Goal: Task Accomplishment & Management: Manage account settings

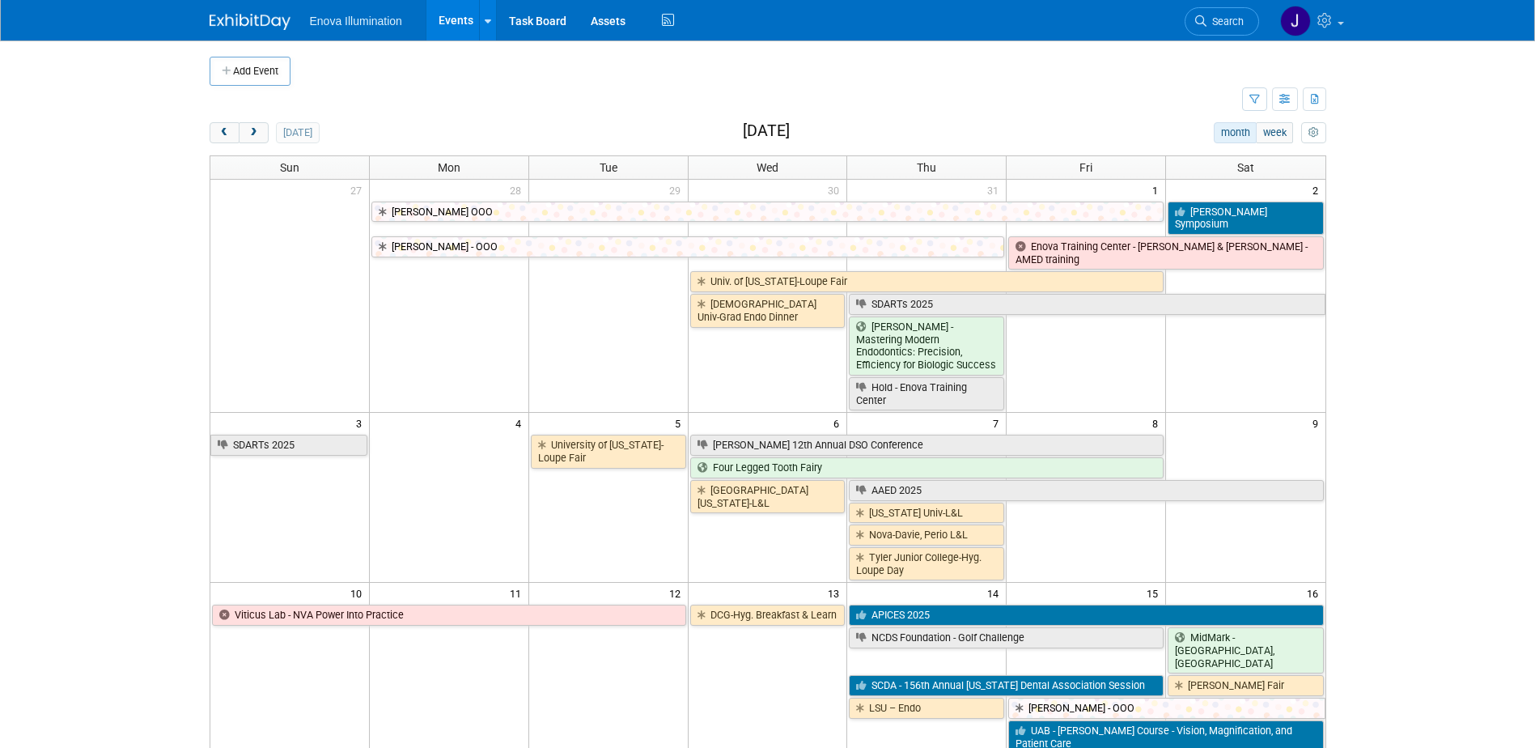
click at [1226, 28] on link "Search" at bounding box center [1222, 21] width 74 height 28
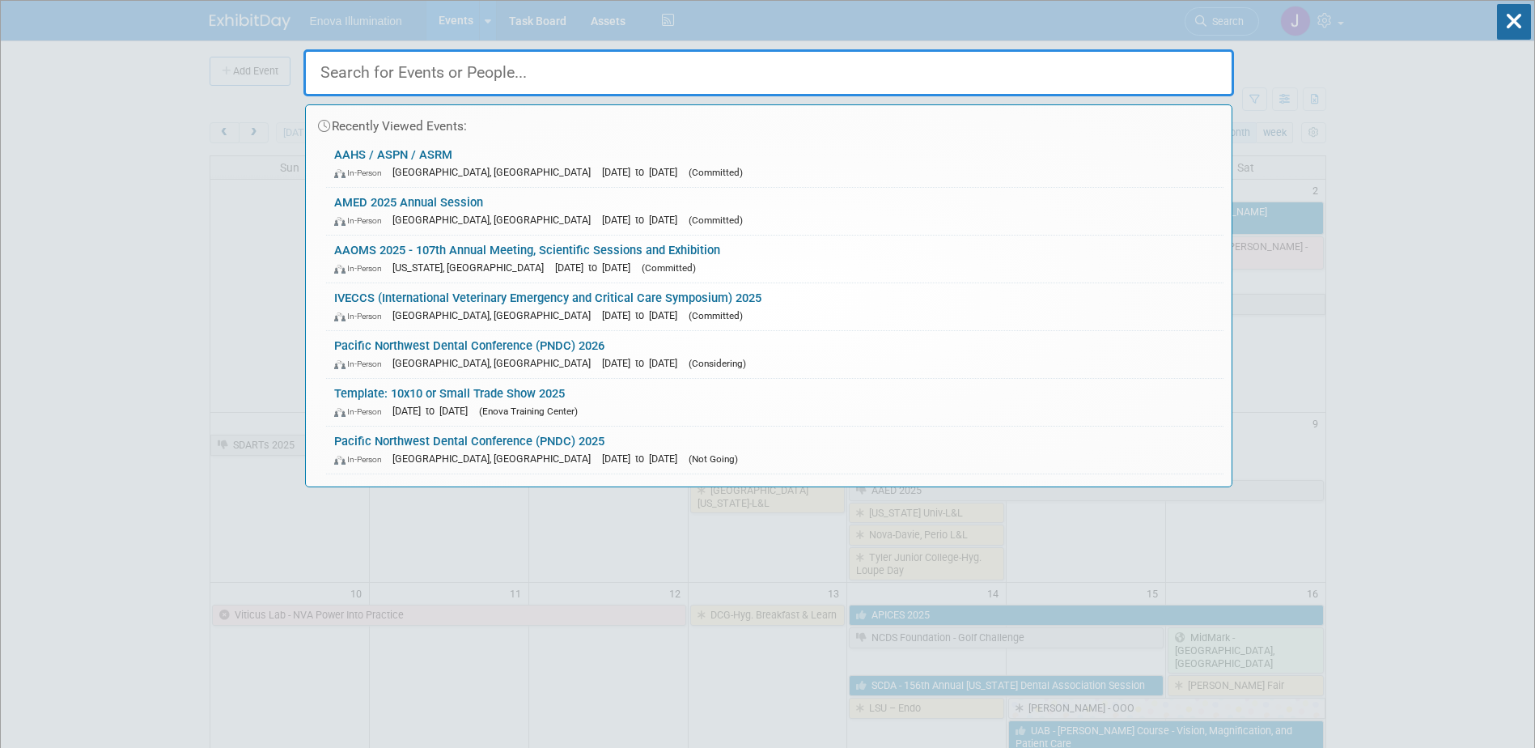
click at [1098, 71] on input "text" at bounding box center [768, 72] width 931 height 47
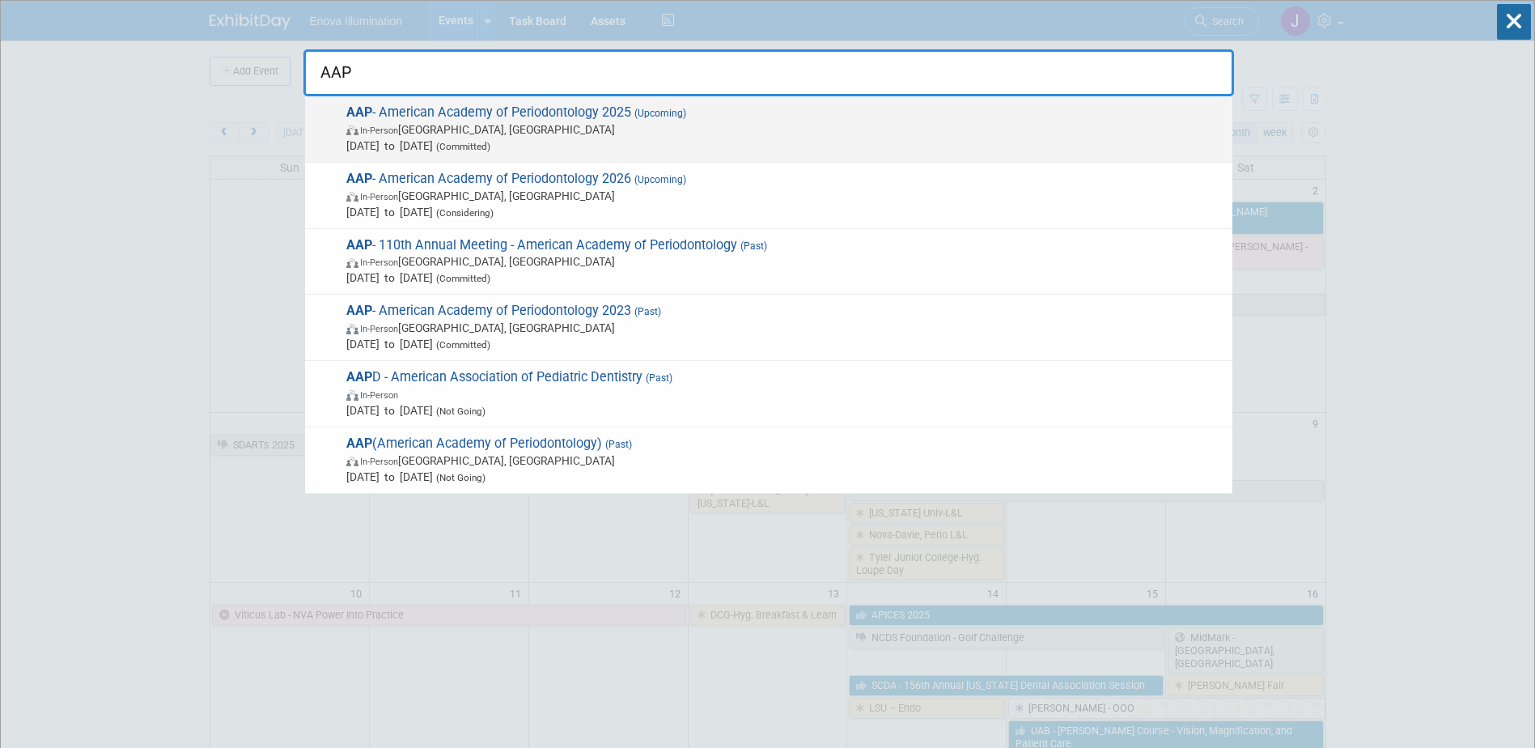
type input "AAP"
click at [519, 108] on span "AAP - American Academy of Periodontology 2025 (Upcoming) In-Person [GEOGRAPHIC_…" at bounding box center [782, 128] width 883 height 49
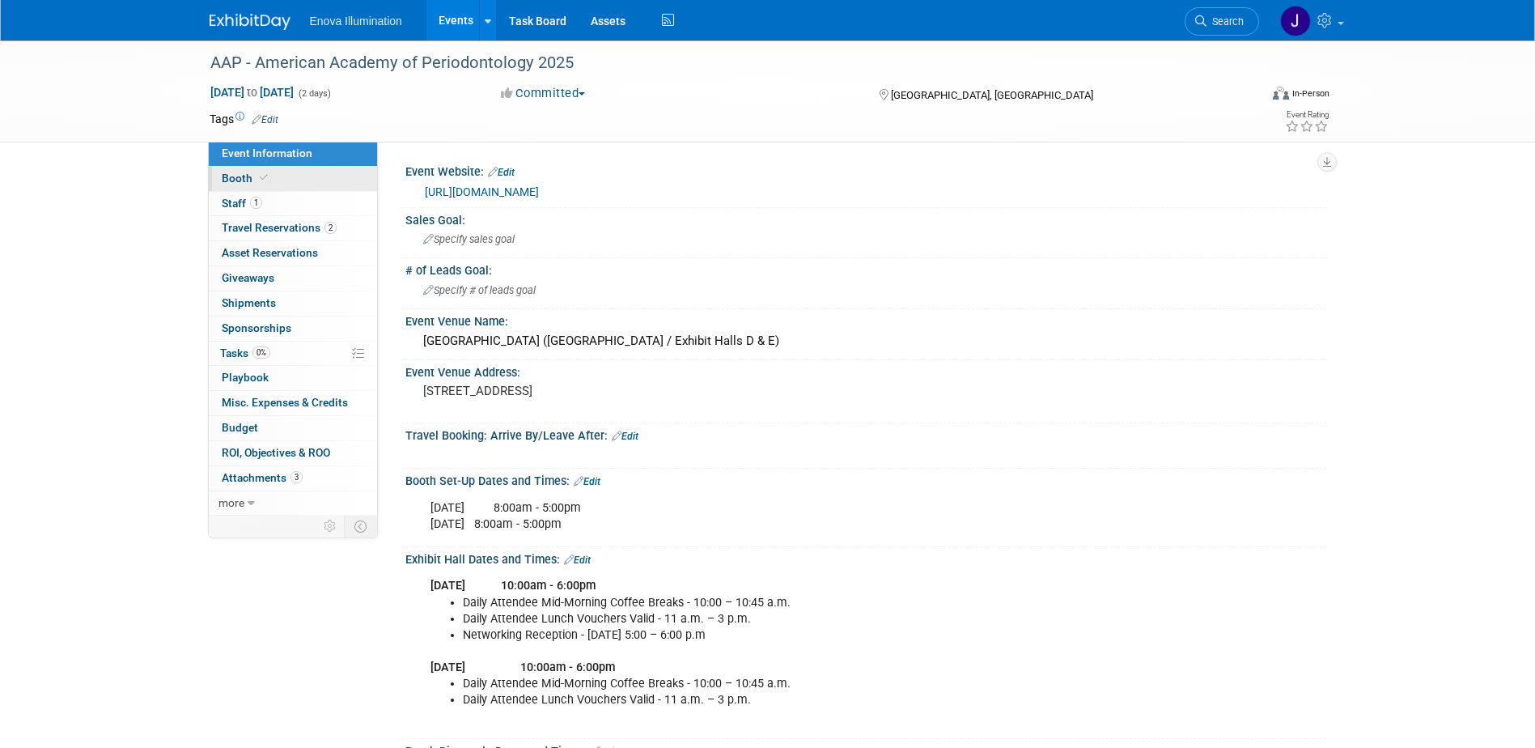
click at [307, 175] on link "Booth" at bounding box center [293, 179] width 168 height 24
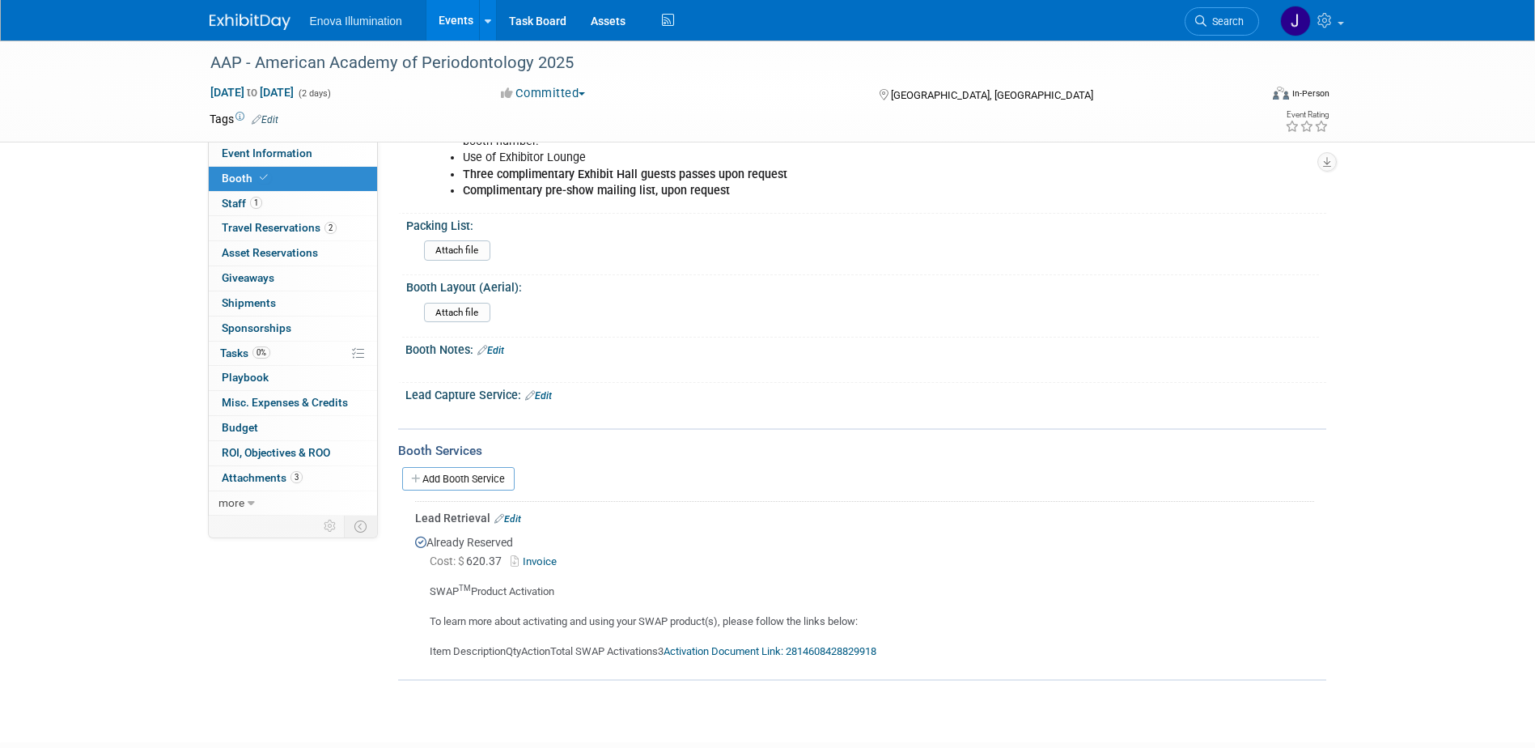
scroll to position [405, 0]
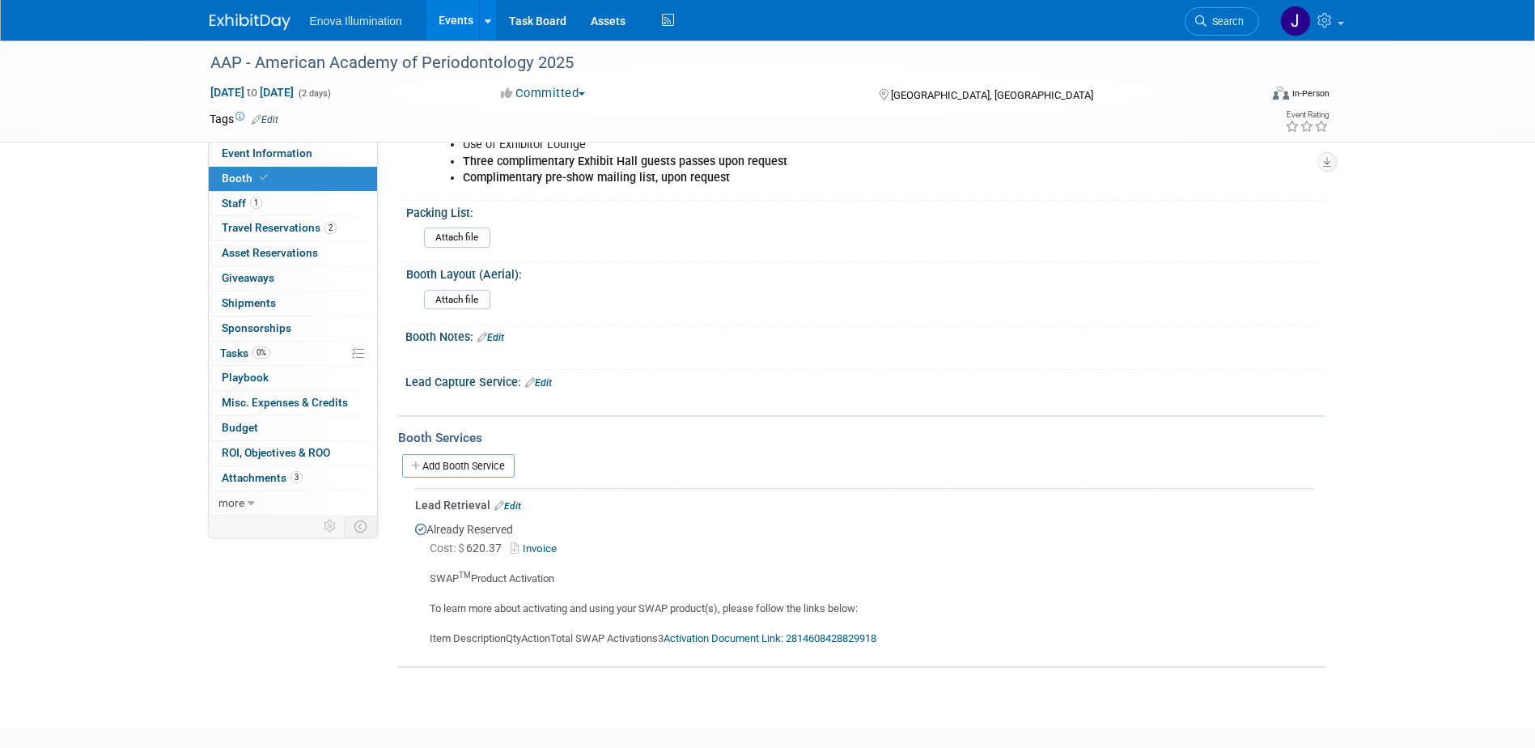
click at [511, 503] on link "Edit" at bounding box center [507, 505] width 27 height 11
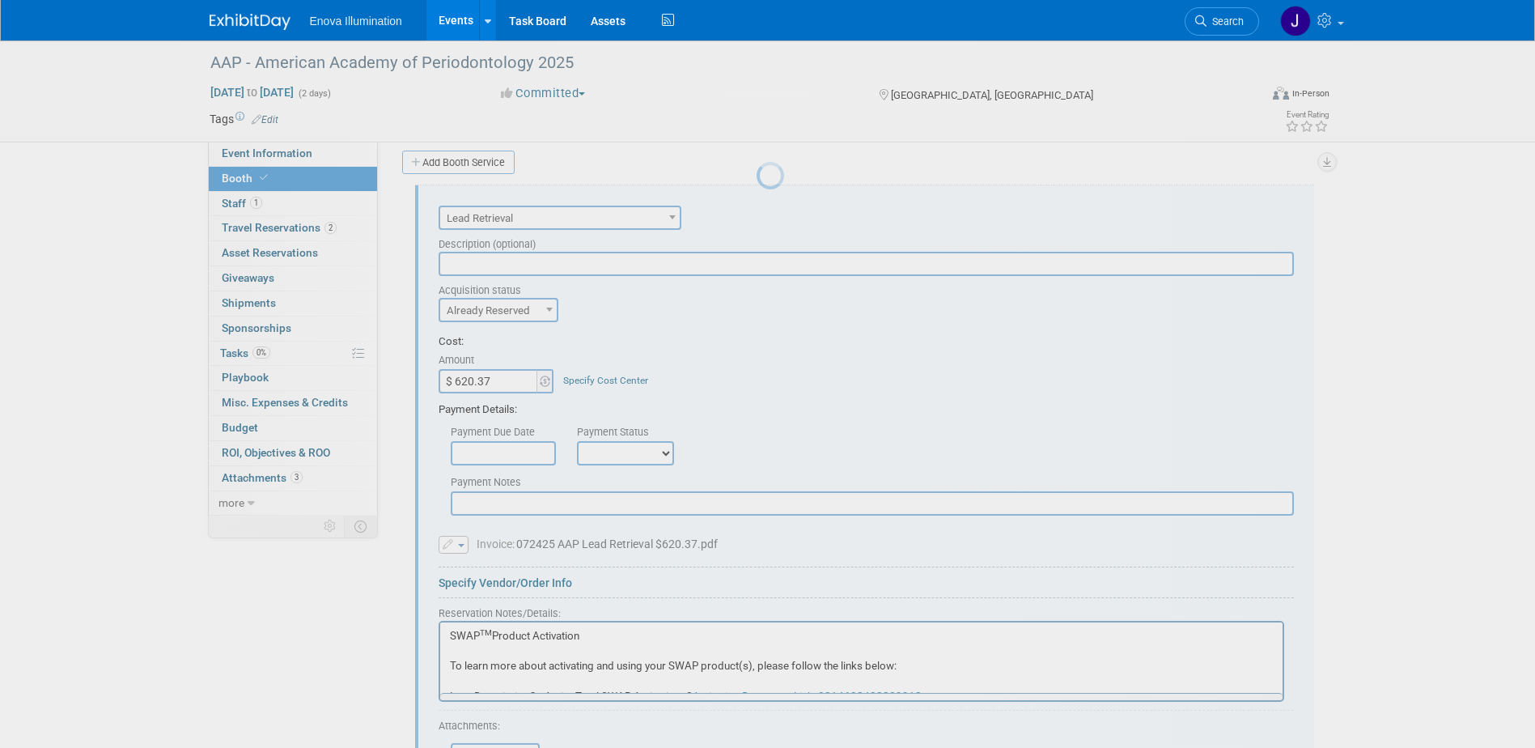
scroll to position [0, 0]
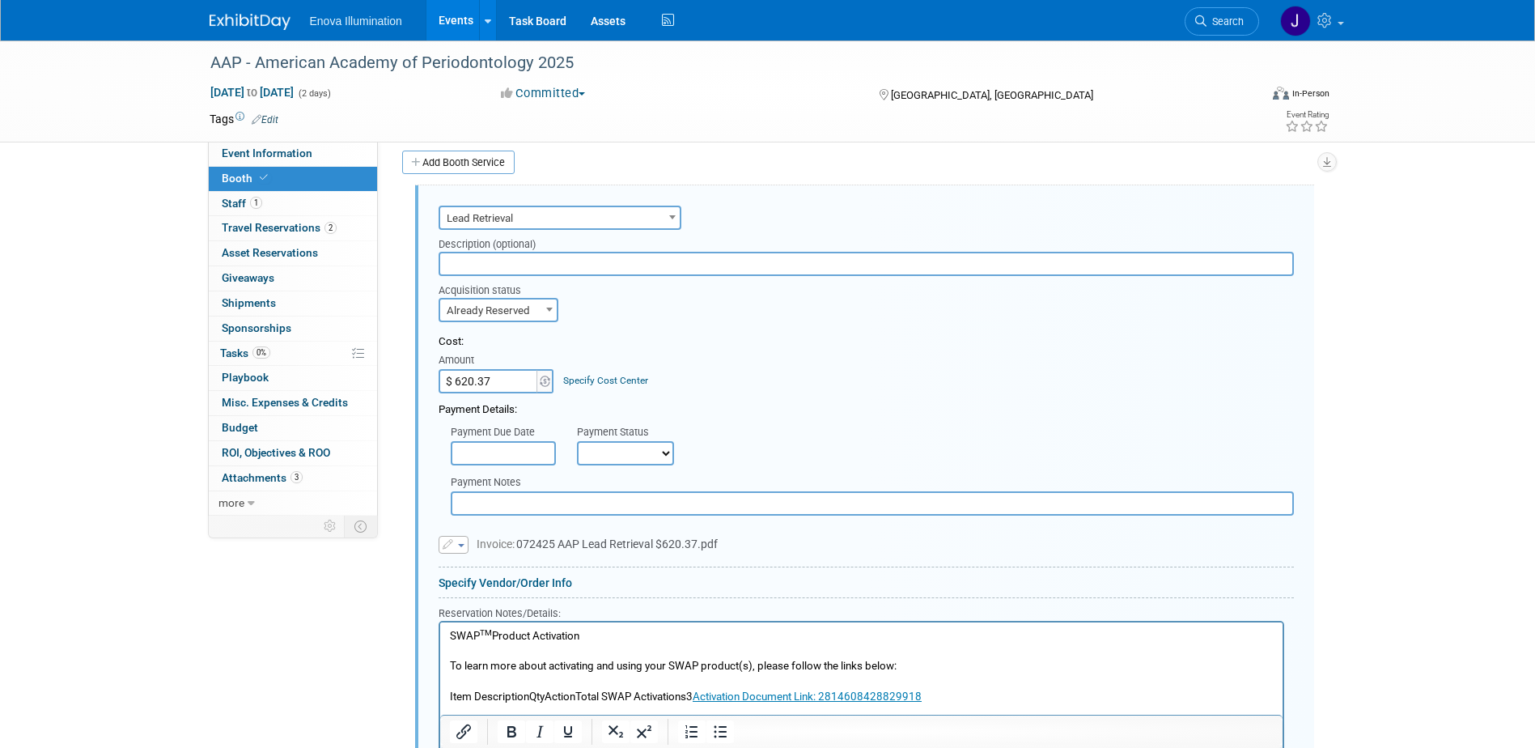
click at [524, 223] on span "Lead Retrieval" at bounding box center [560, 218] width 240 height 23
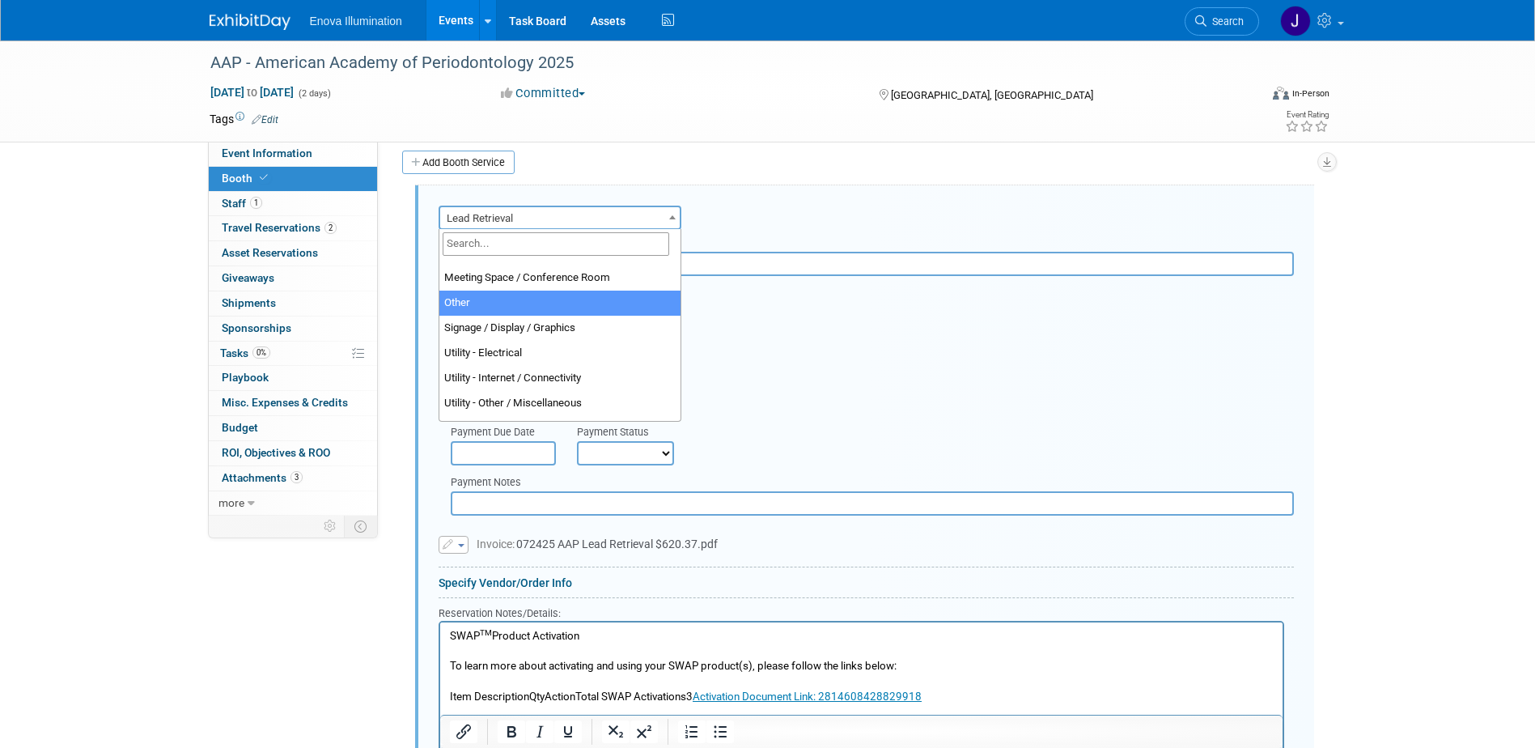
scroll to position [414, 0]
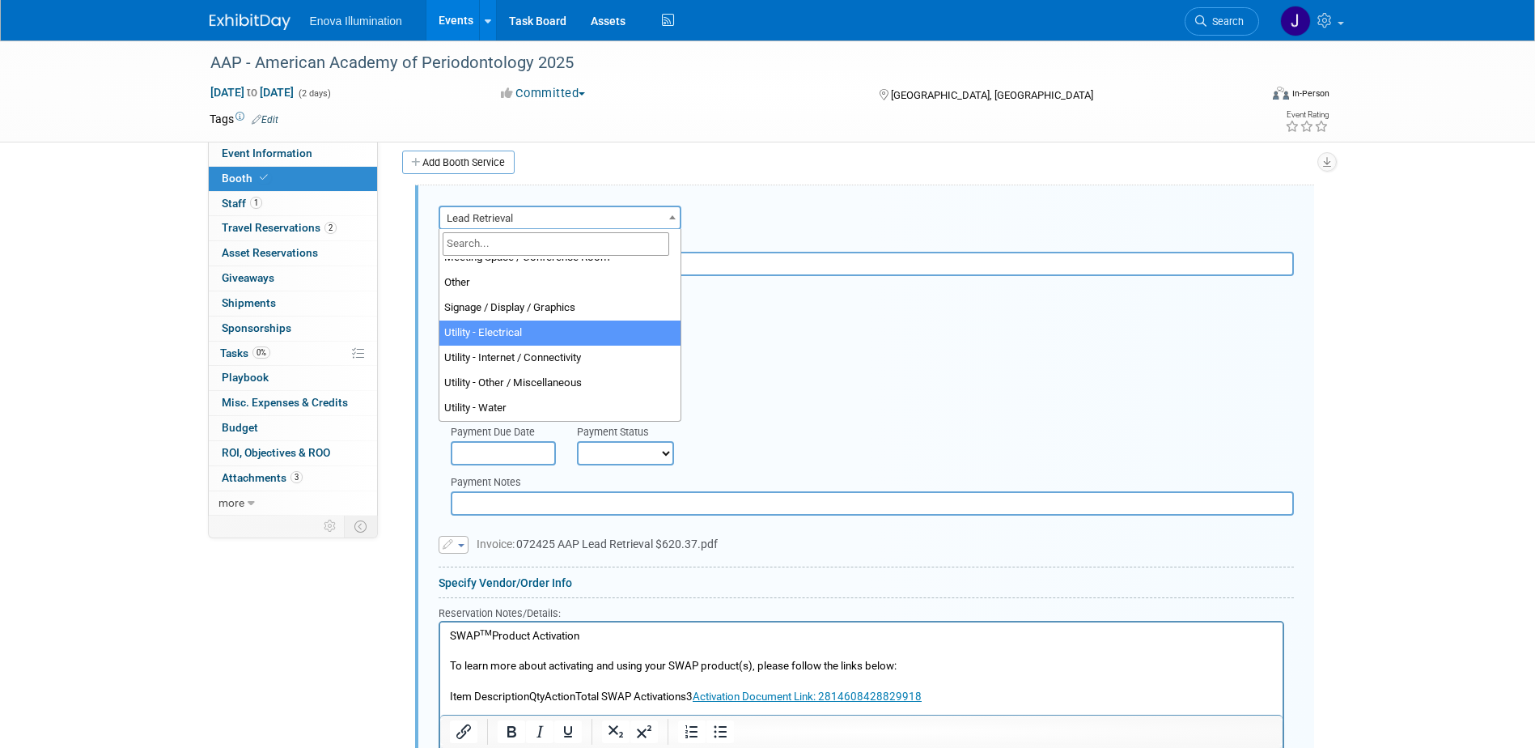
select select "8"
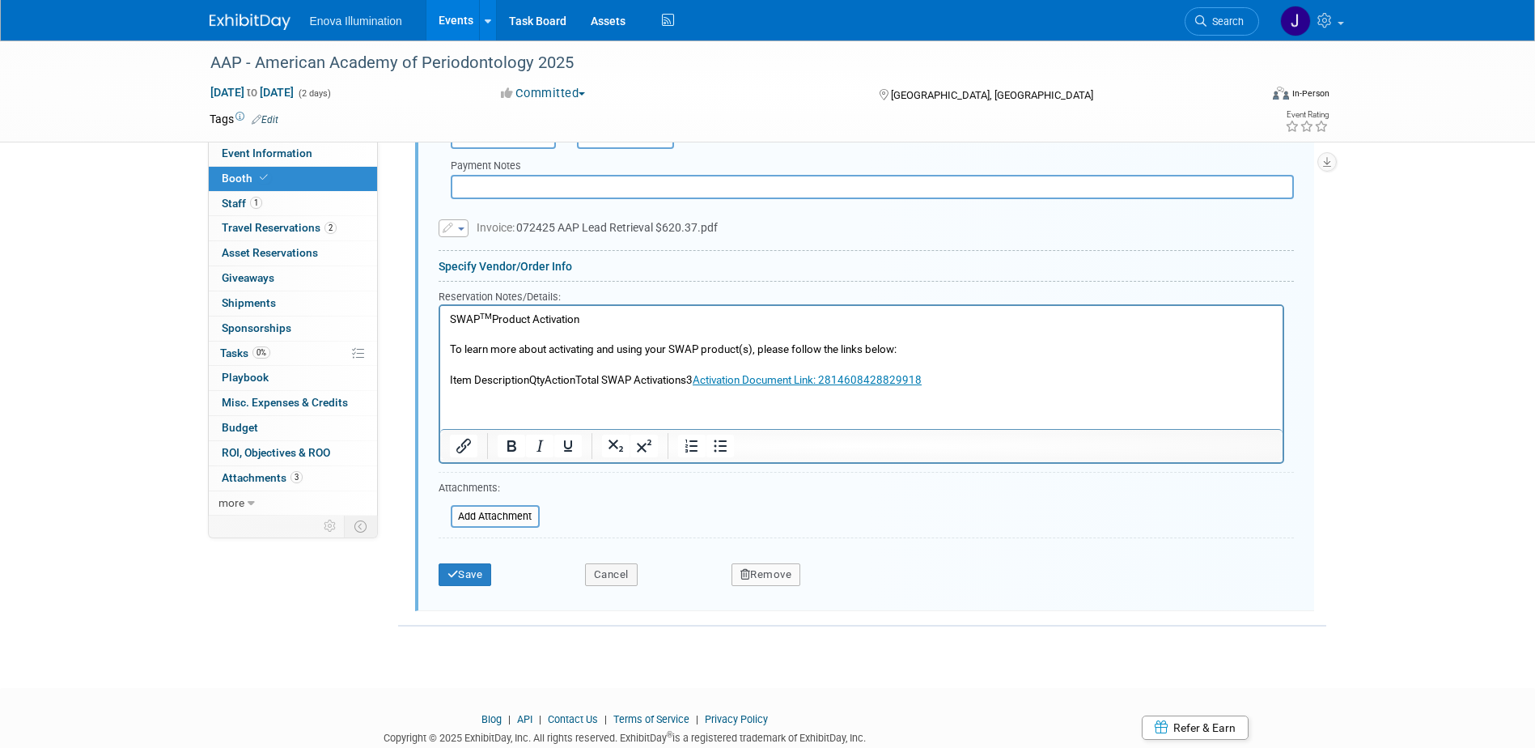
scroll to position [1032, 0]
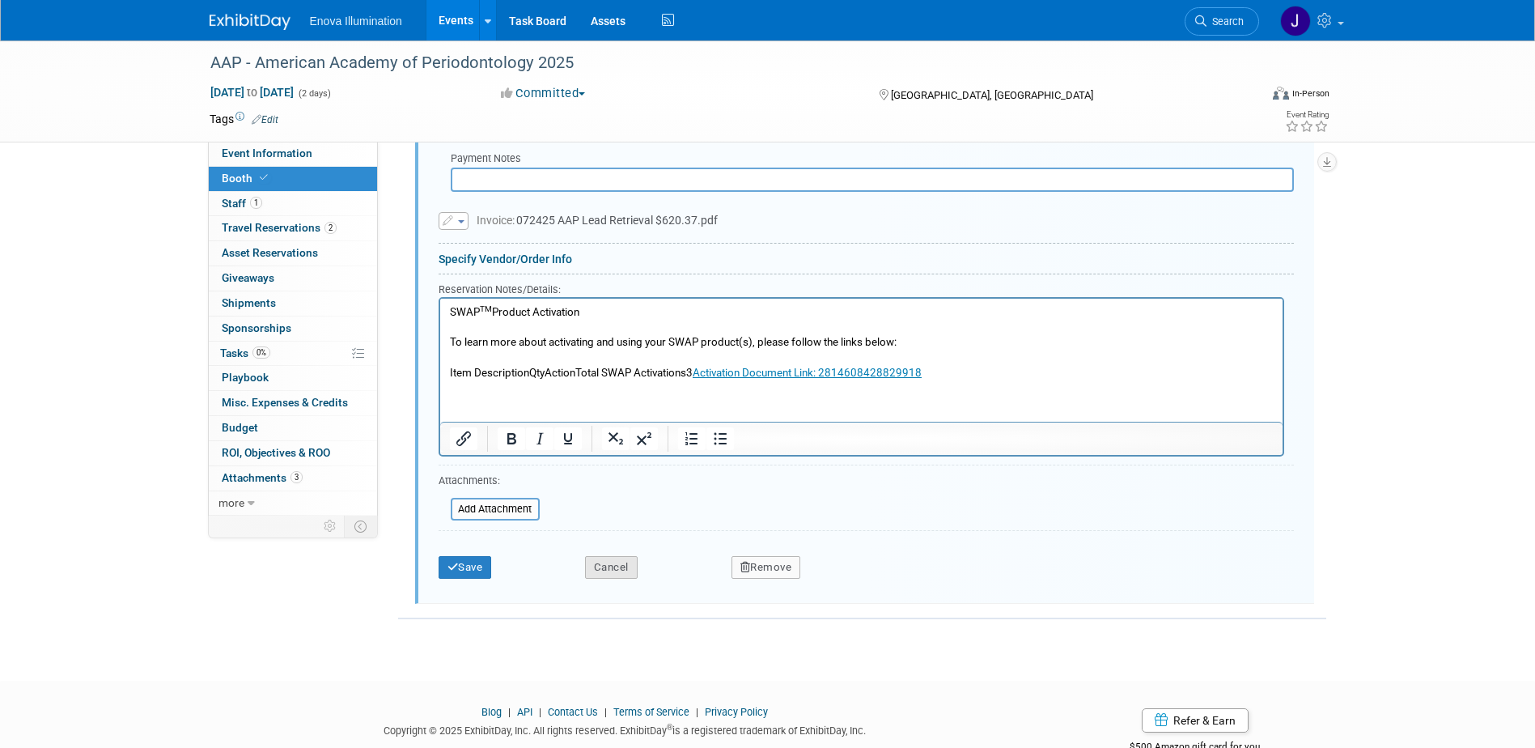
click at [617, 558] on button "Cancel" at bounding box center [611, 567] width 53 height 23
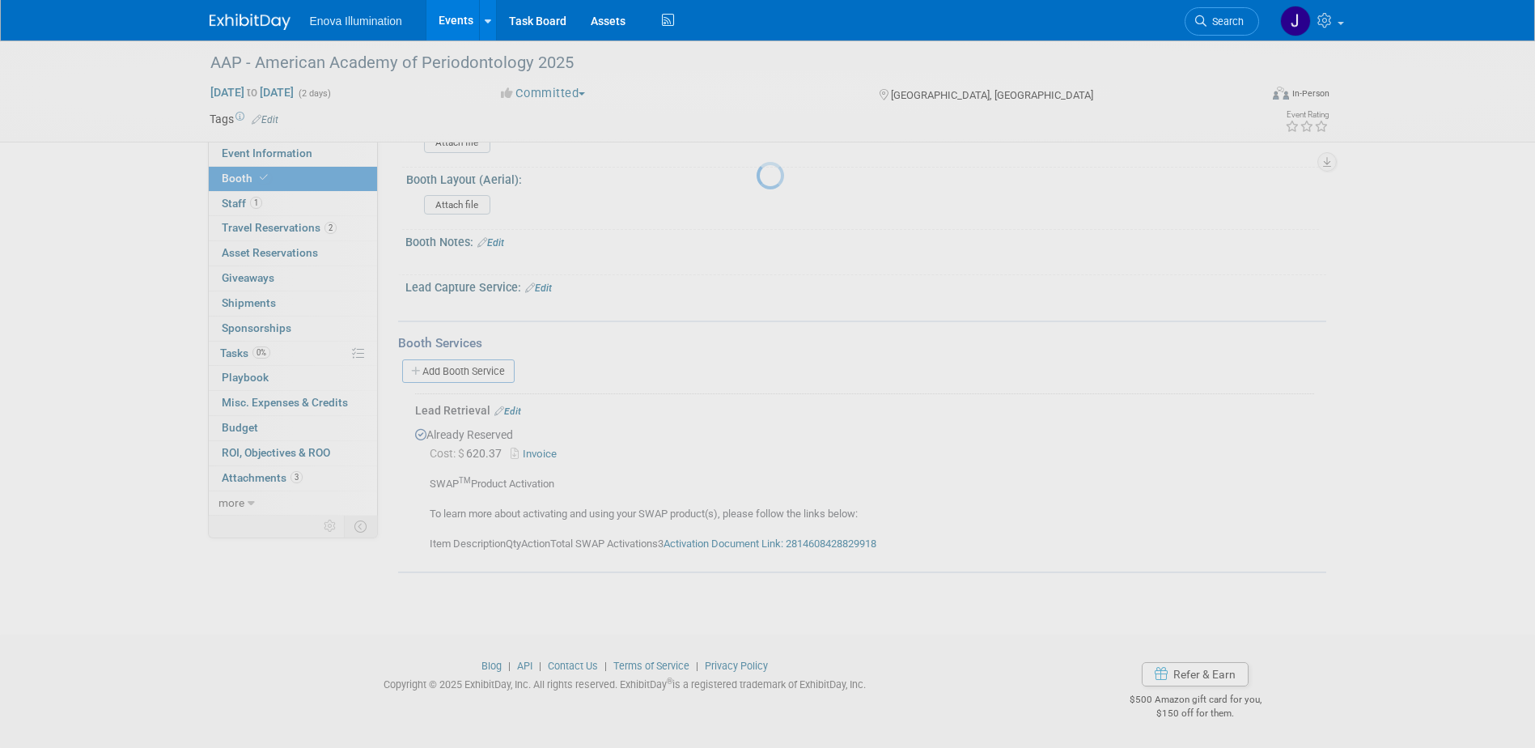
scroll to position [498, 0]
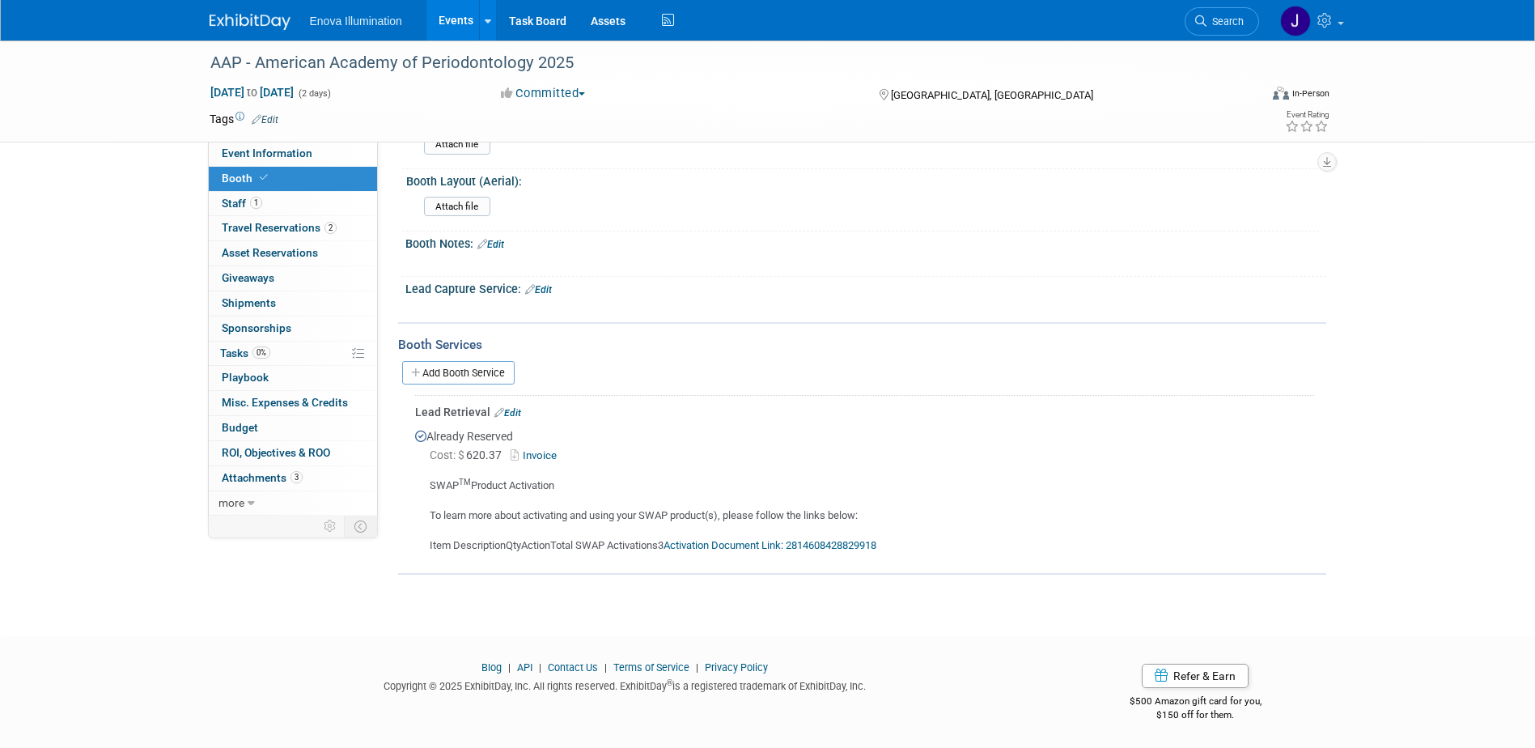
click at [511, 411] on link "Edit" at bounding box center [507, 412] width 27 height 11
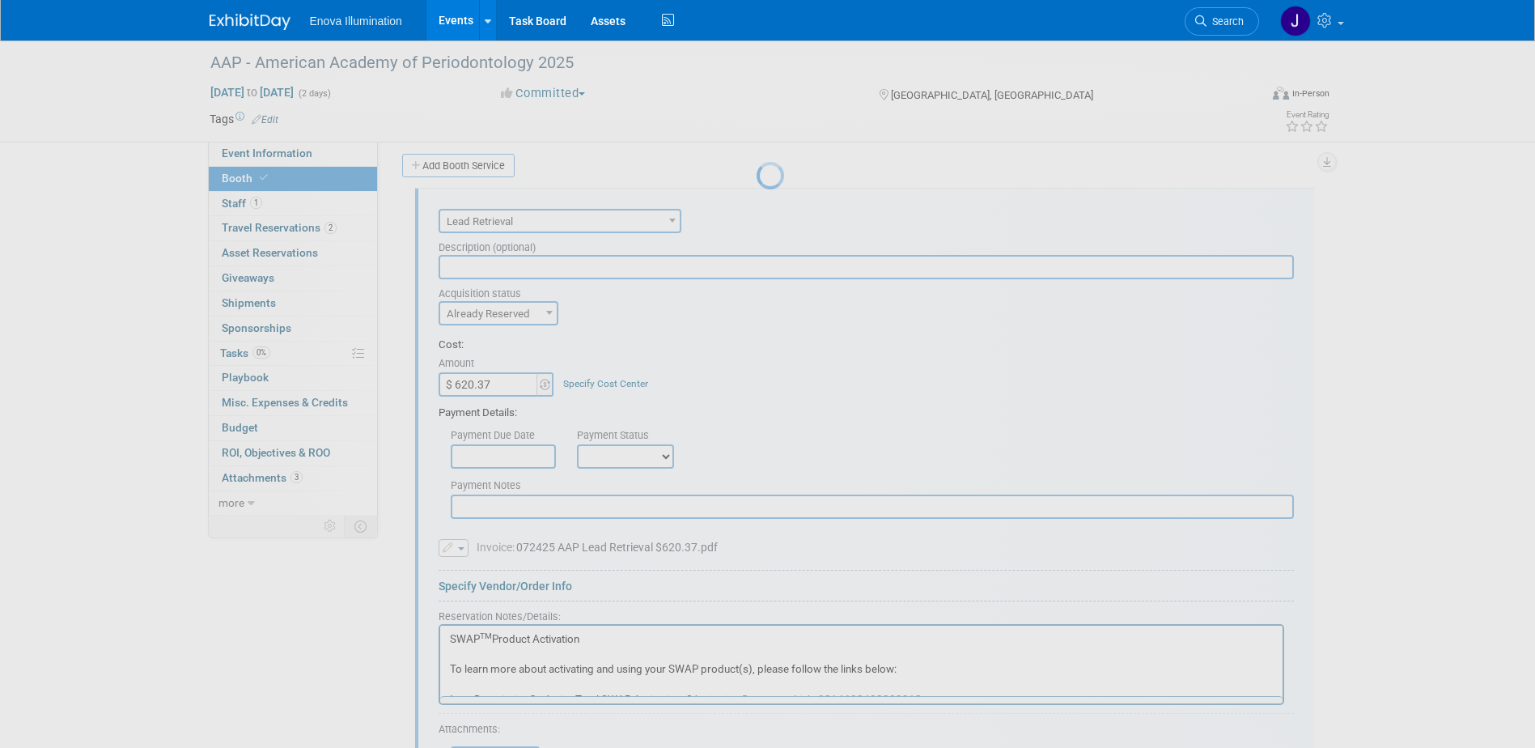
scroll to position [0, 0]
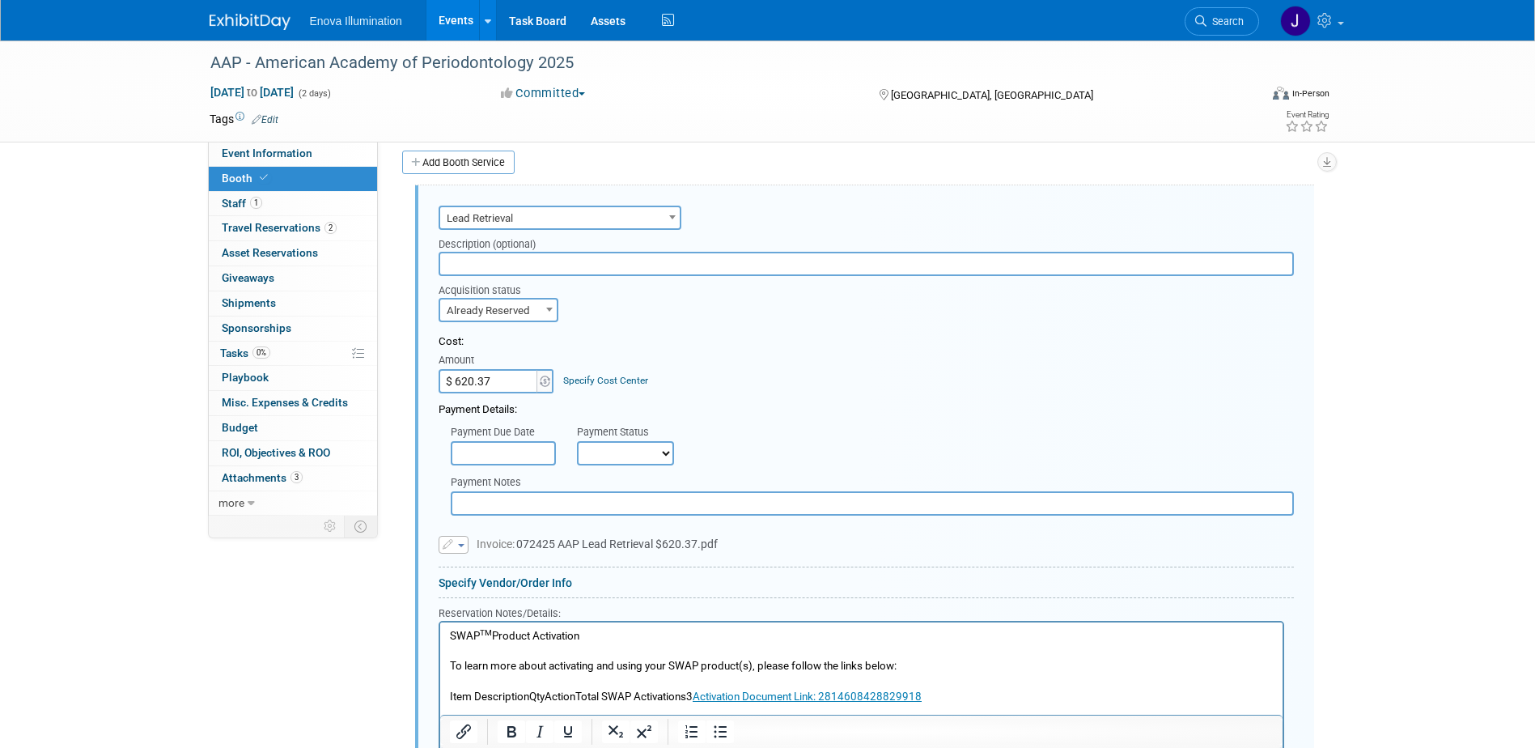
click at [396, 549] on div "Event Information Event Info Booth Booth 1 Staff 1 Staff 2 Travel Reservations …" at bounding box center [767, 124] width 1141 height 1584
click at [455, 159] on link "Add Booth Service" at bounding box center [458, 162] width 112 height 23
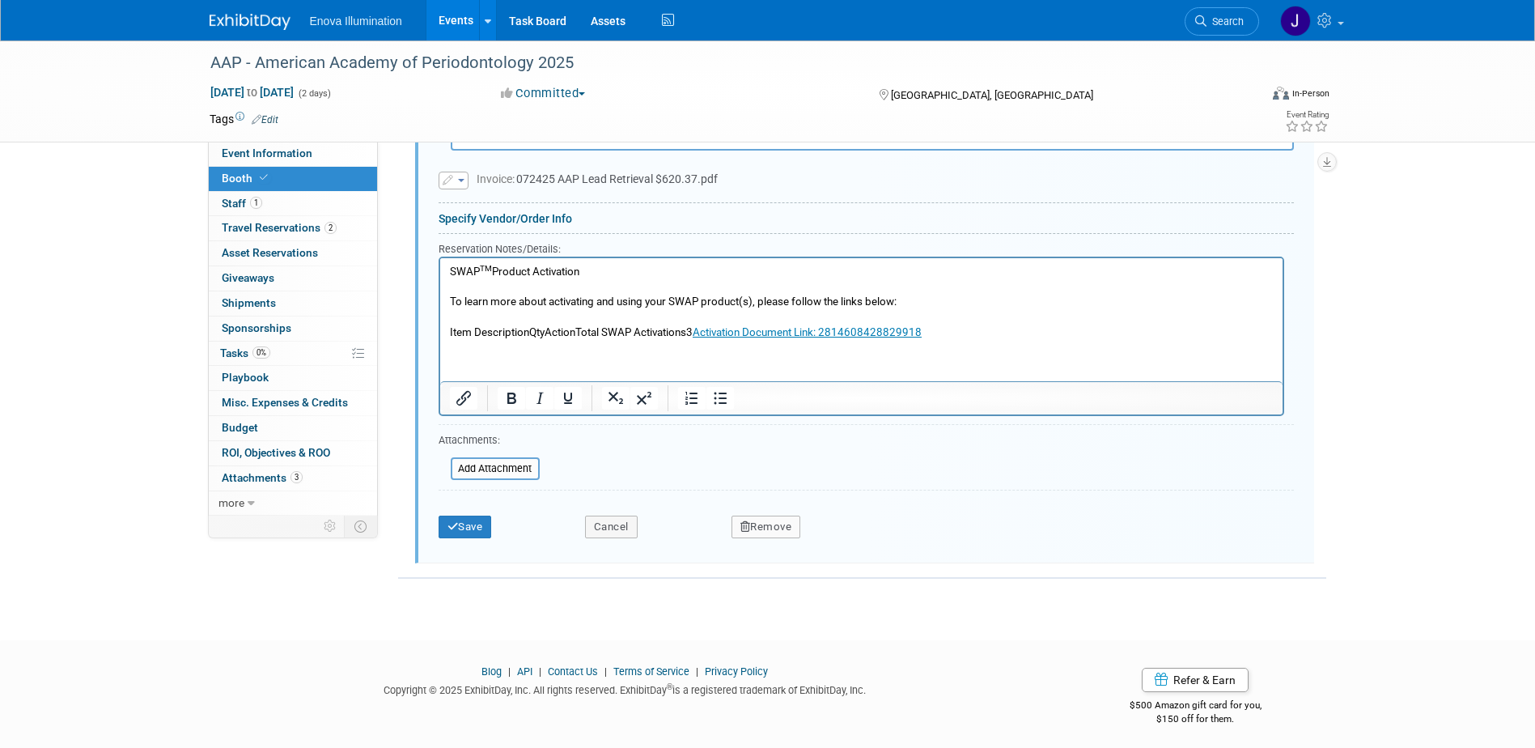
scroll to position [1515, 0]
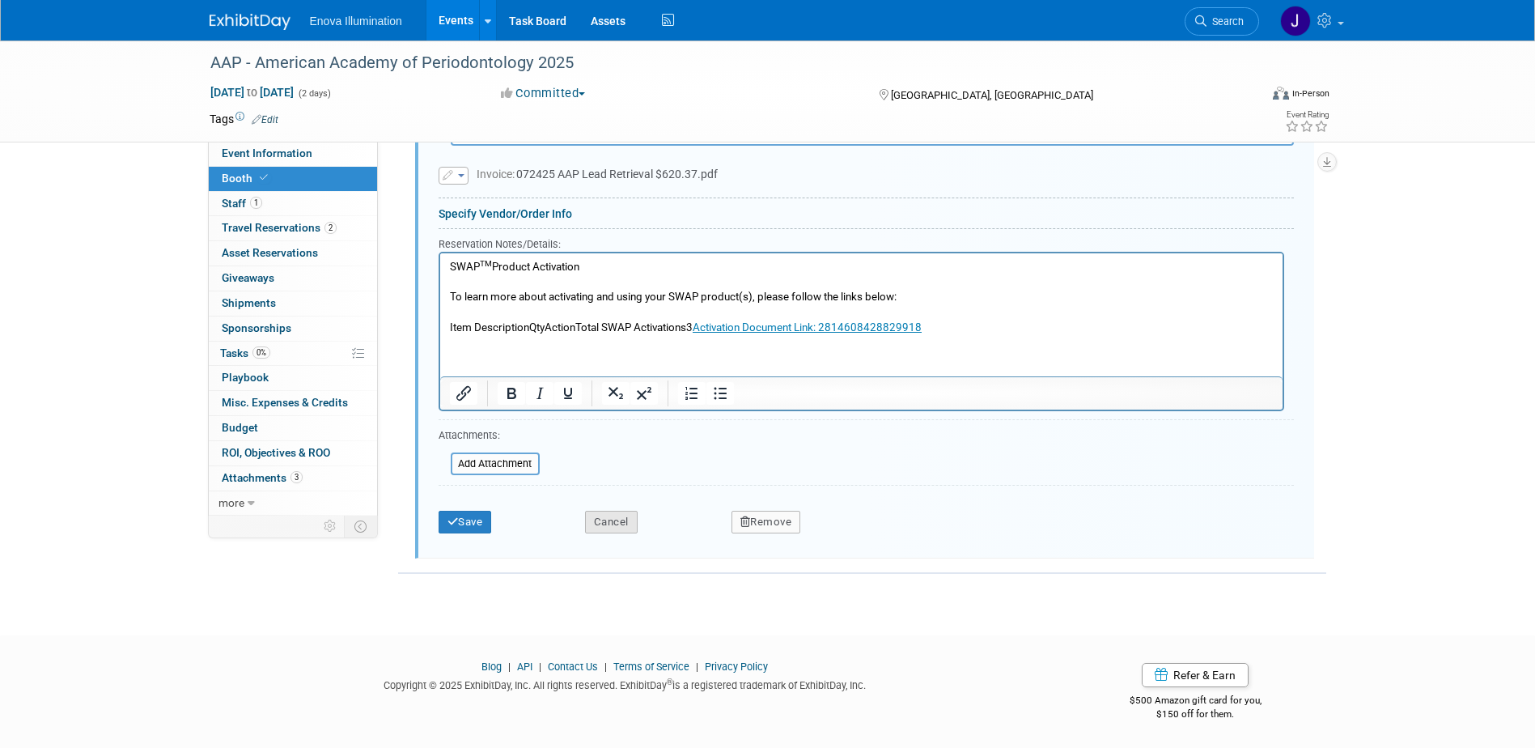
click at [623, 527] on button "Cancel" at bounding box center [611, 522] width 53 height 23
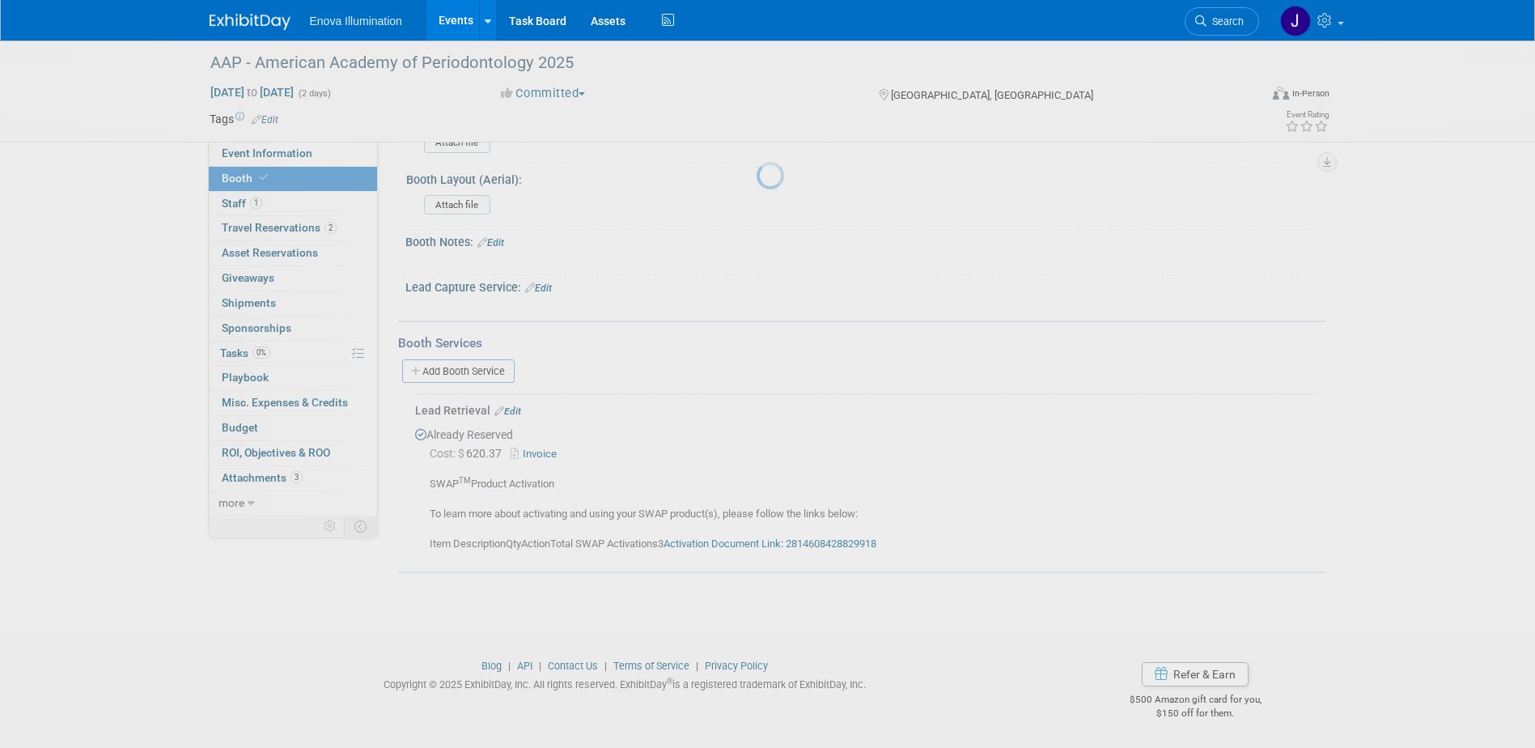
scroll to position [498, 0]
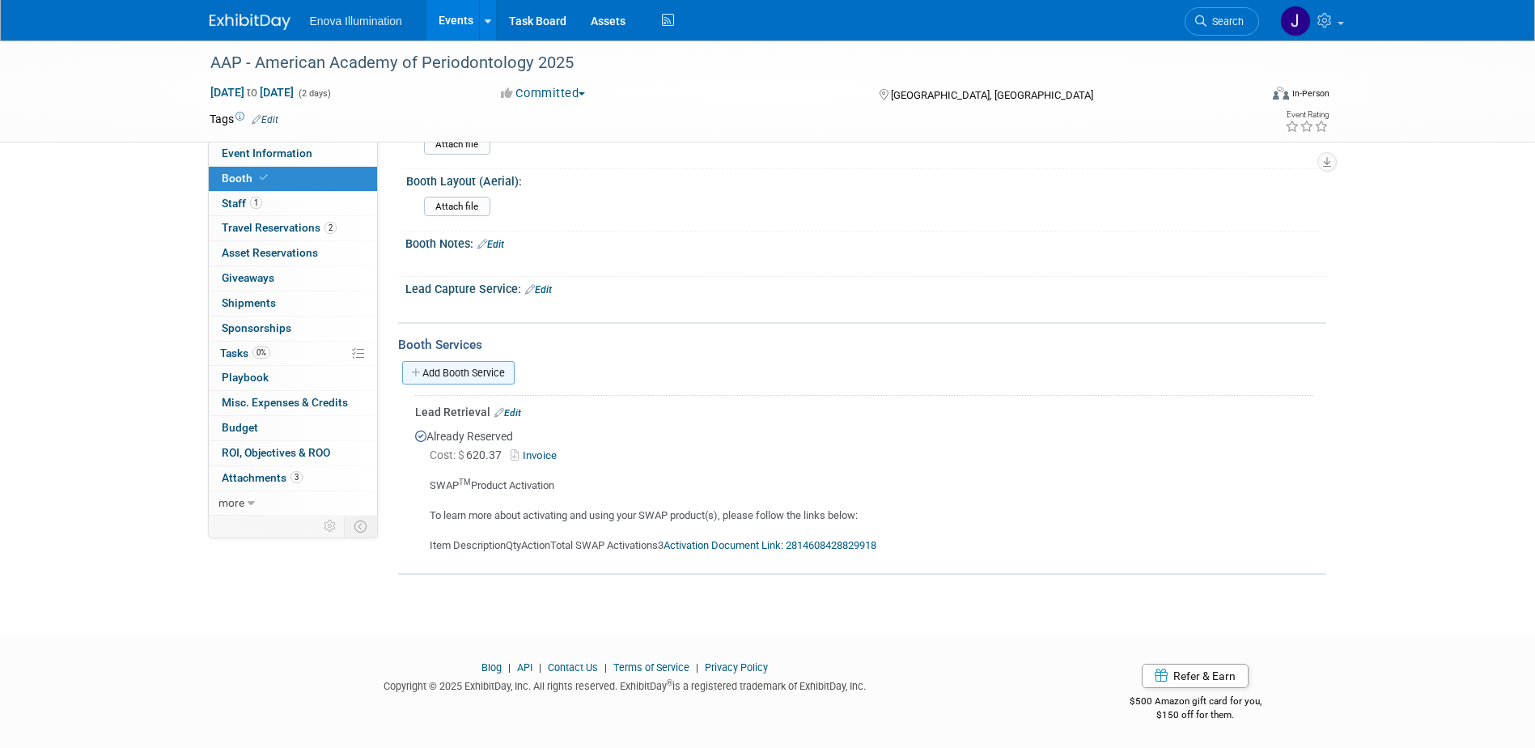
click at [462, 369] on link "Add Booth Service" at bounding box center [458, 372] width 112 height 23
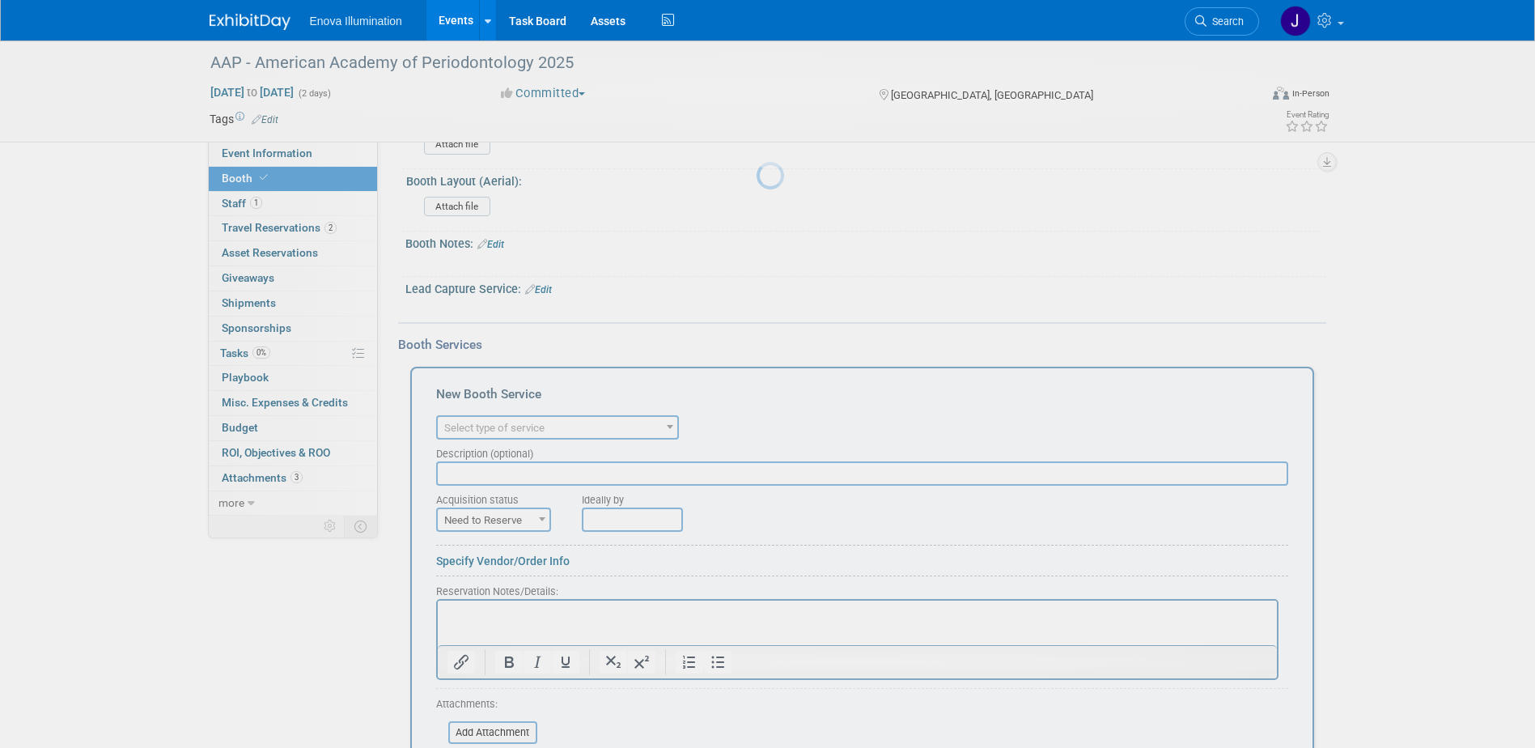
scroll to position [0, 0]
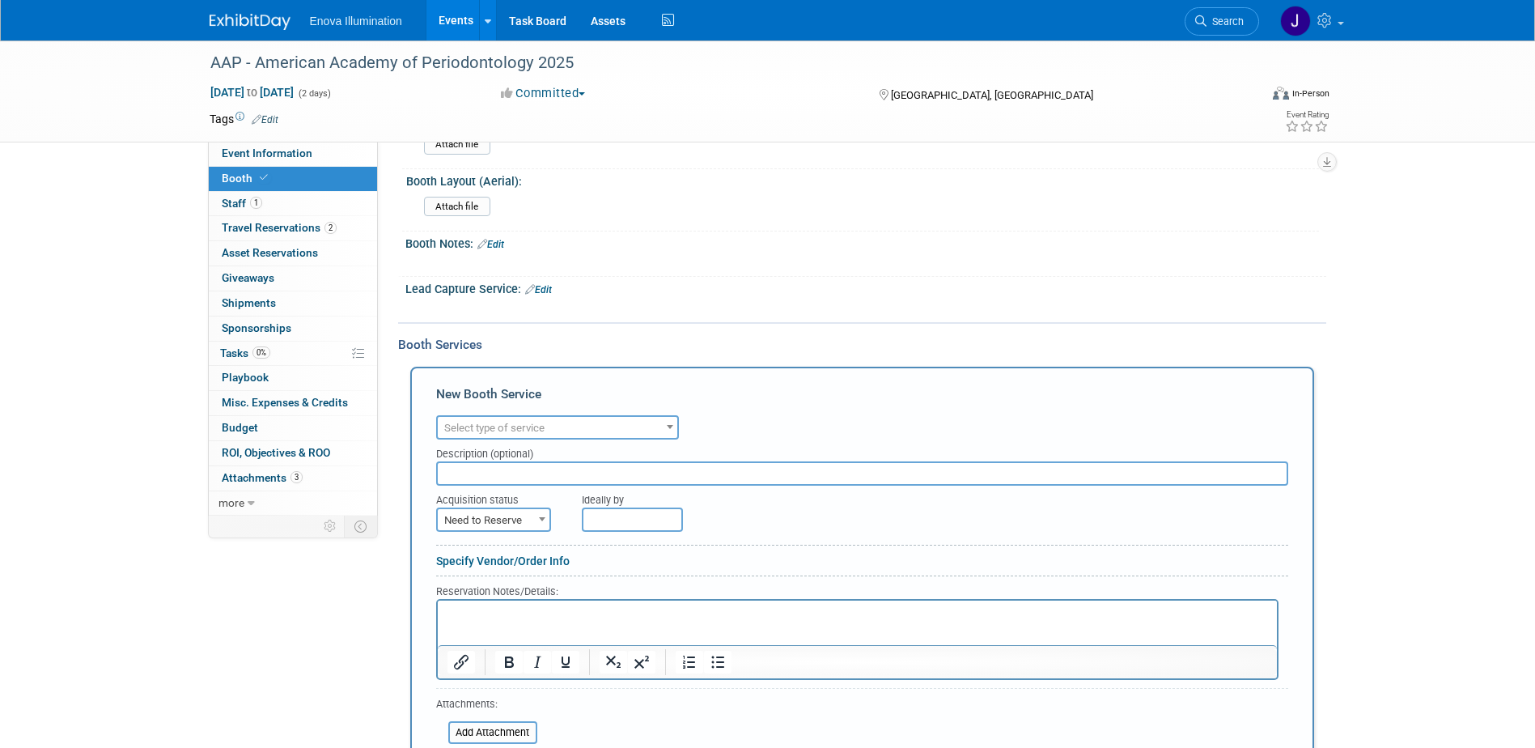
click at [481, 422] on span "Select type of service" at bounding box center [494, 428] width 100 height 12
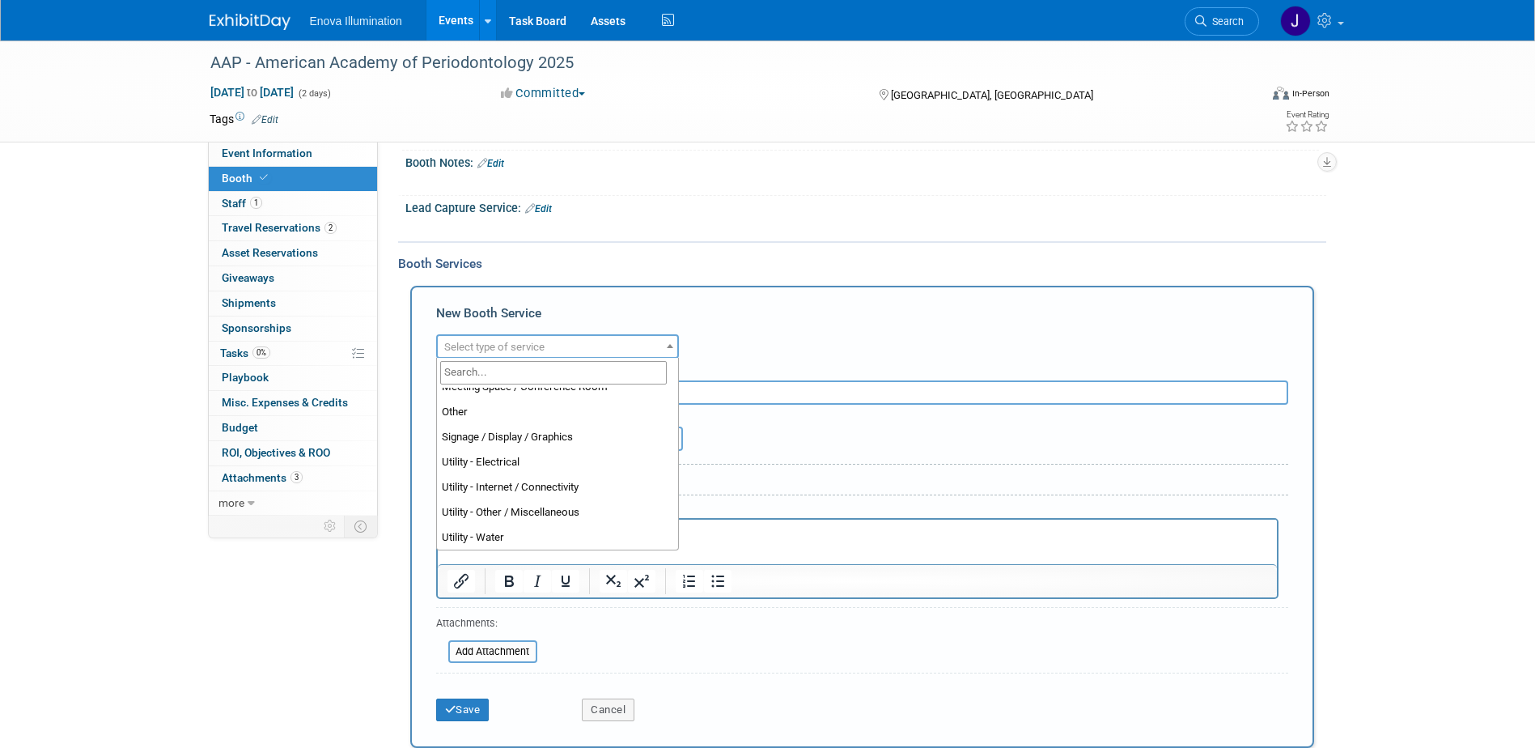
scroll to position [414, 0]
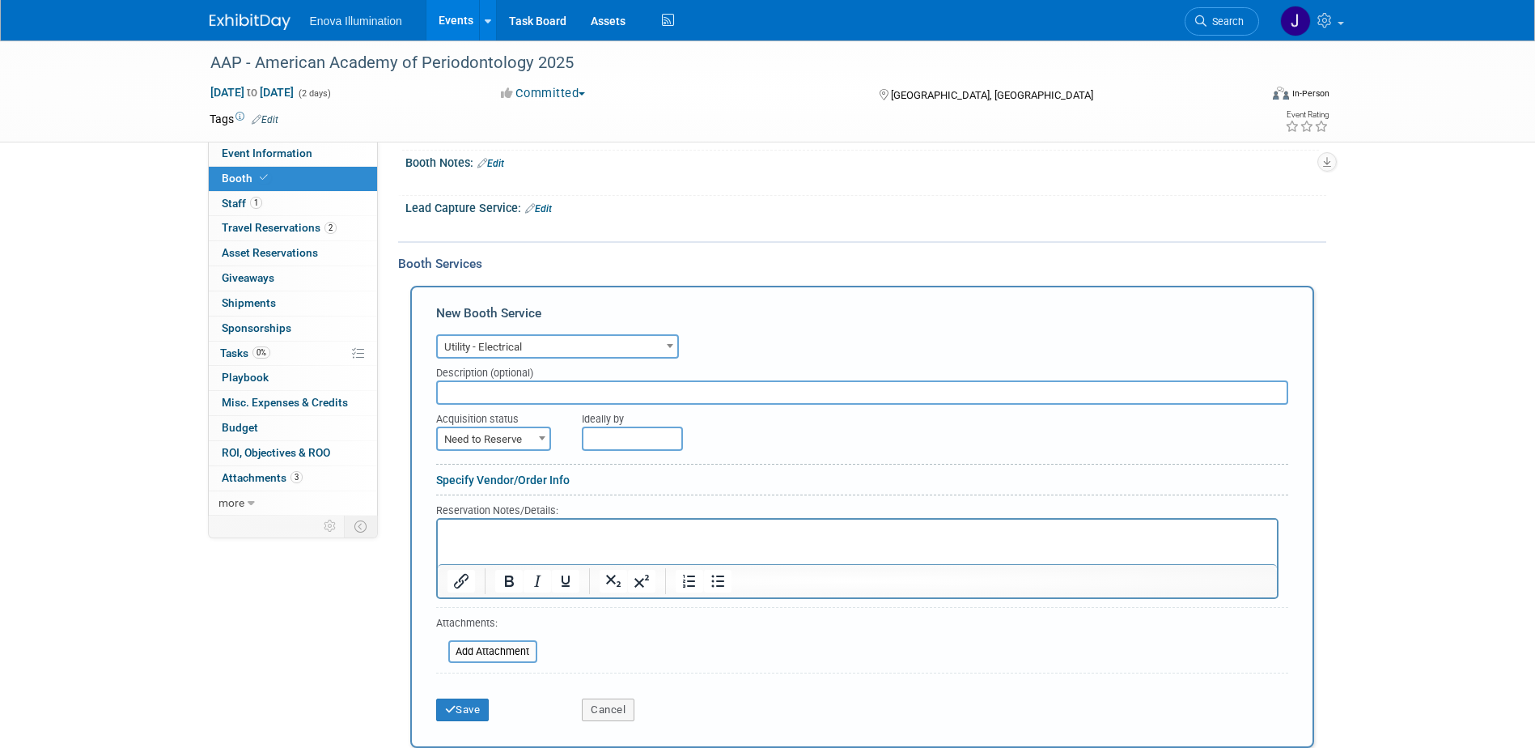
select select "8"
click at [482, 397] on input "text" at bounding box center [862, 392] width 852 height 24
paste input "120 Volts 1500 Watt, 12amp, duplex outlet - back of booth"
type input "120 Volts 1500 Watt, 12amp, duplex outlet - back of booth"
click at [483, 430] on span "Need to Reserve" at bounding box center [494, 439] width 112 height 23
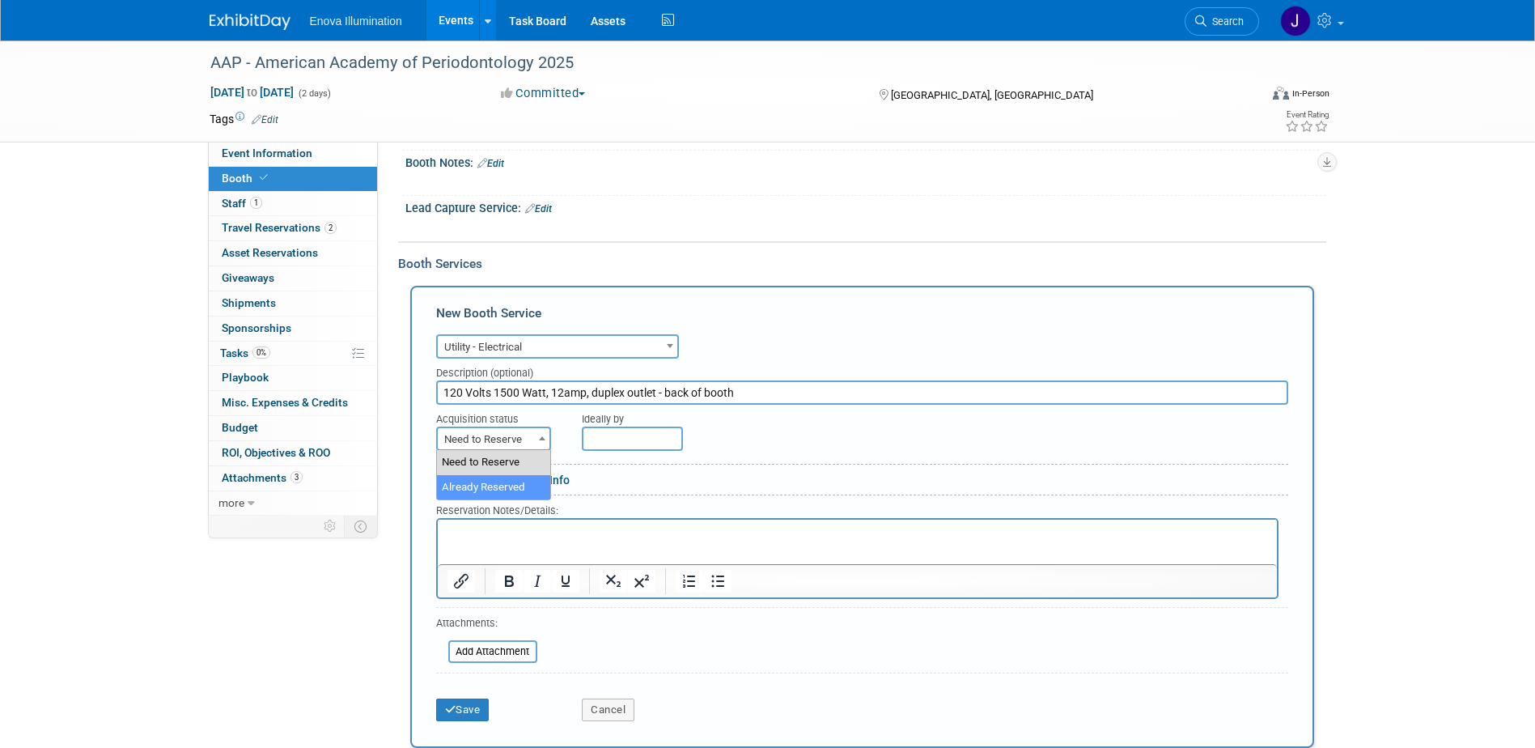
select select "2"
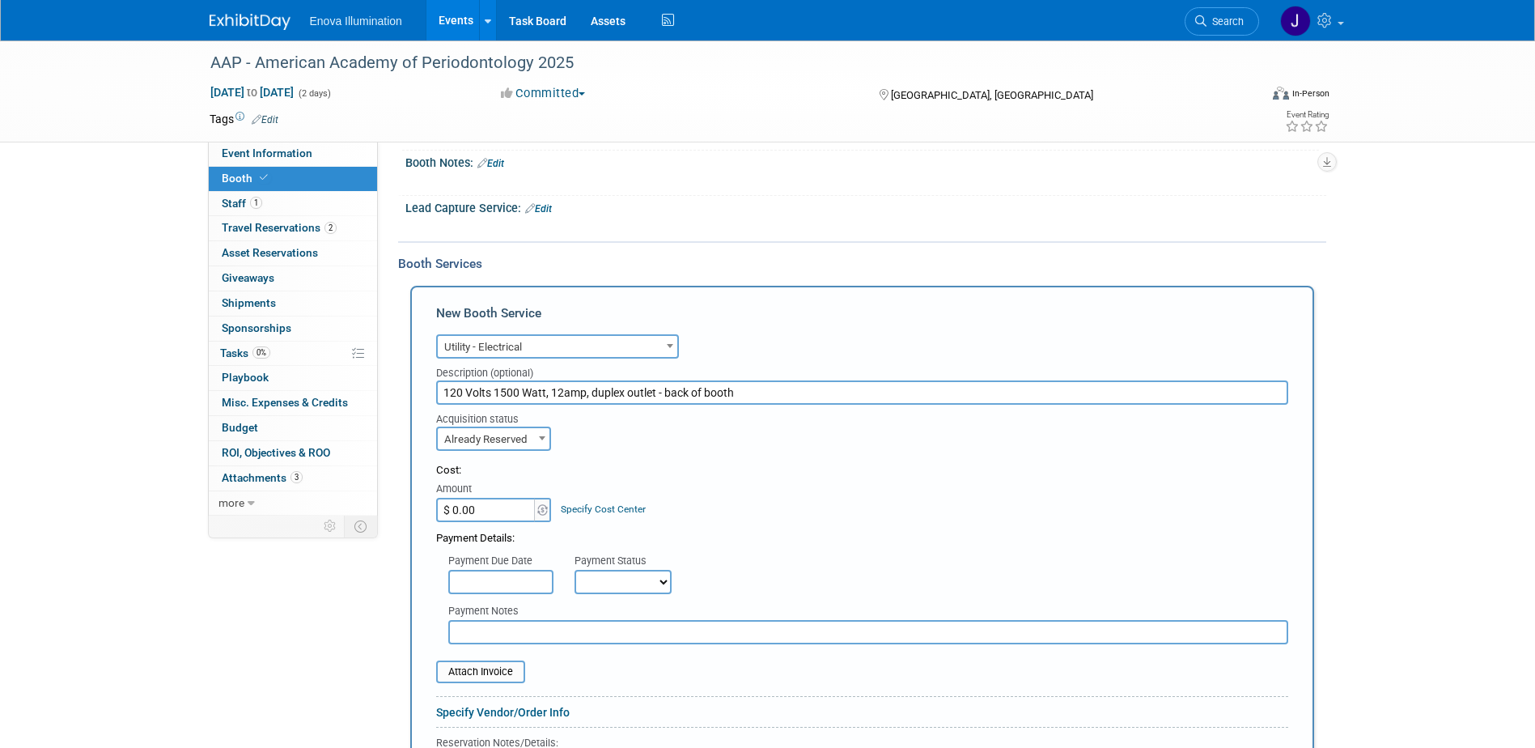
click at [481, 507] on input "$ 0.00" at bounding box center [486, 510] width 101 height 24
type input "$ 239.93"
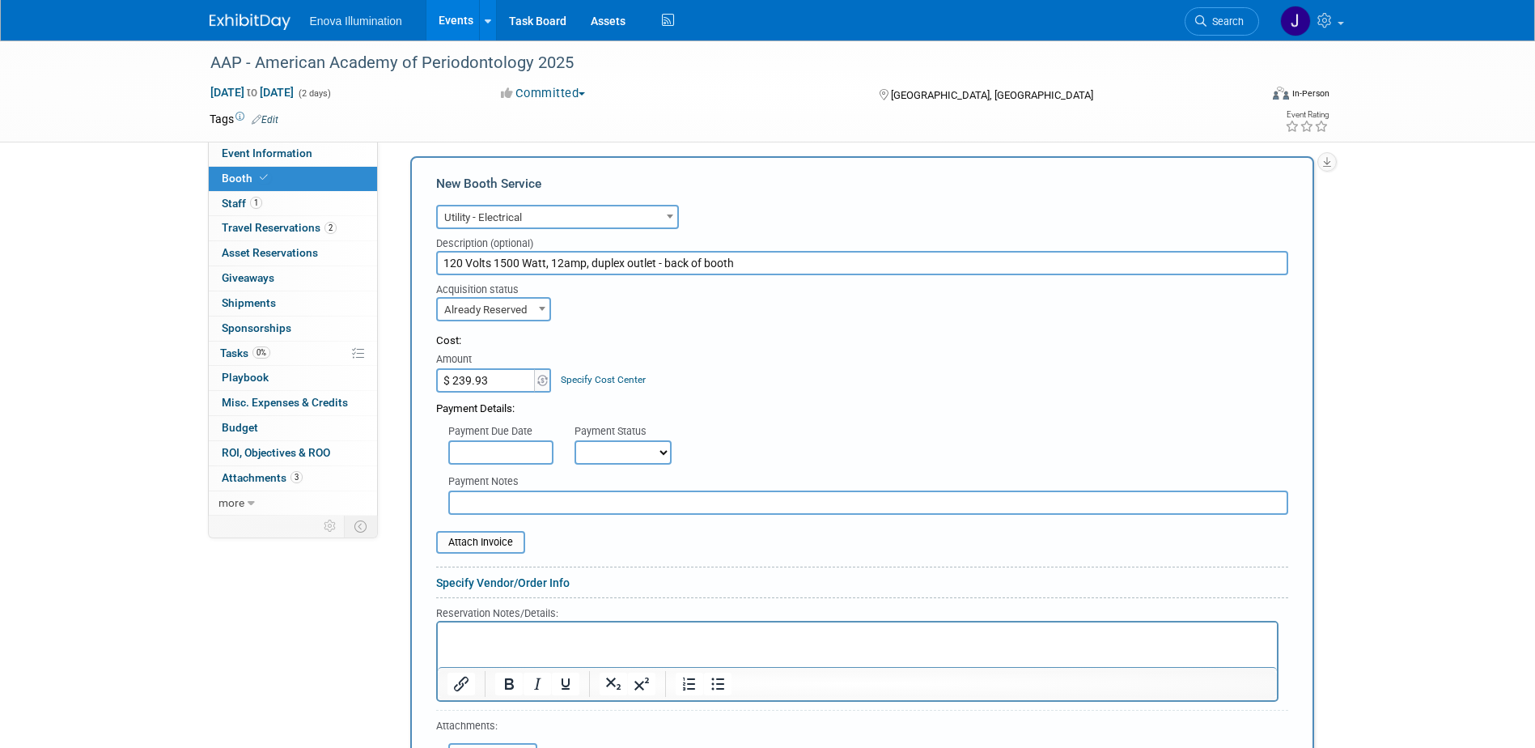
scroll to position [740, 0]
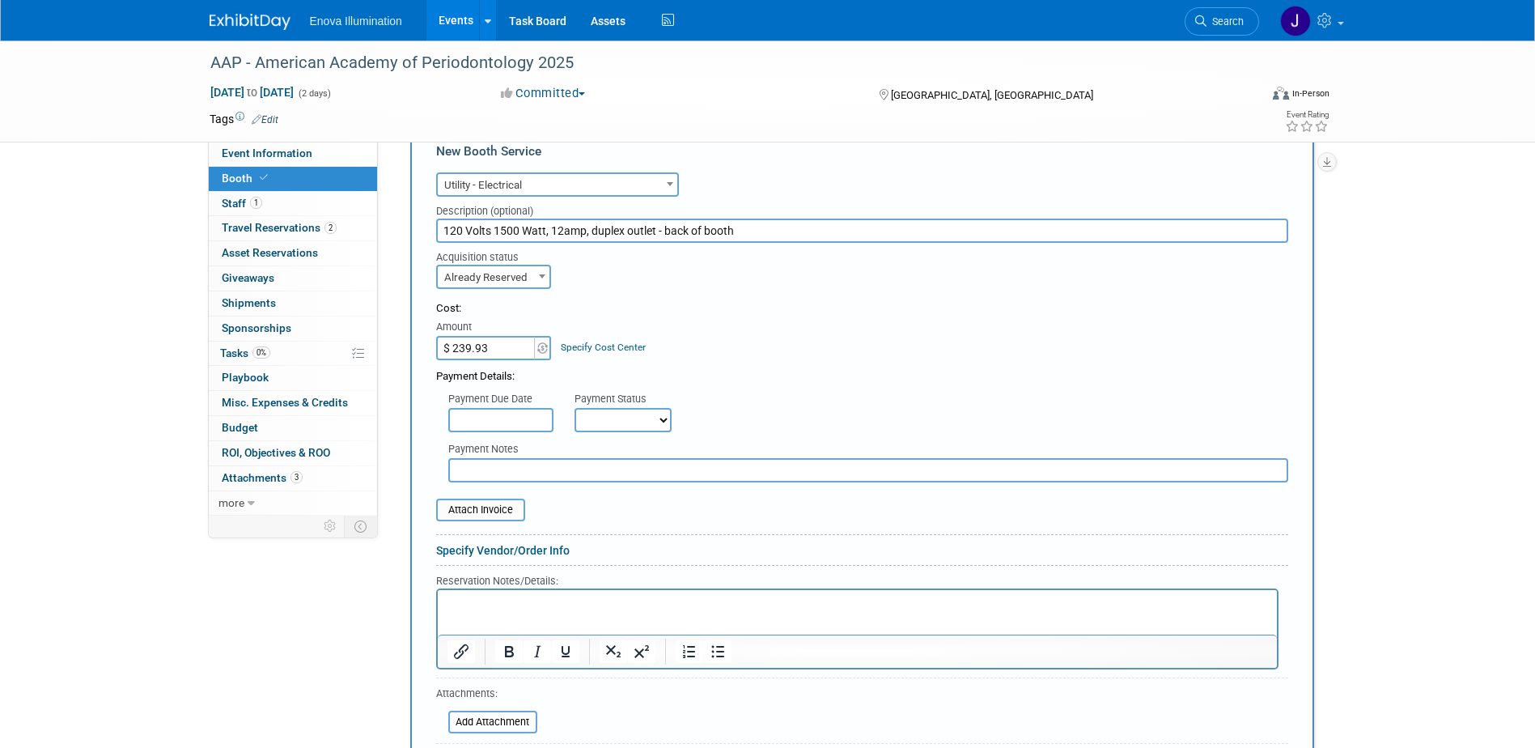
click at [483, 599] on p "Rich Text Area. Press ALT-0 for help." at bounding box center [857, 603] width 820 height 15
click at [473, 603] on p "Rich Text Area. Press ALT-0 for help." at bounding box center [857, 603] width 820 height 15
paste body "Rich Text Area. Press ALT-0 for help."
click at [515, 617] on p "120 Volts 1500 Watt, 12amp, duplex outlet - back of booth $172.50" at bounding box center [857, 611] width 820 height 30
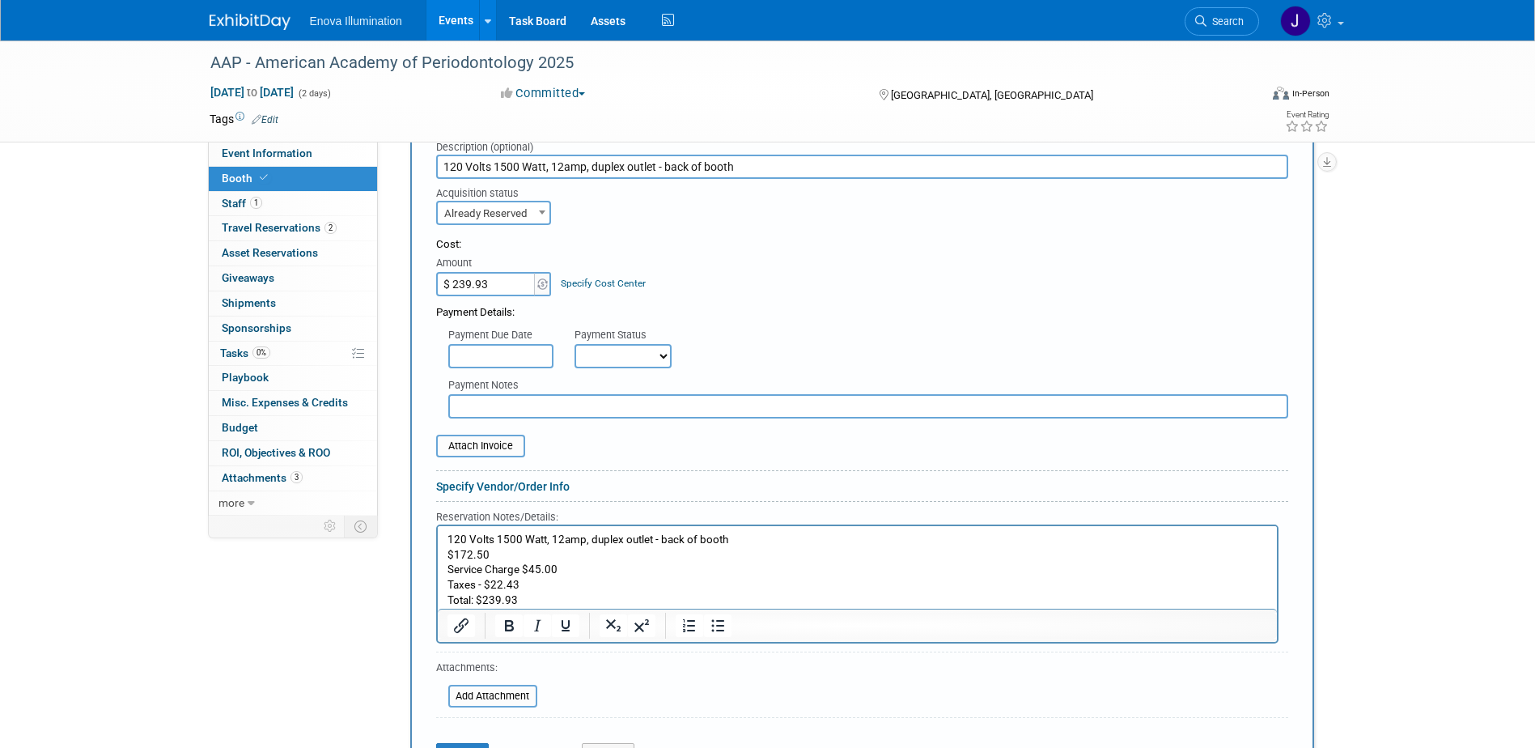
scroll to position [902, 0]
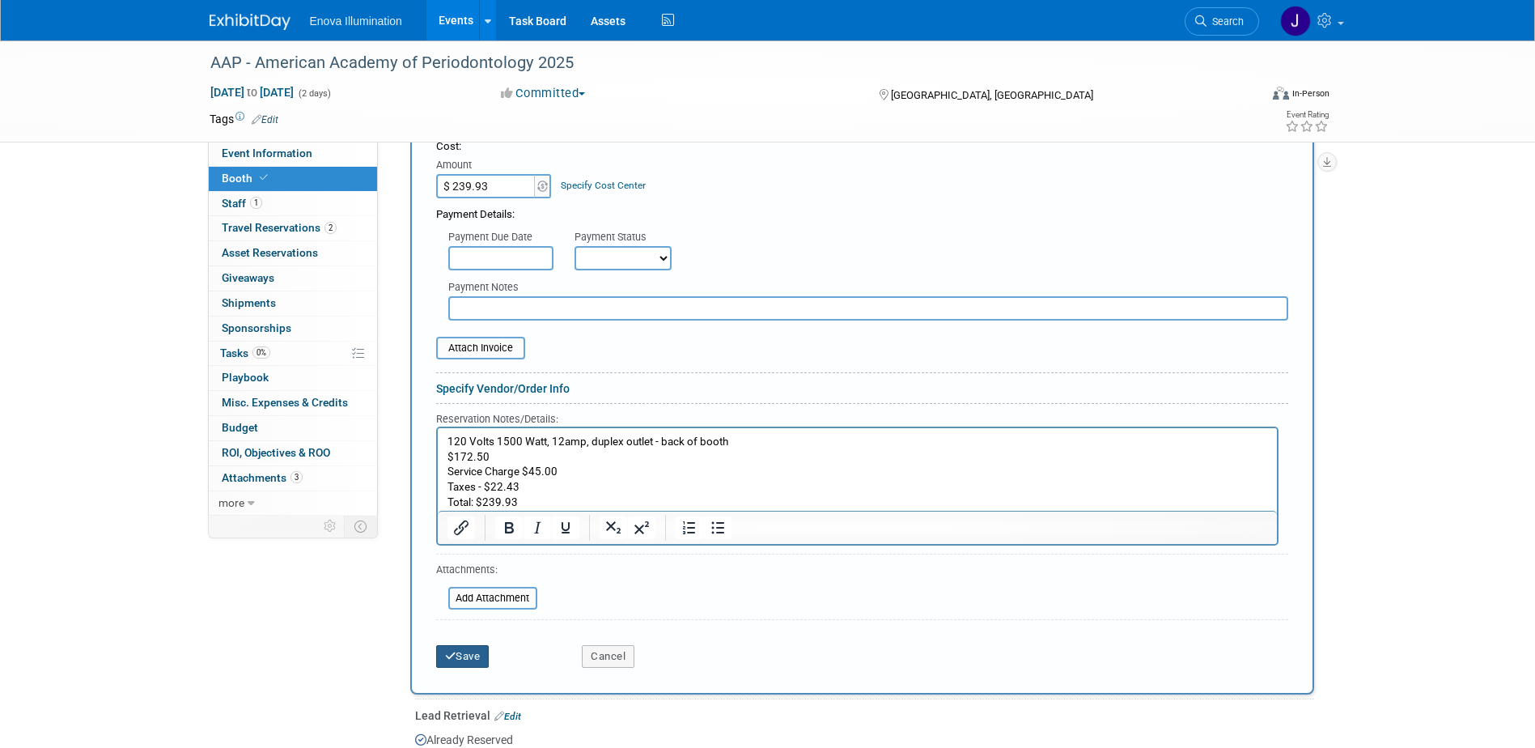
click at [470, 651] on button "Save" at bounding box center [462, 656] width 53 height 23
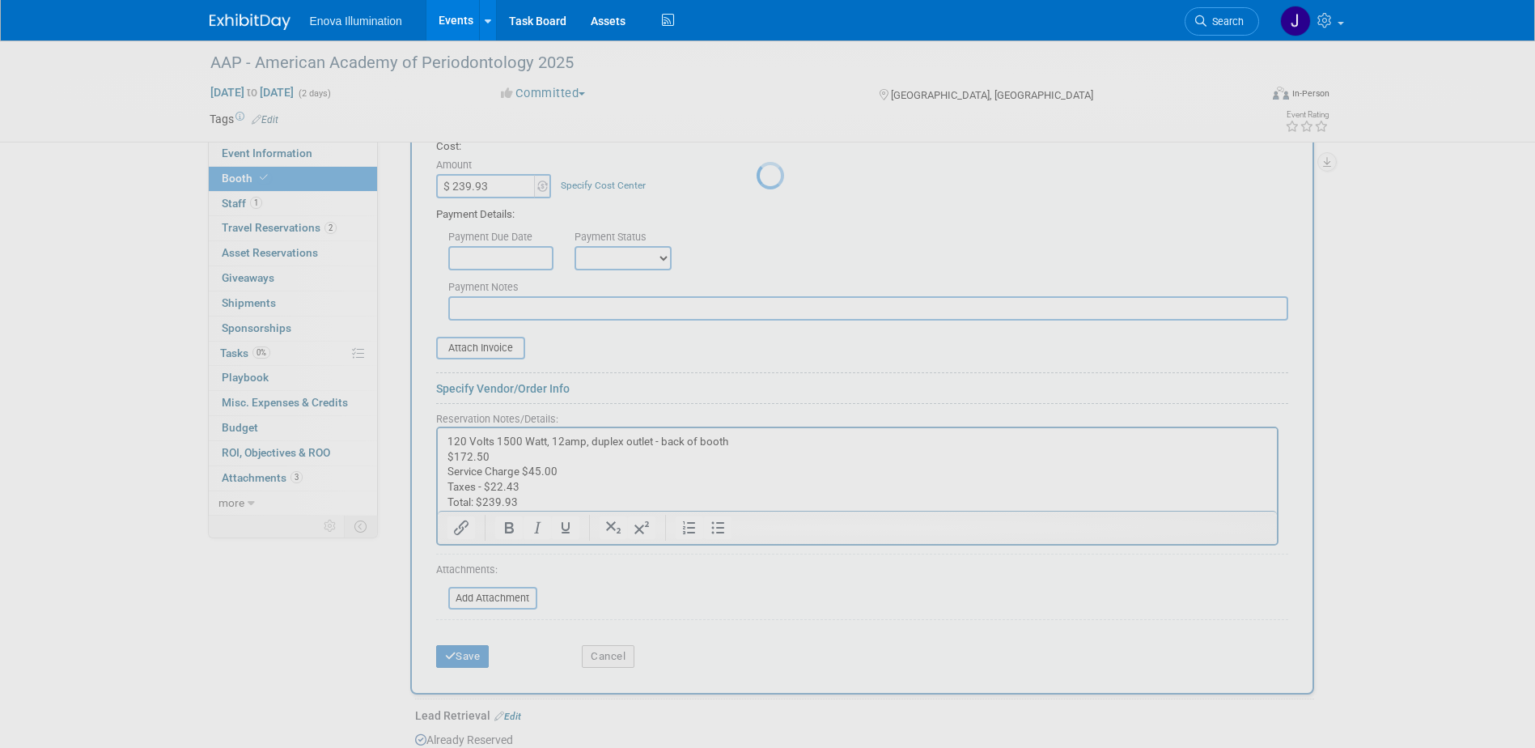
scroll to position [683, 0]
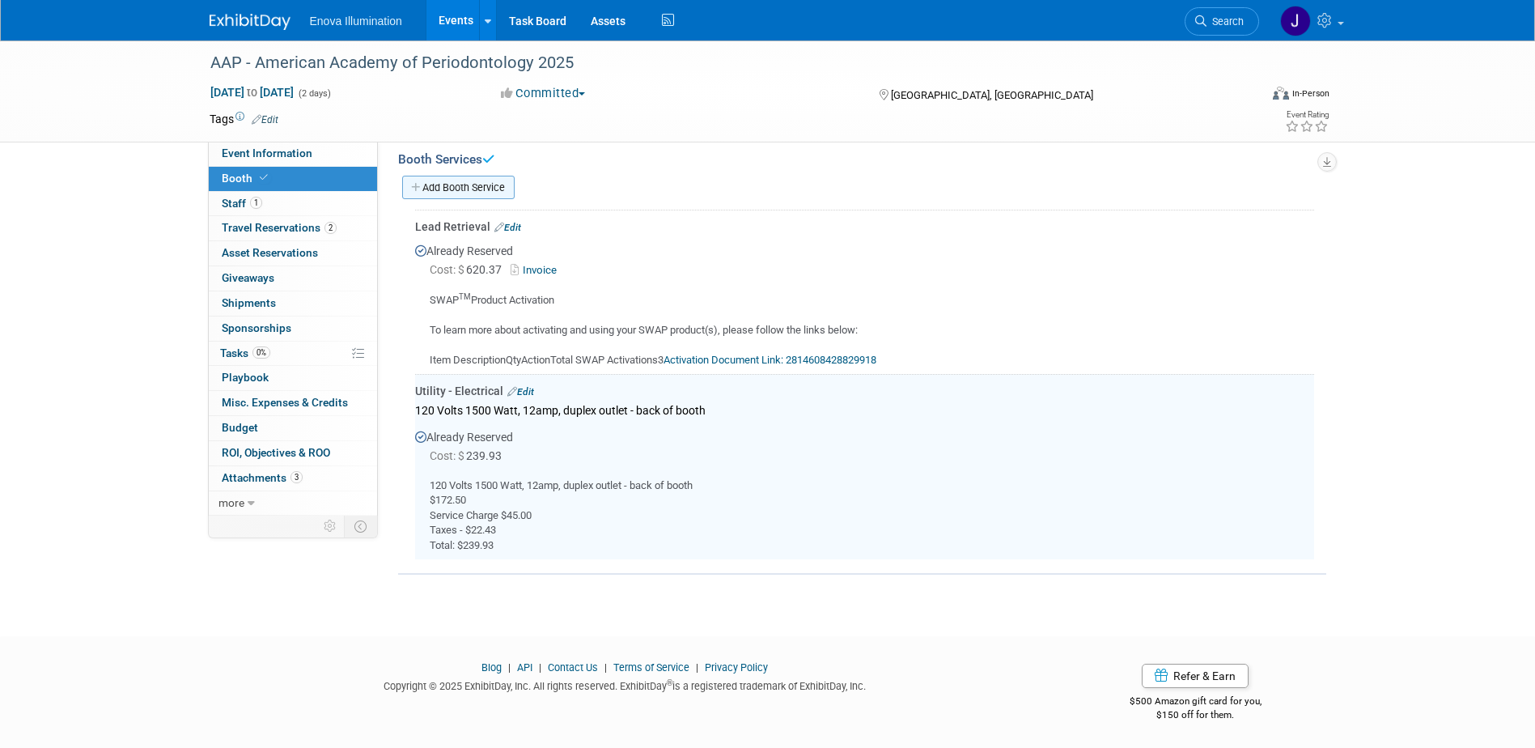
click at [448, 189] on link "Add Booth Service" at bounding box center [458, 187] width 112 height 23
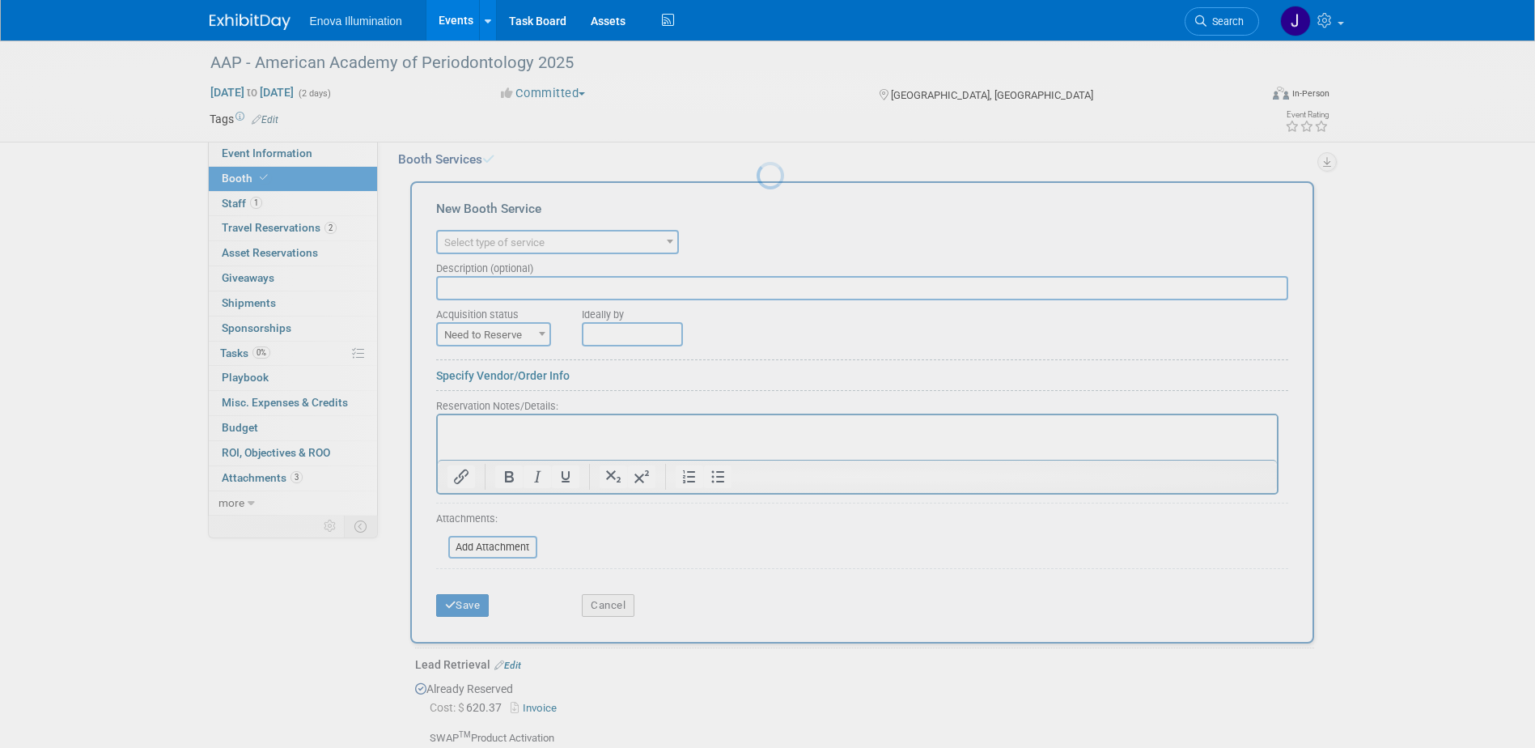
scroll to position [0, 0]
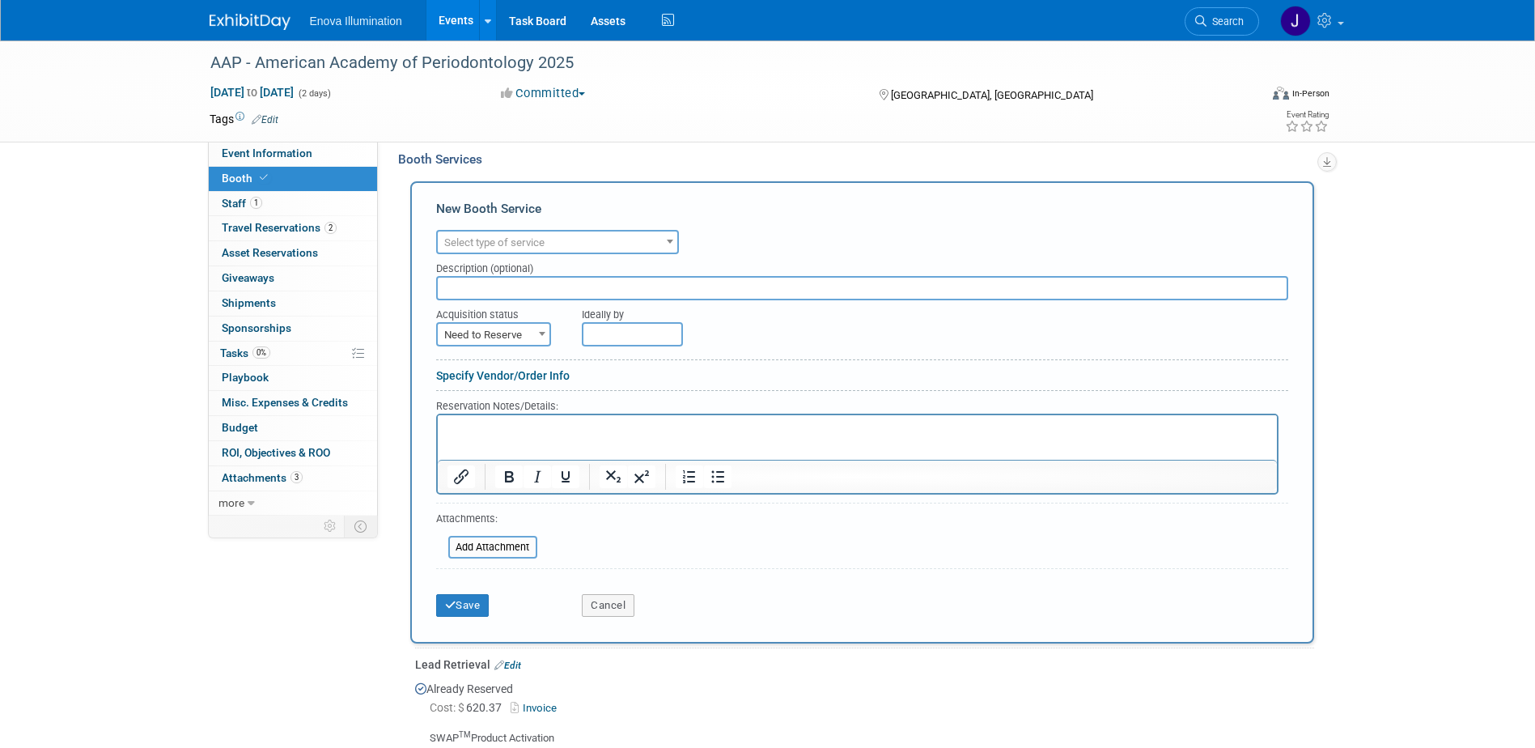
click at [464, 240] on span "Select type of service" at bounding box center [494, 242] width 100 height 12
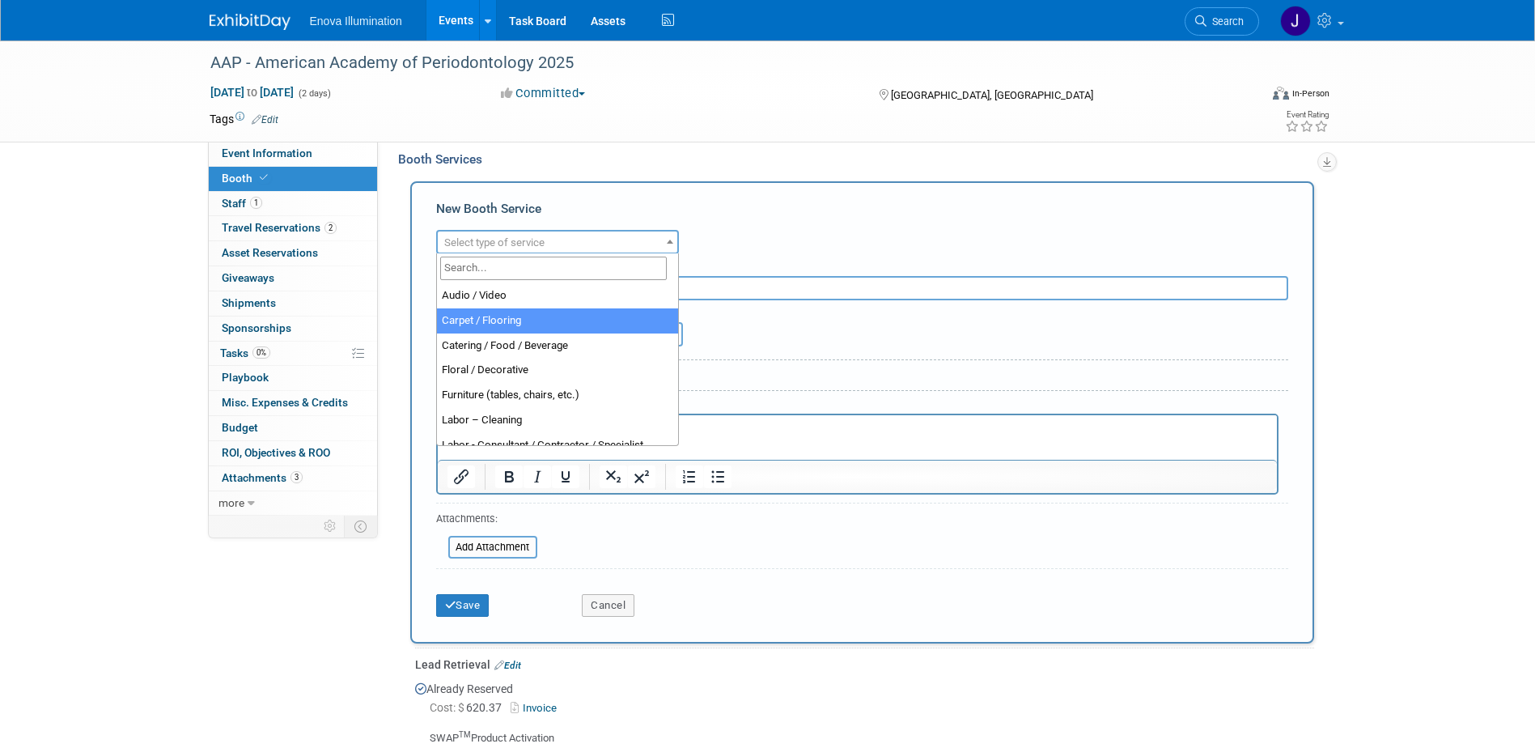
select select "4"
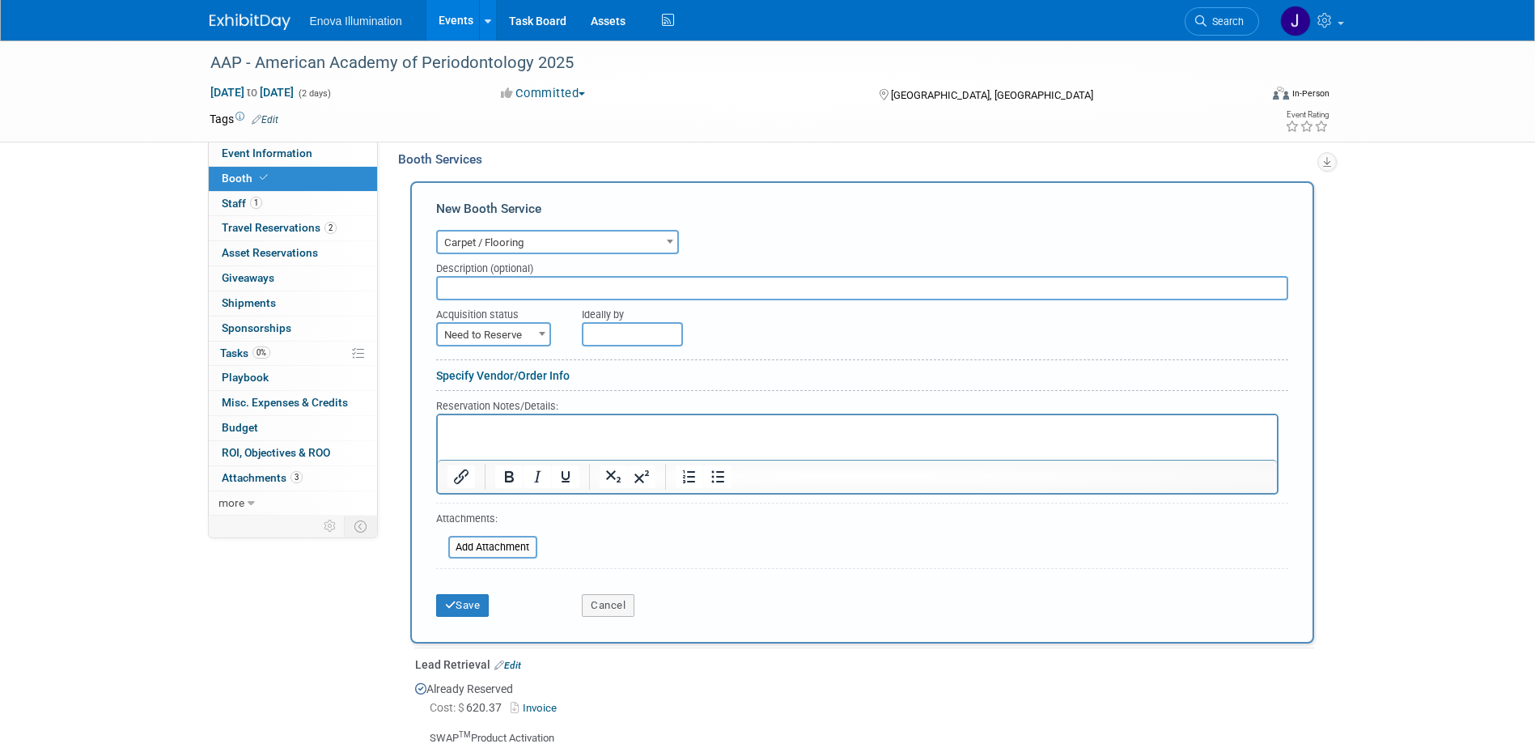
click at [479, 285] on input "text" at bounding box center [862, 288] width 852 height 24
paste input "10' x 10' Standard Carpet – Rental Color: Gray"
type input "10' x 10' Standard Carpet – Rental Color: Gray"
click at [469, 335] on span "Need to Reserve" at bounding box center [494, 335] width 112 height 23
select select "2"
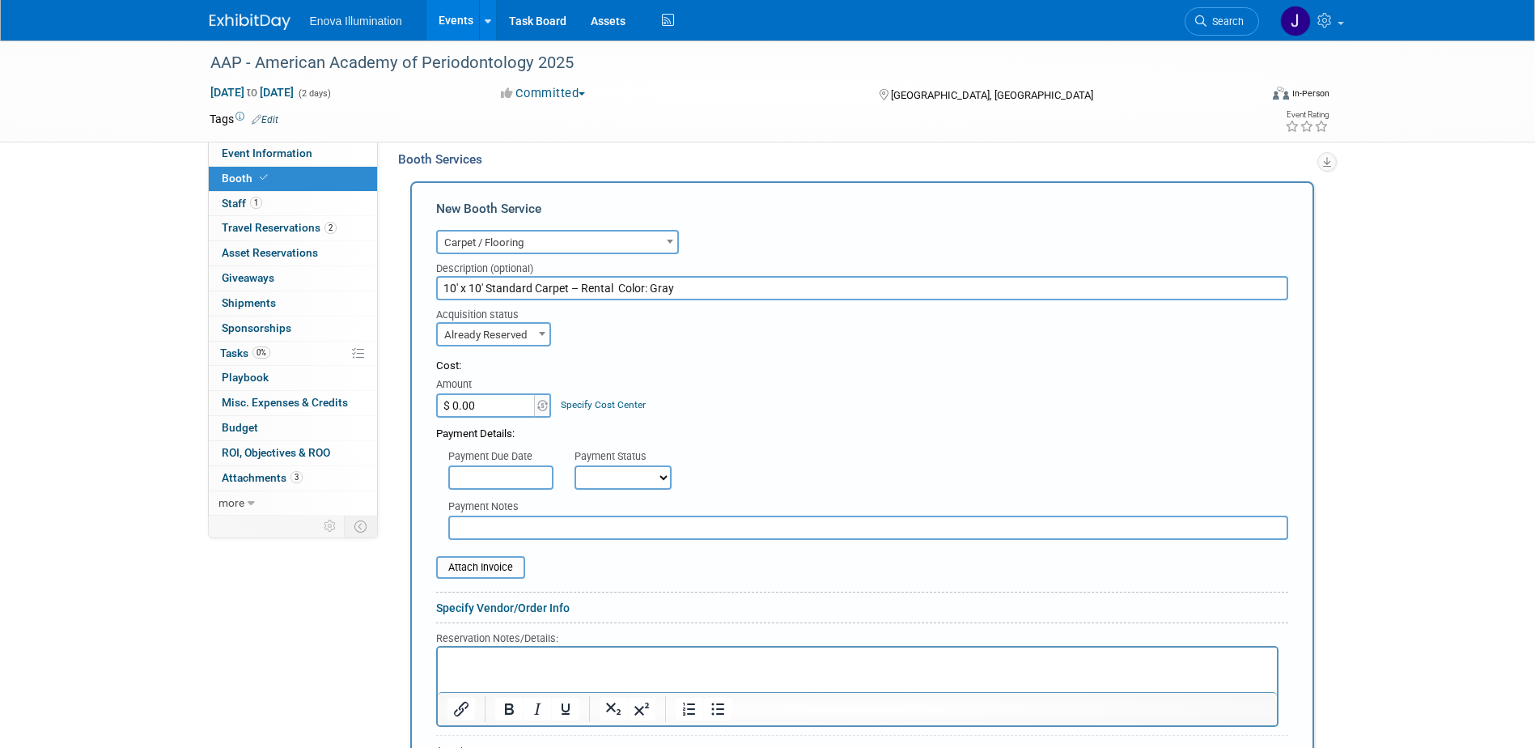
click at [471, 408] on input "$ 0.00" at bounding box center [486, 405] width 101 height 24
type input "$ 447.48"
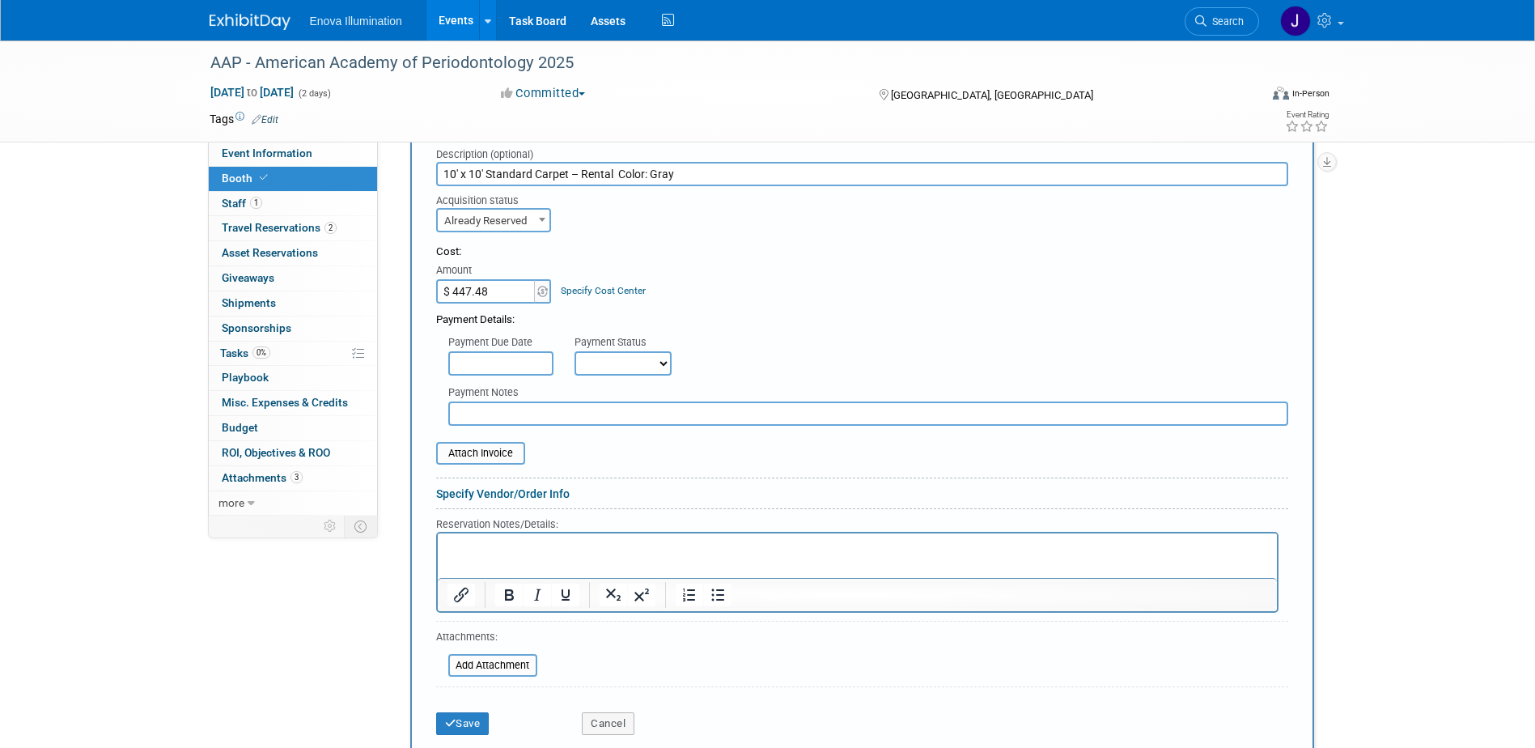
scroll to position [845, 0]
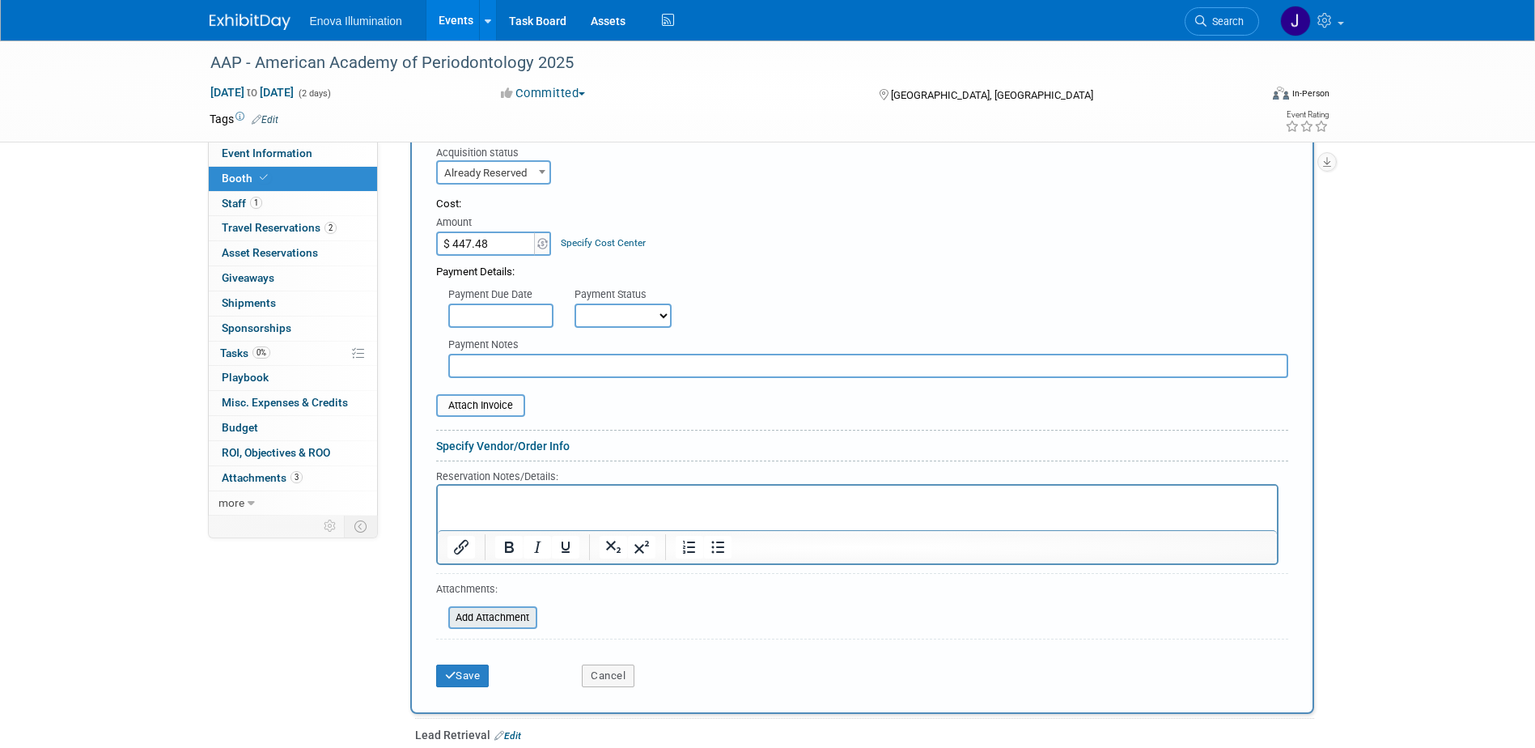
click at [484, 617] on input "file" at bounding box center [439, 617] width 193 height 19
click at [489, 400] on input "file" at bounding box center [427, 405] width 193 height 19
click at [472, 406] on input "file" at bounding box center [427, 405] width 193 height 19
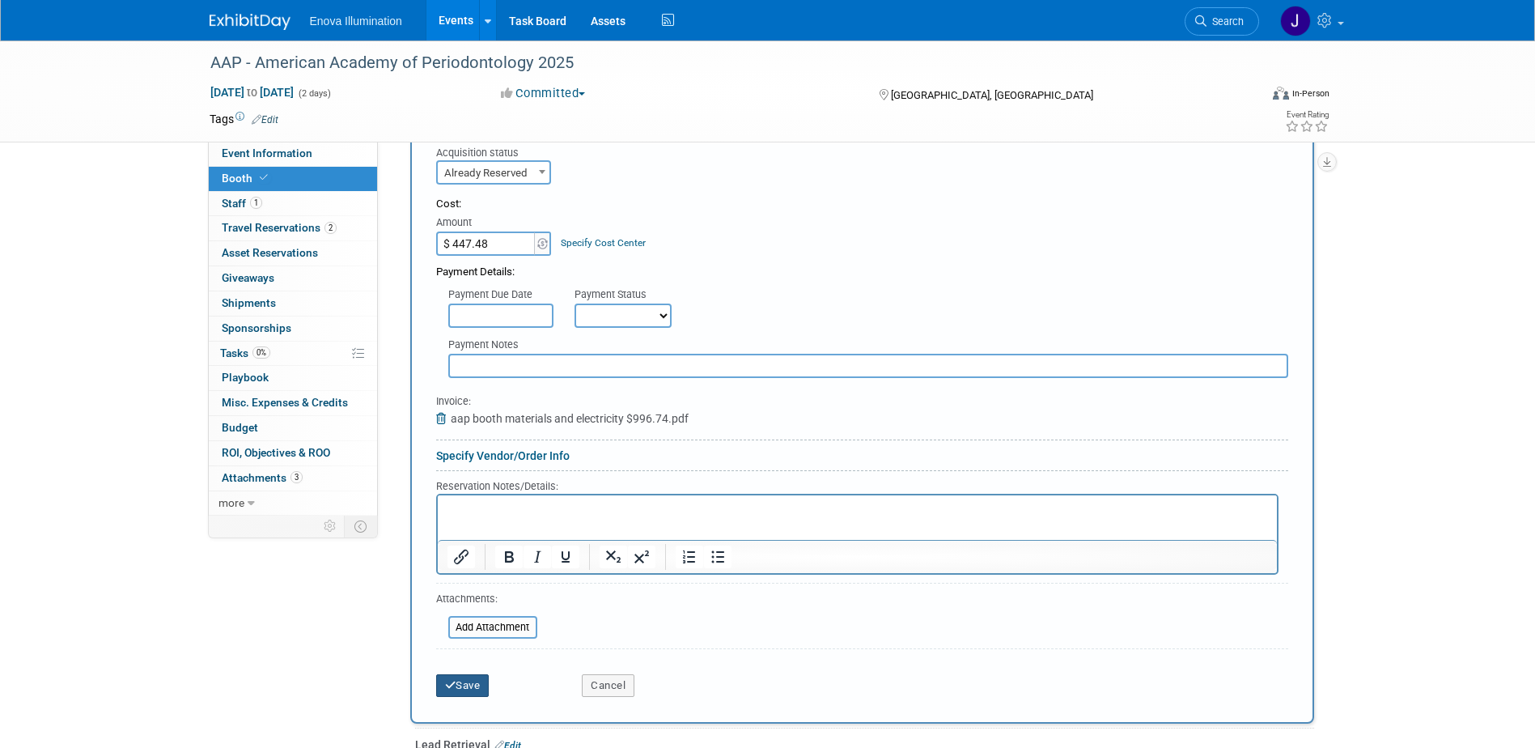
click at [473, 682] on button "Save" at bounding box center [462, 685] width 53 height 23
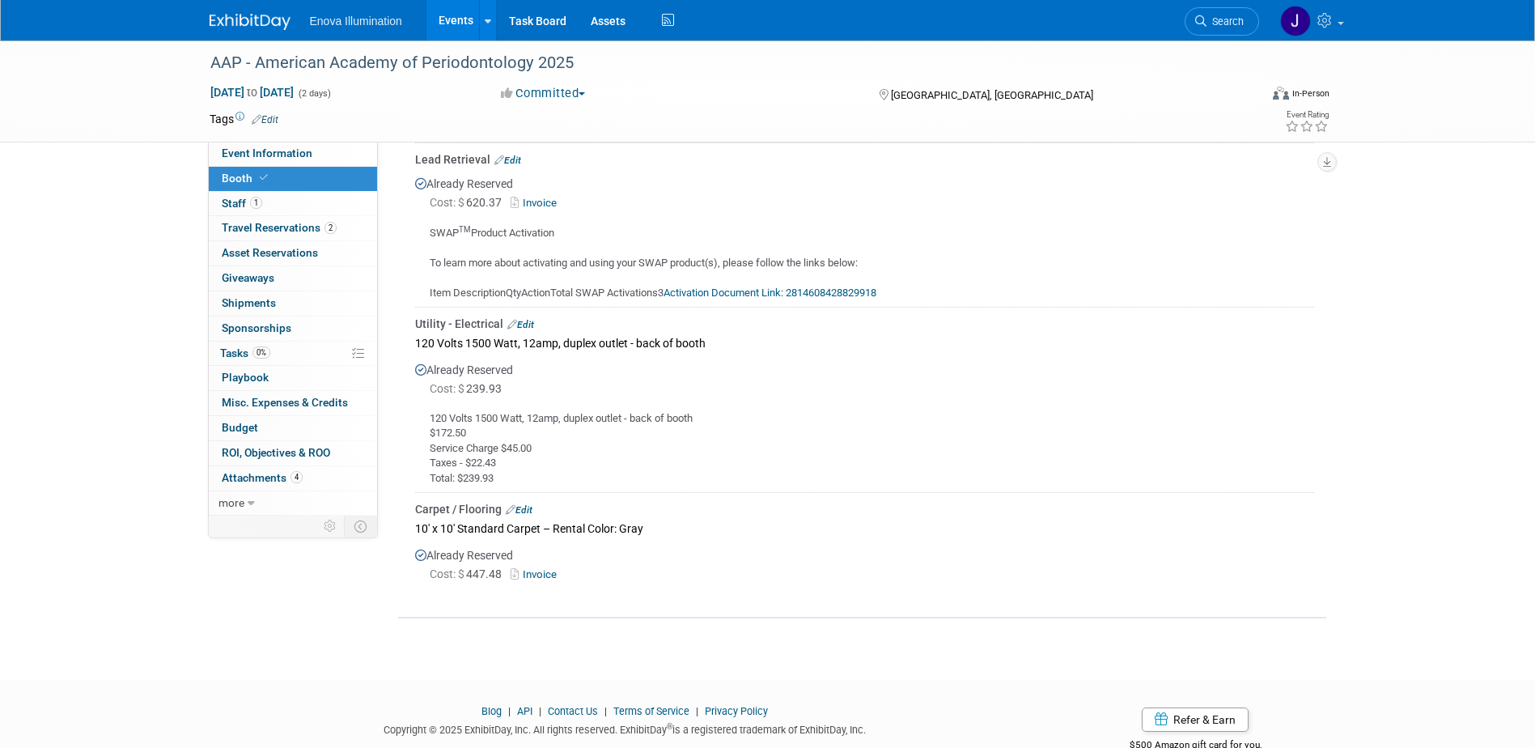
scroll to position [712, 0]
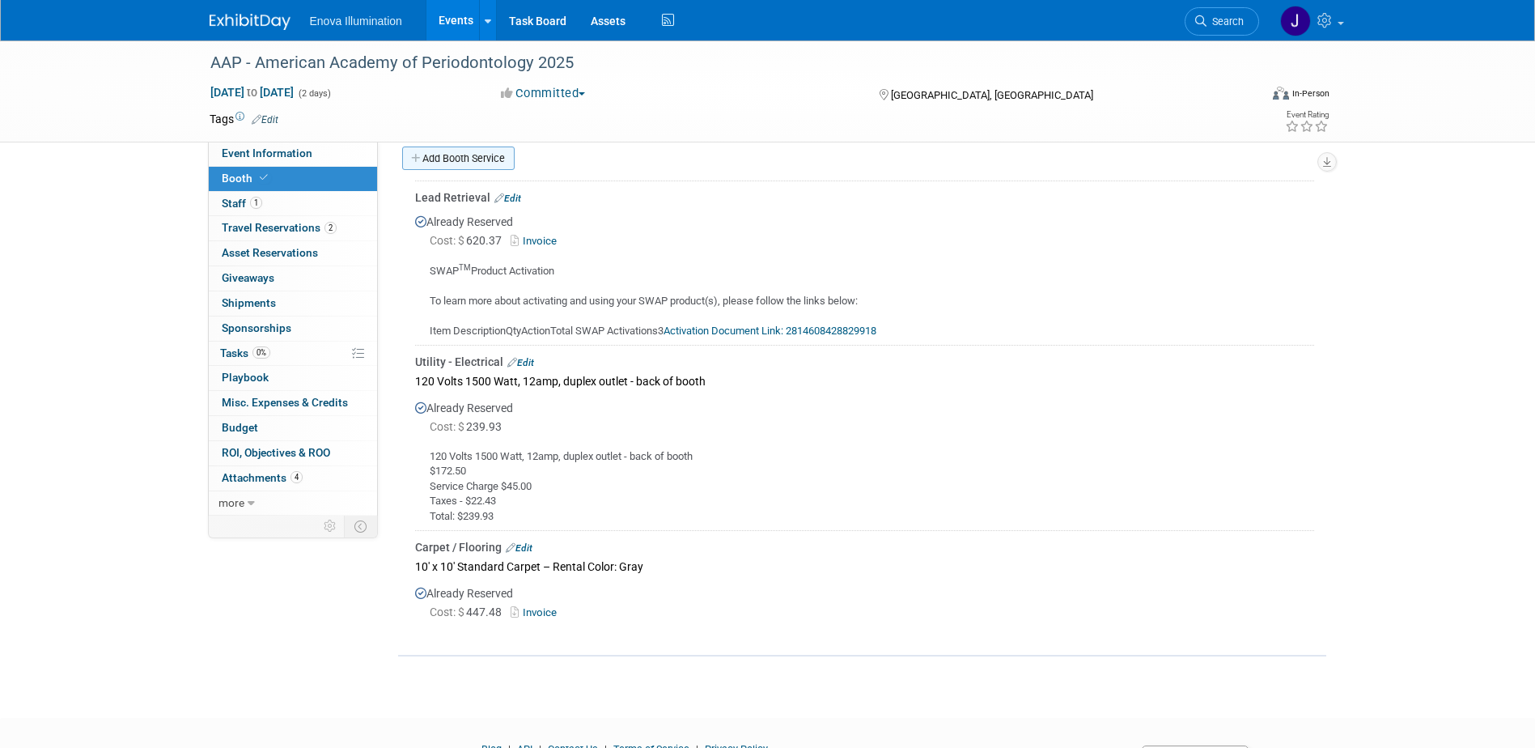
click at [486, 162] on link "Add Booth Service" at bounding box center [458, 157] width 112 height 23
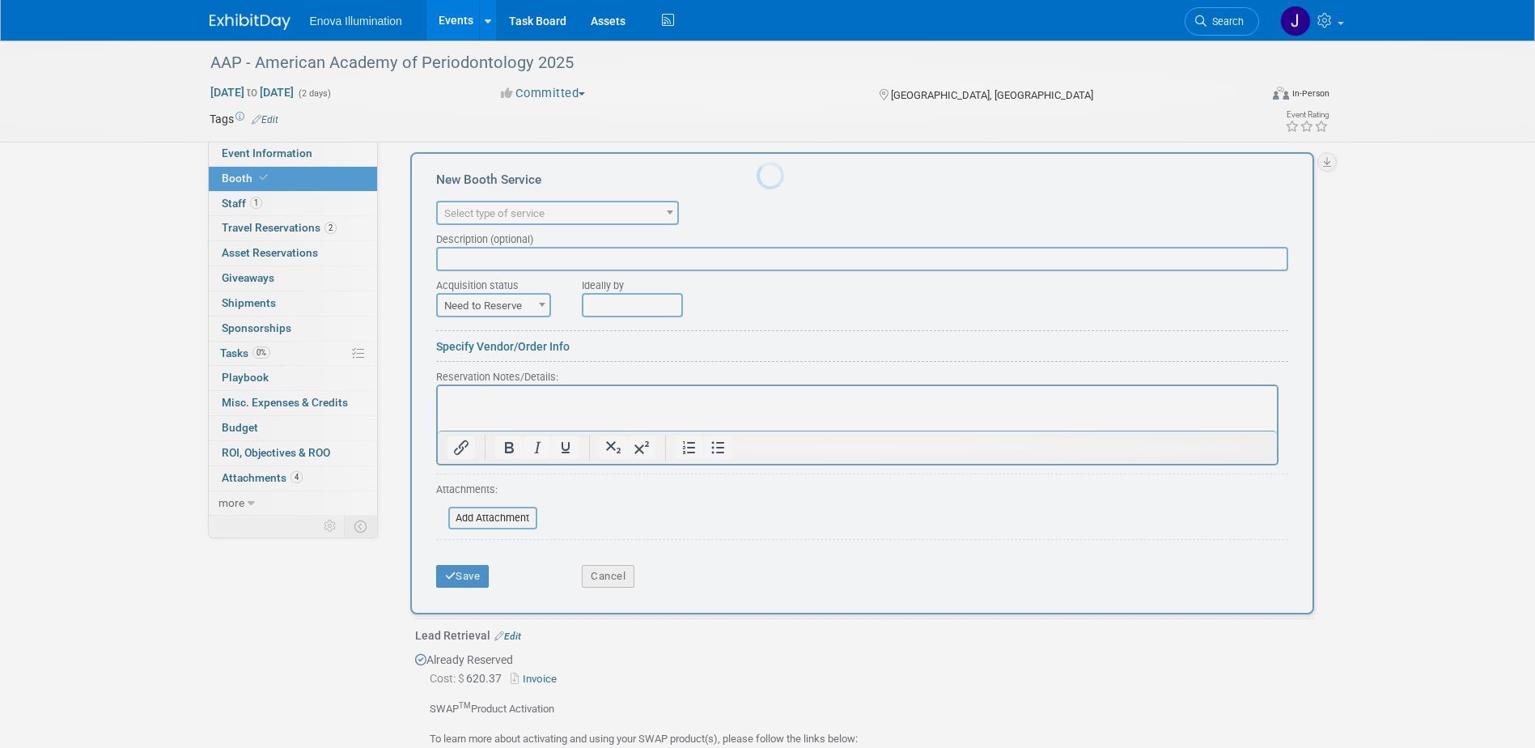
scroll to position [0, 0]
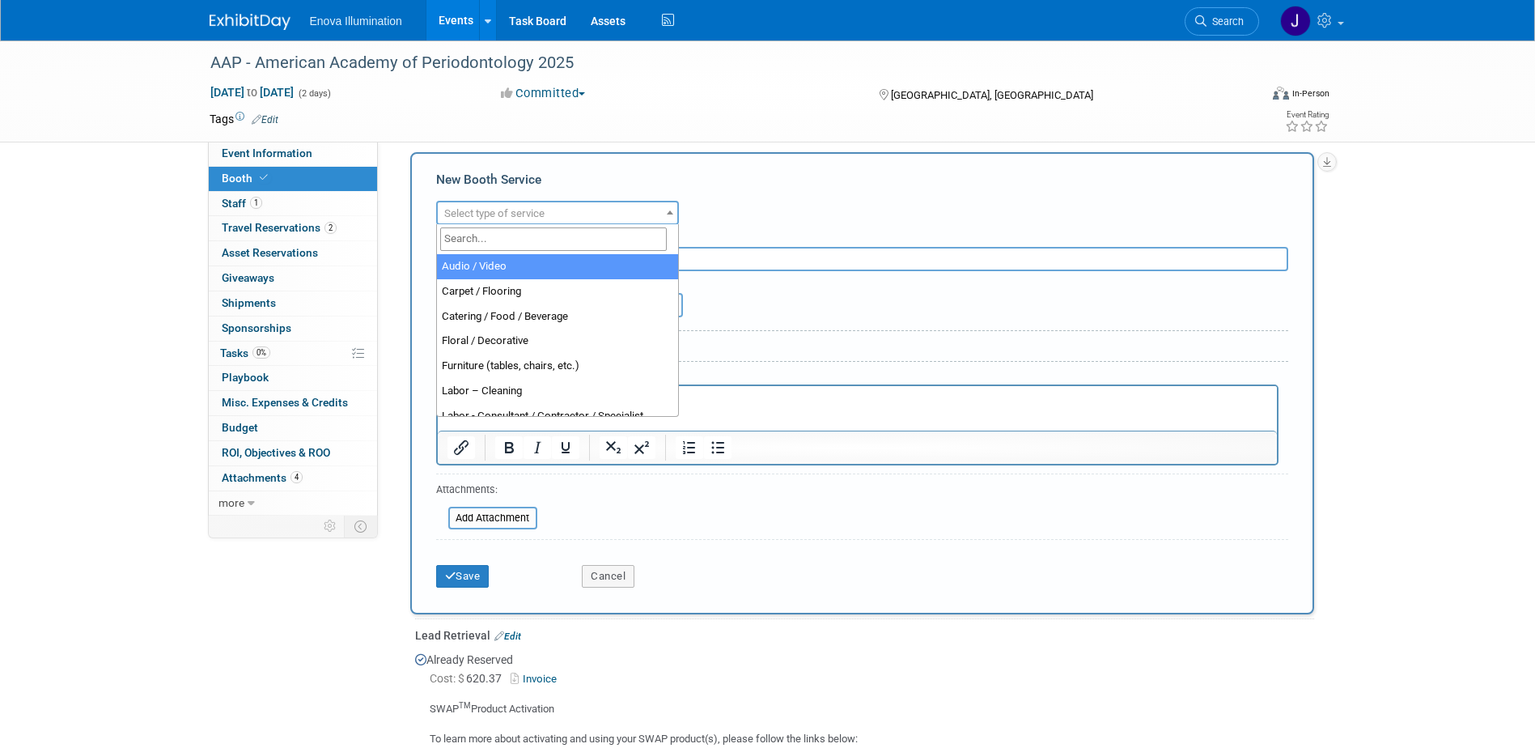
click at [490, 210] on span "Select type of service" at bounding box center [494, 213] width 100 height 12
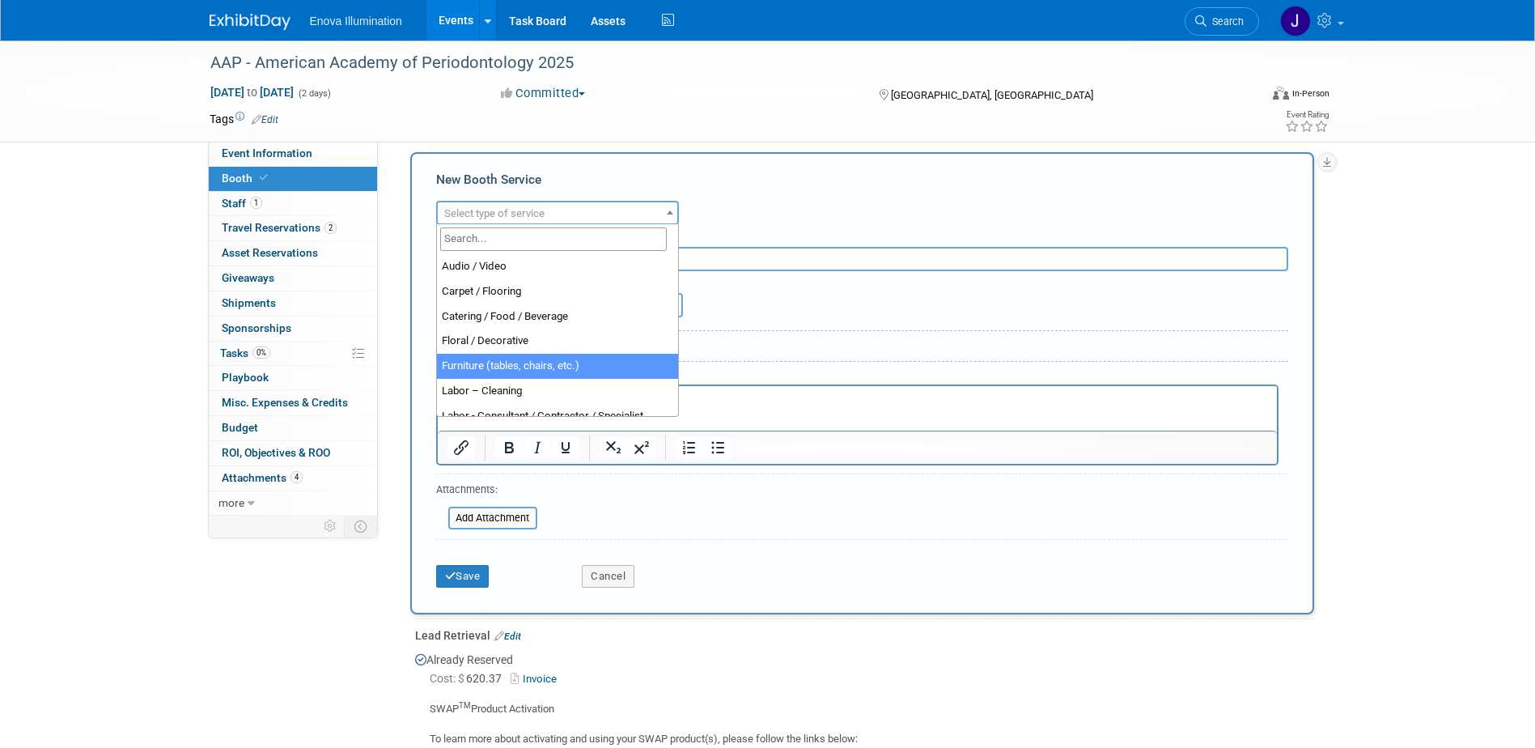
select select "6"
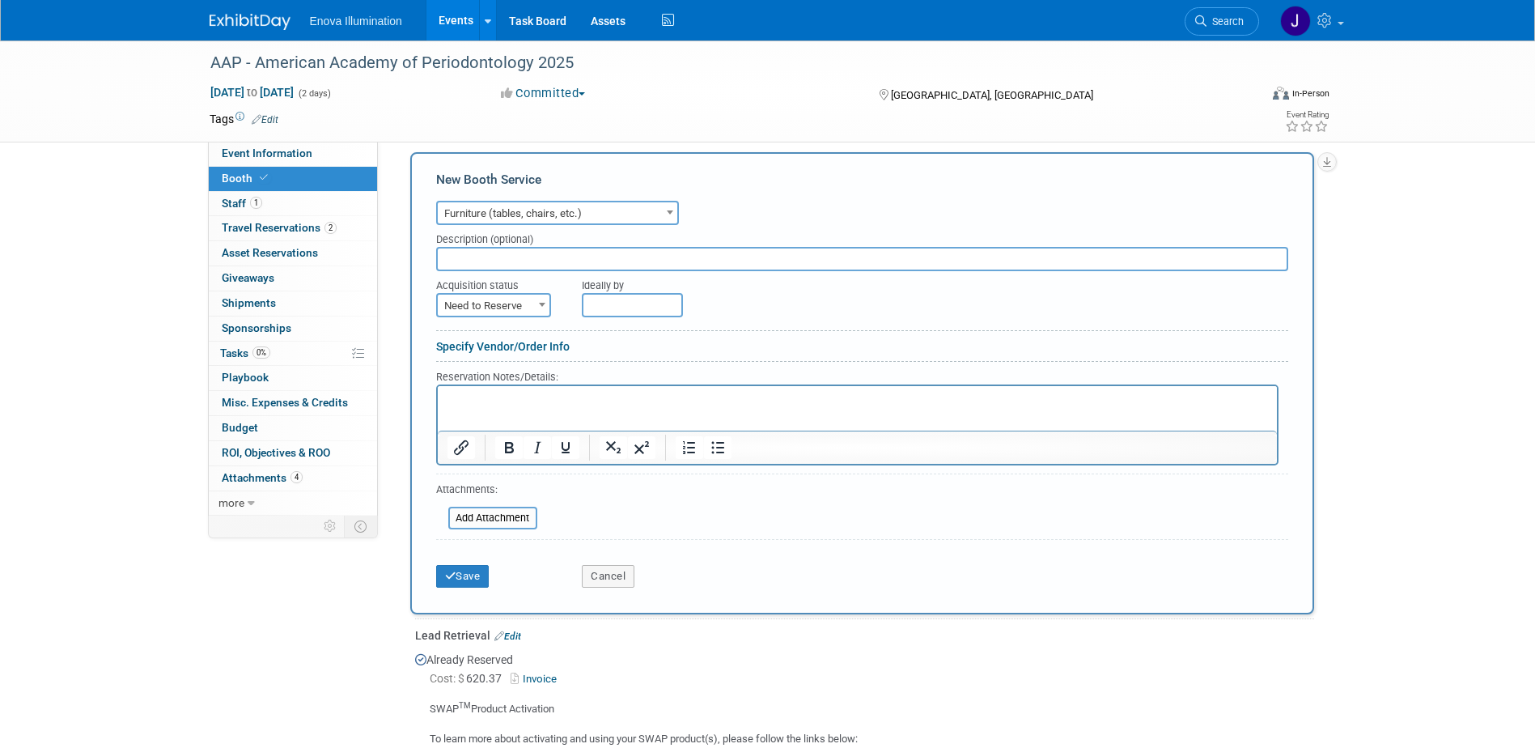
click at [489, 301] on span "Need to Reserve" at bounding box center [494, 306] width 112 height 23
select select "2"
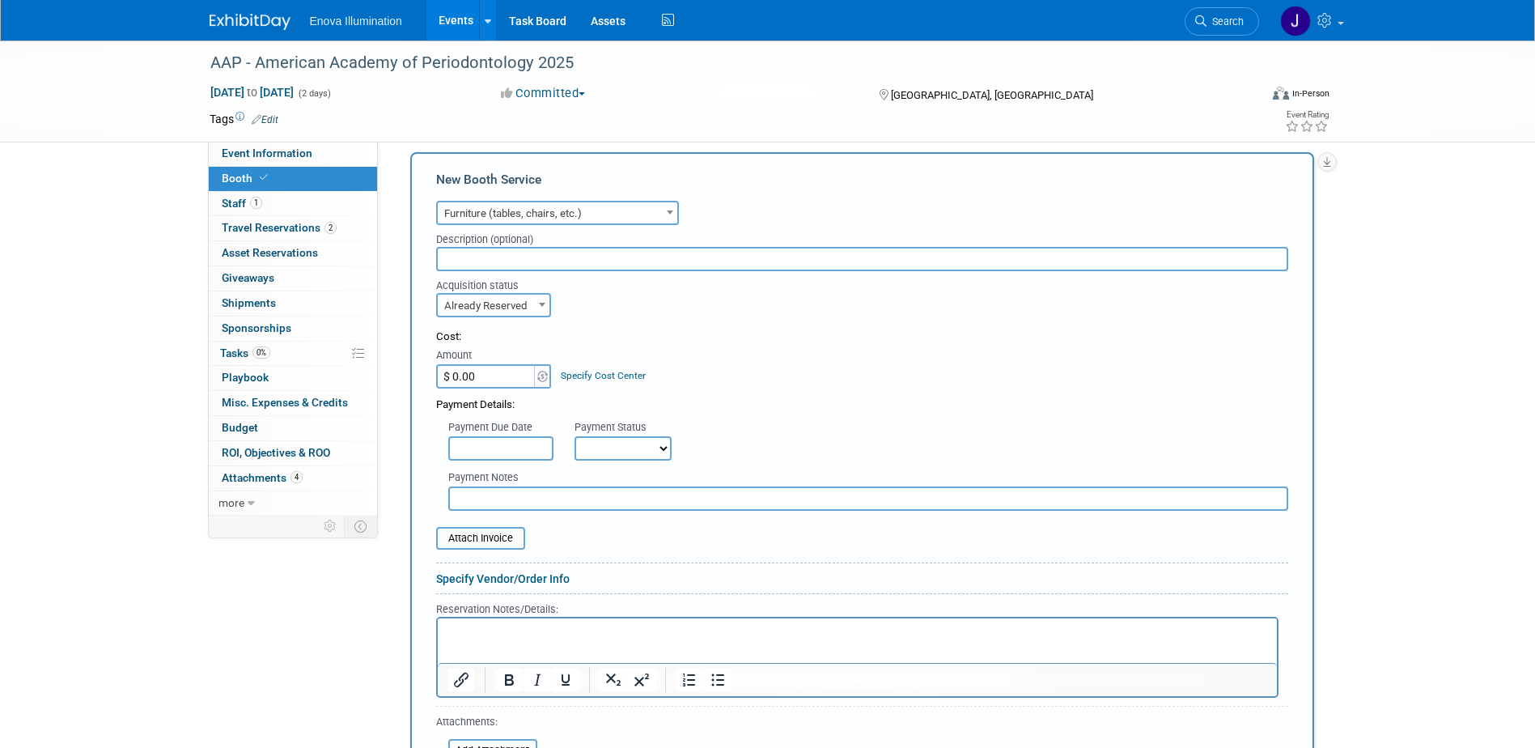
click at [478, 379] on input "$ 0.00" at bounding box center [486, 376] width 101 height 24
type input "$ 309.34"
click at [511, 252] on input "text" at bounding box center [862, 259] width 852 height 24
paste input "8' x 2' x 42" Undraped Table"
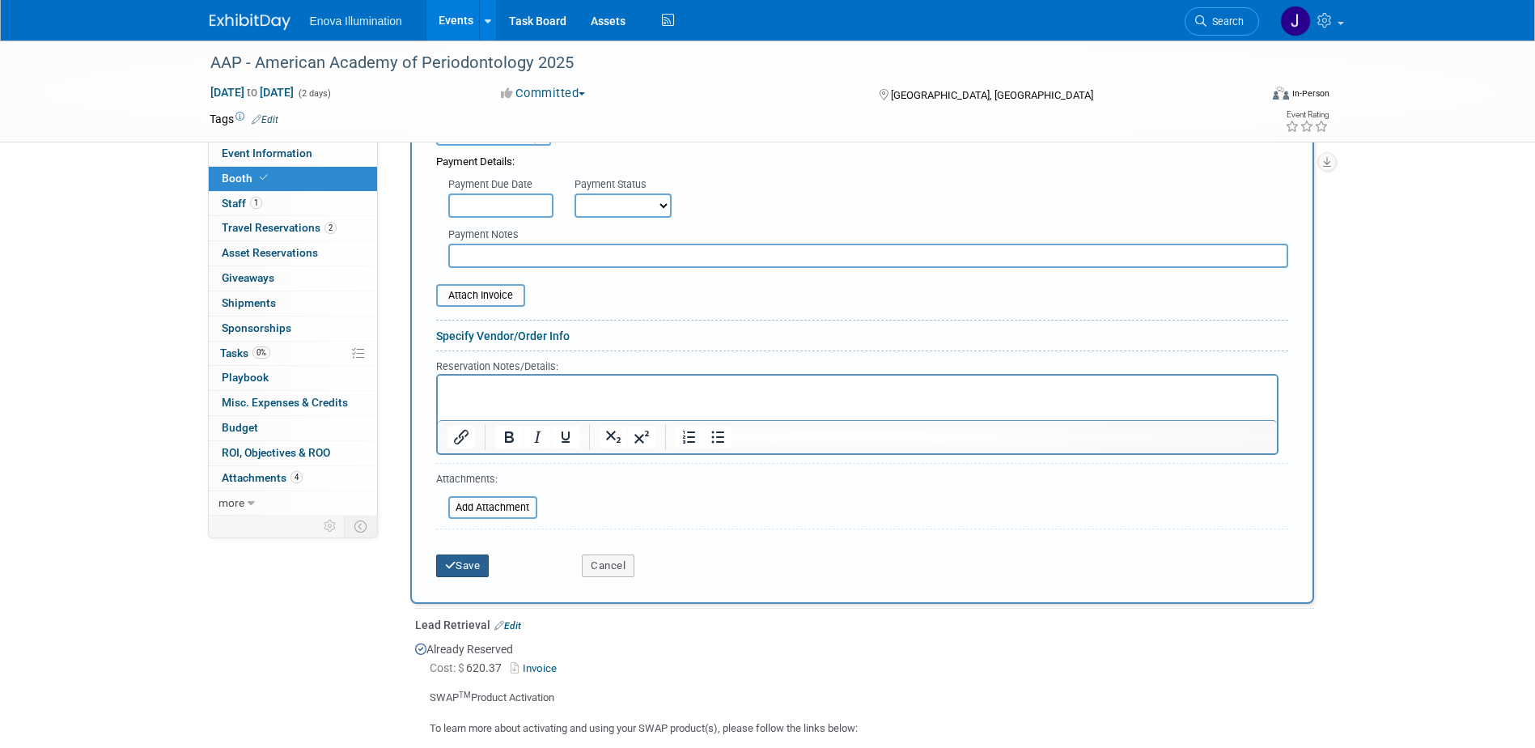
type input "8' x 2' x 42" Undraped Table"
click at [482, 561] on button "Save" at bounding box center [462, 565] width 53 height 23
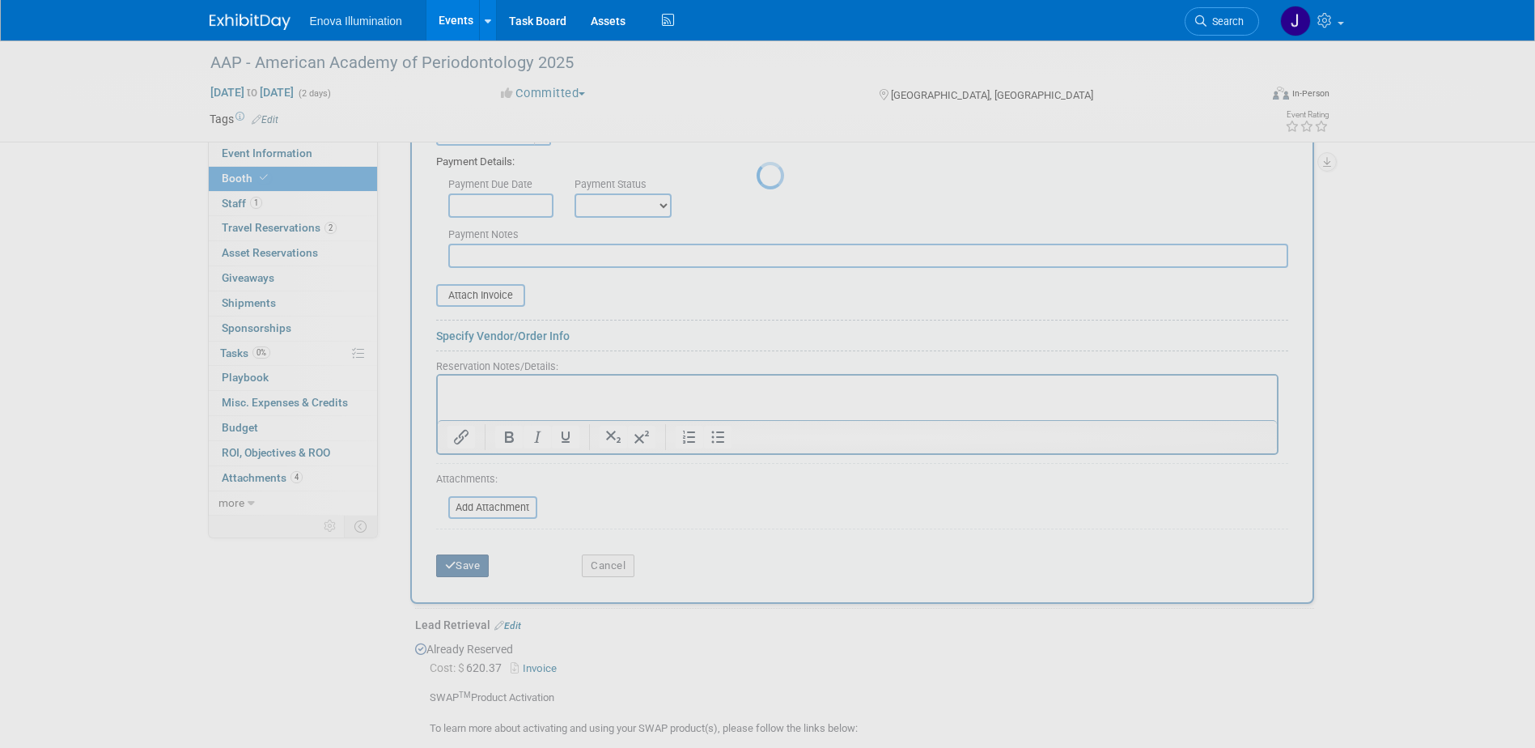
scroll to position [903, 0]
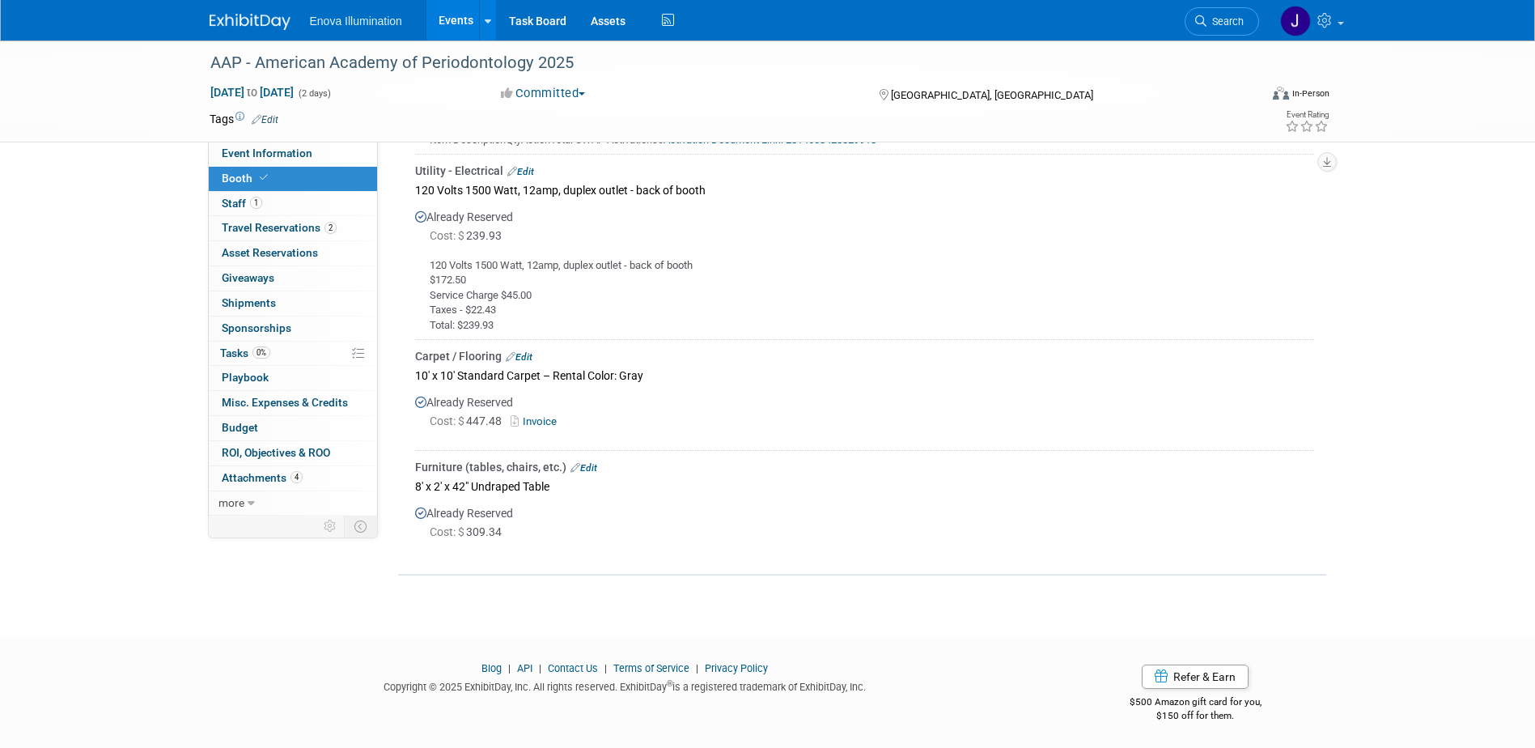
click at [1239, 20] on span "Search" at bounding box center [1224, 21] width 37 height 12
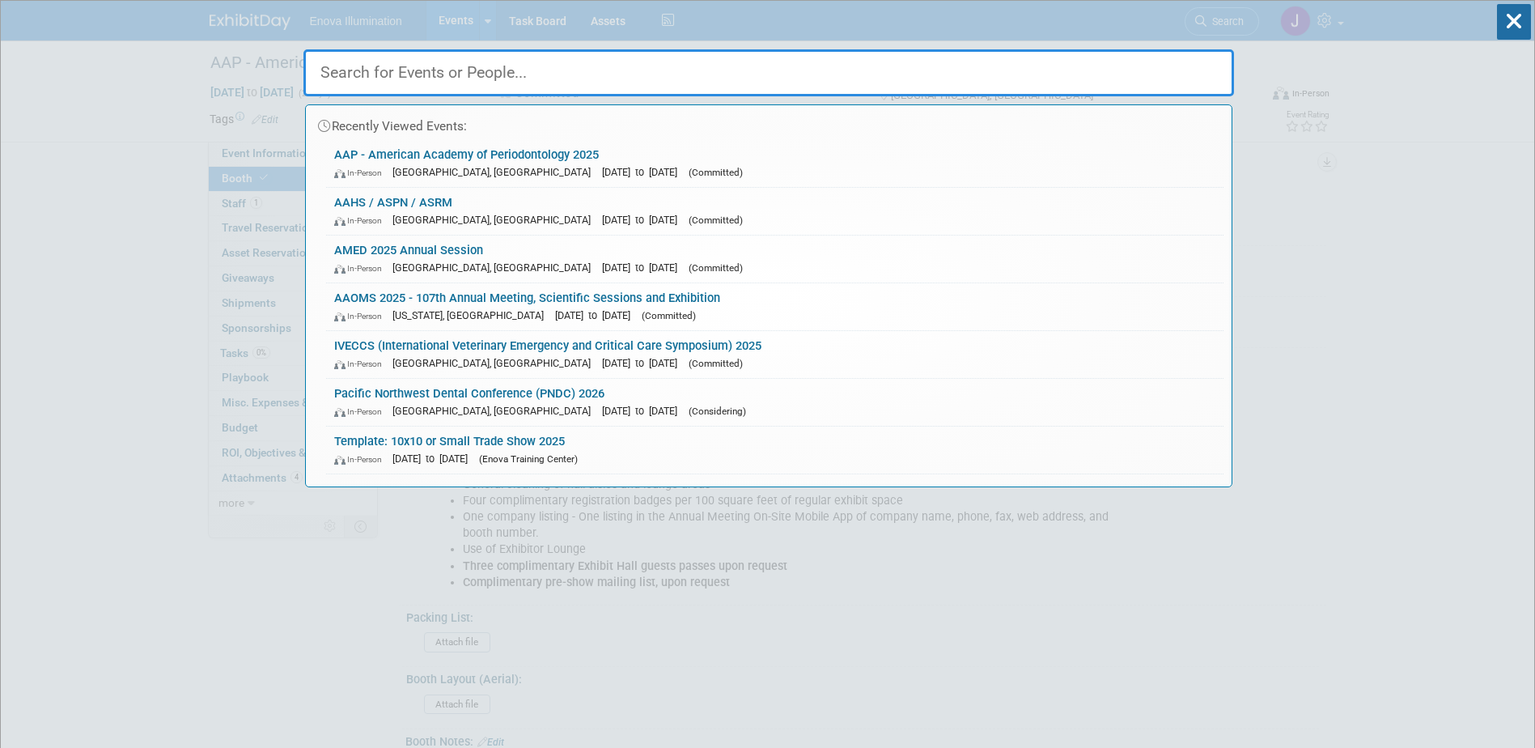
click at [957, 79] on input "text" at bounding box center [768, 72] width 931 height 47
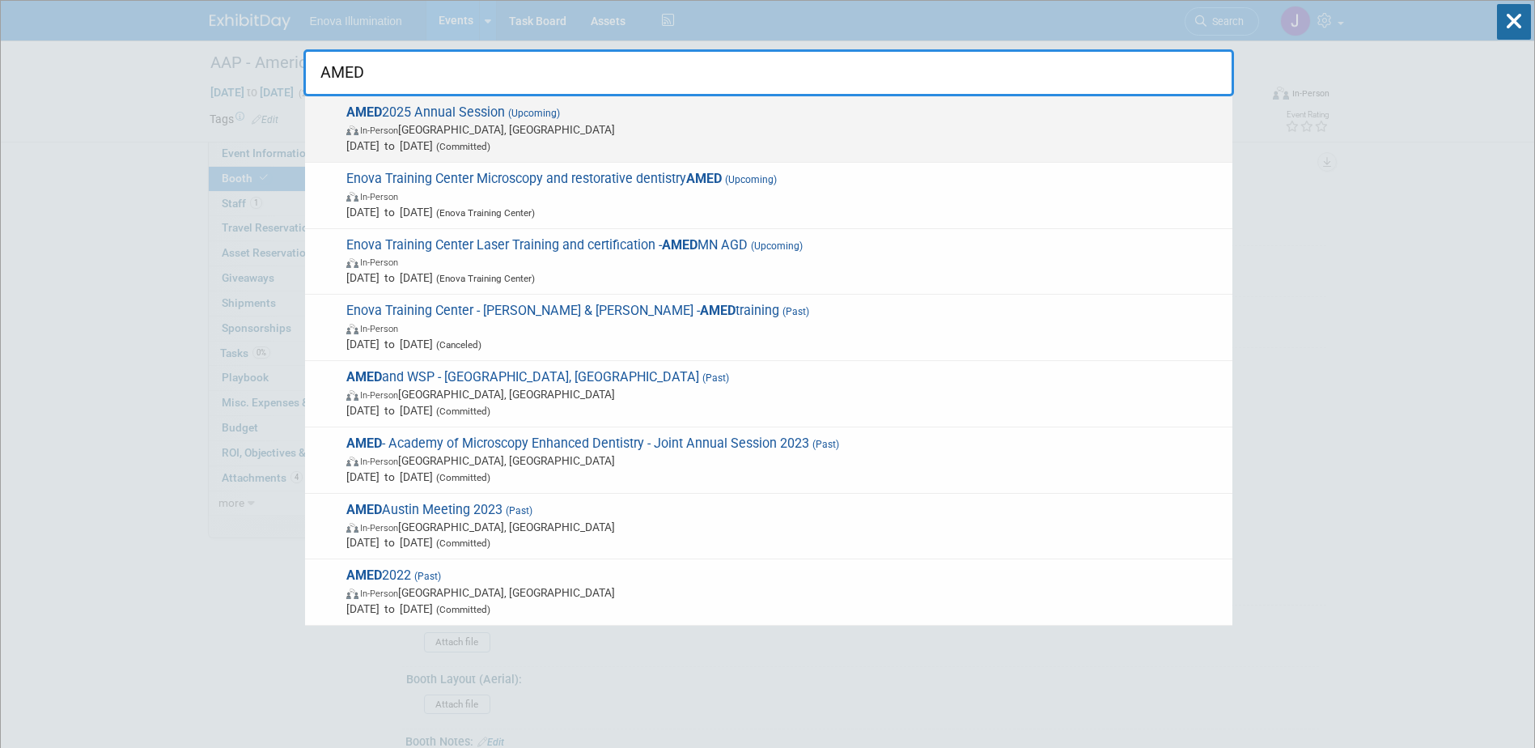
type input "AMED"
click at [439, 112] on span "AMED 2025 Annual Session (Upcoming) In-Person San Diego, CA Sep 12, 2025 to Sep…" at bounding box center [782, 128] width 883 height 49
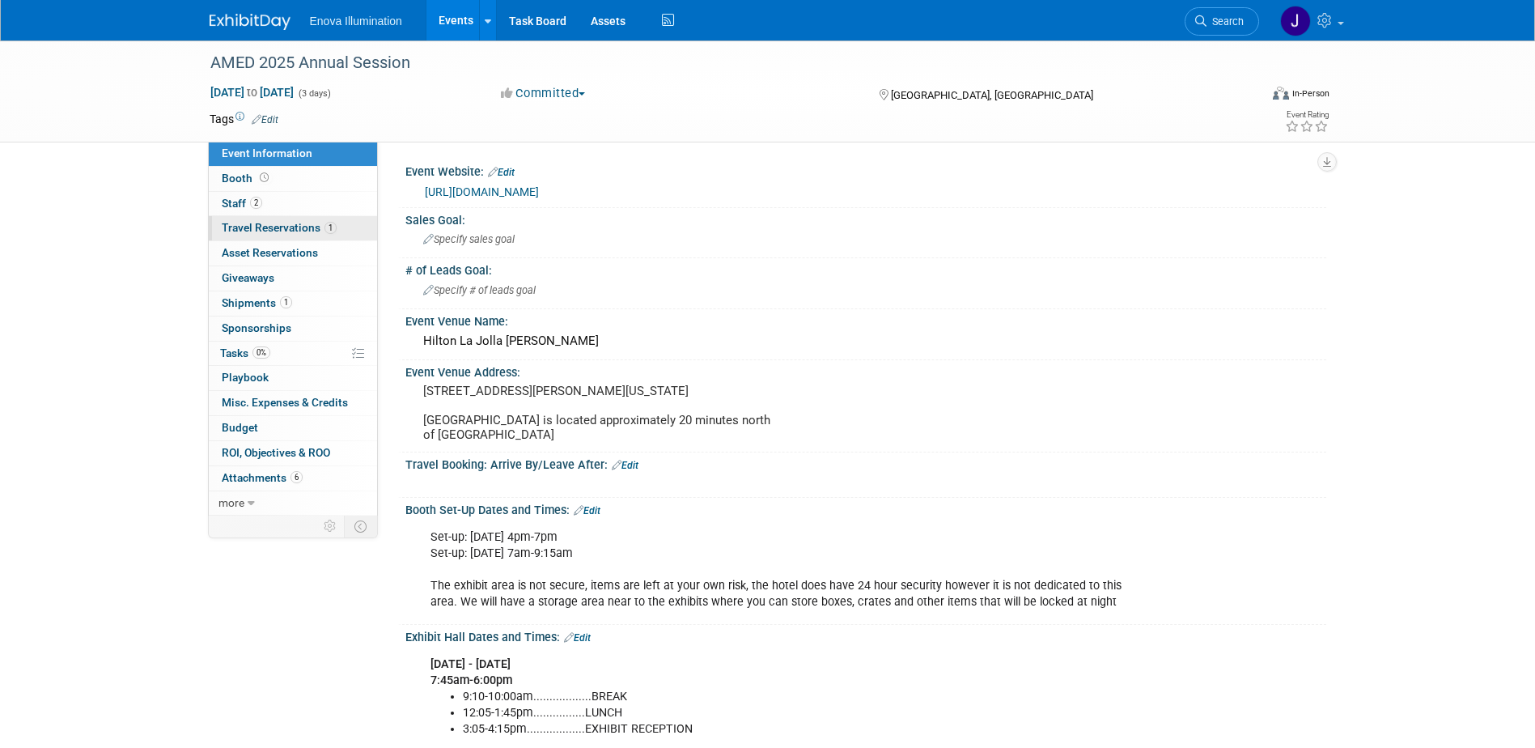
click at [293, 221] on span "Travel Reservations 1" at bounding box center [279, 227] width 115 height 13
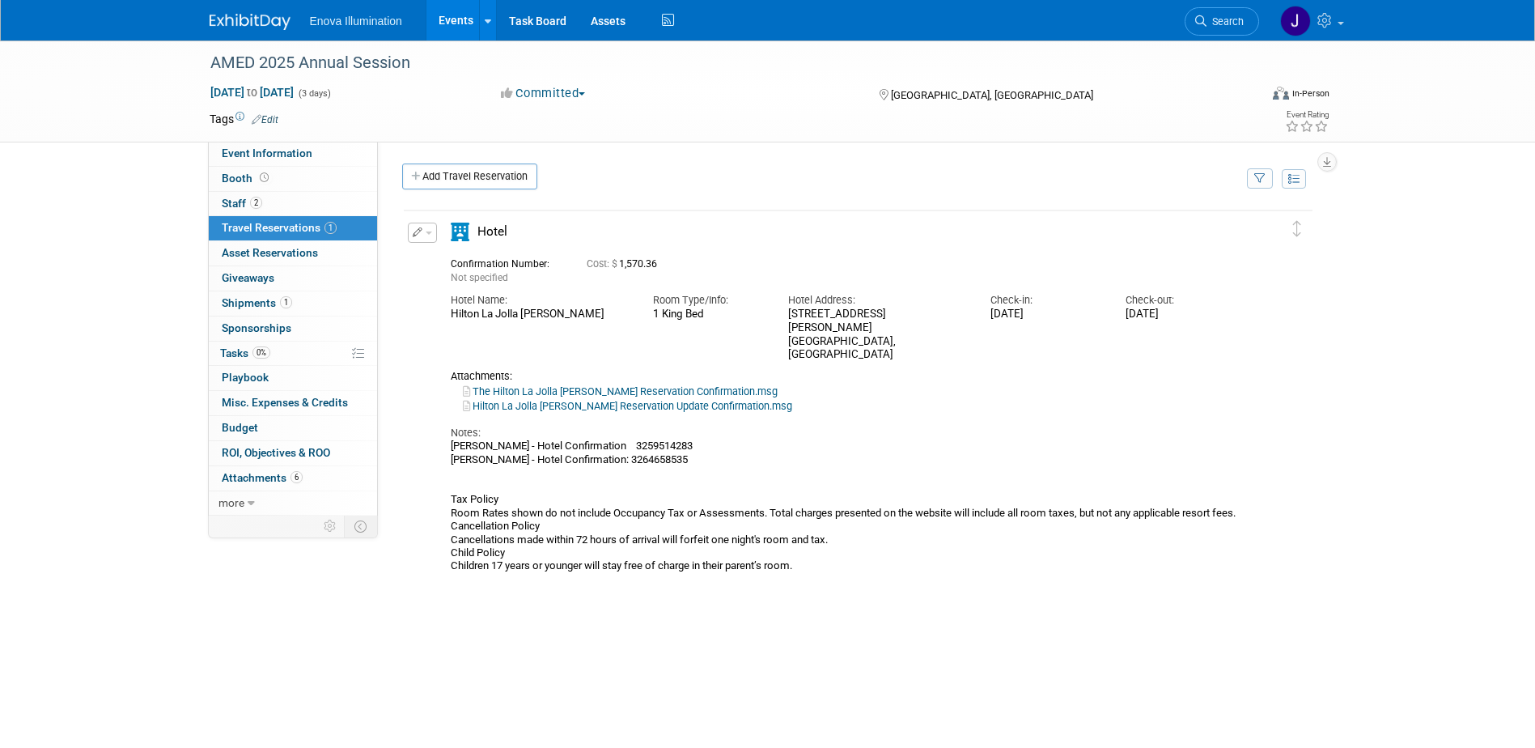
click at [430, 234] on span "button" at bounding box center [429, 232] width 6 height 3
click at [433, 254] on button "Edit Reservation" at bounding box center [477, 260] width 137 height 23
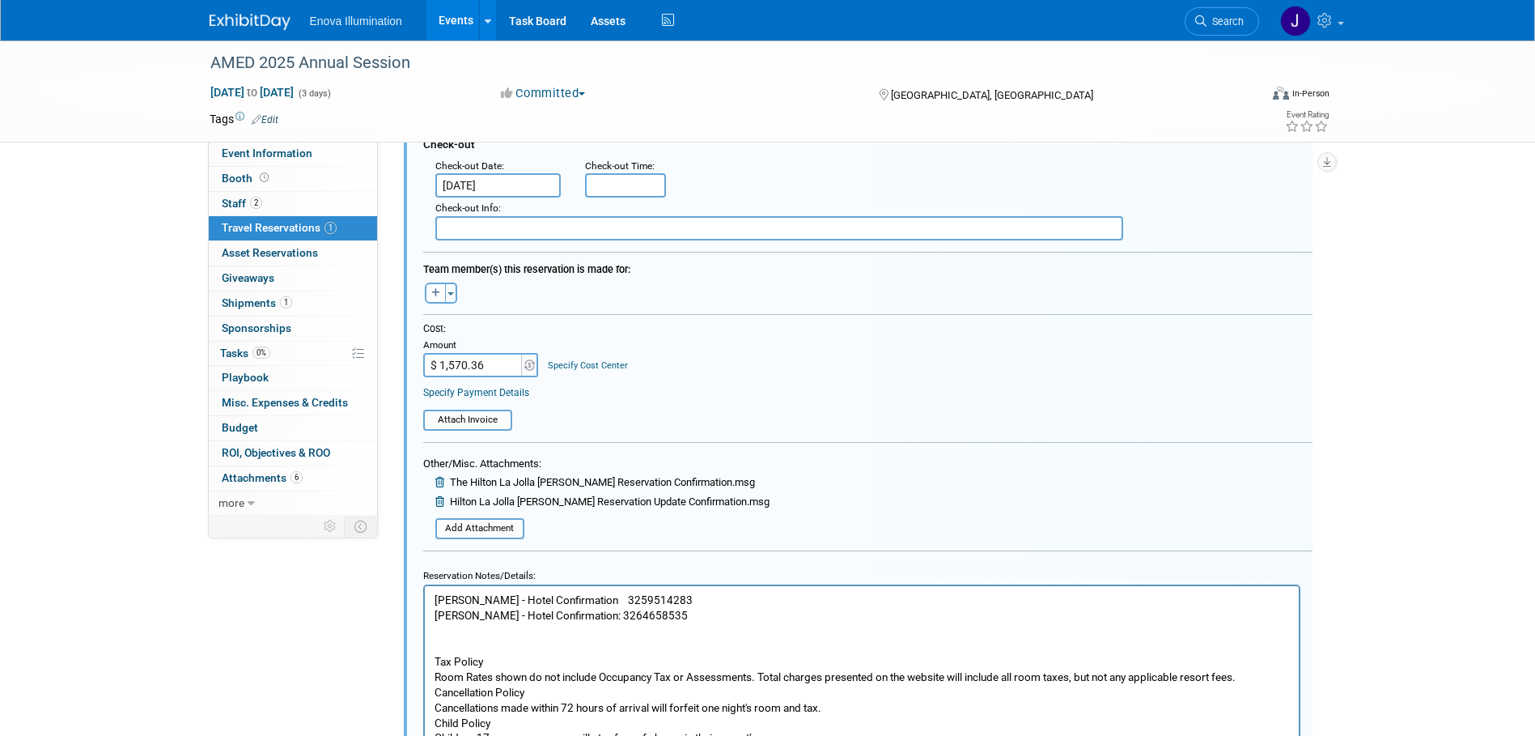
scroll to position [433, 0]
click at [712, 603] on p "Jeff Dyll - Hotel Confirmation 3259514283 Spencer Smith - Hotel Confirmation: 3…" at bounding box center [861, 668] width 855 height 153
click at [442, 293] on button "button" at bounding box center [435, 292] width 21 height 21
select select
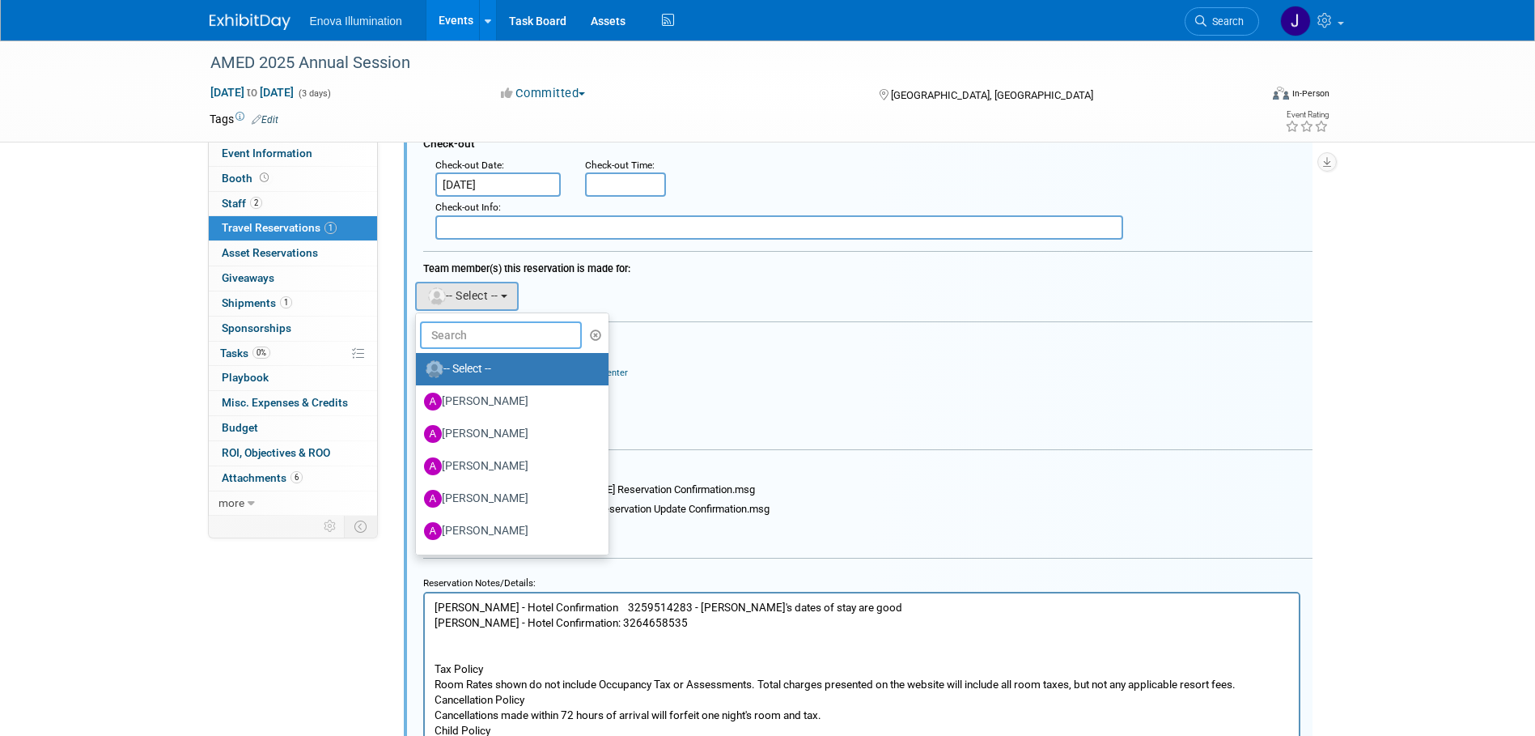
click at [454, 326] on input "text" at bounding box center [501, 335] width 162 height 28
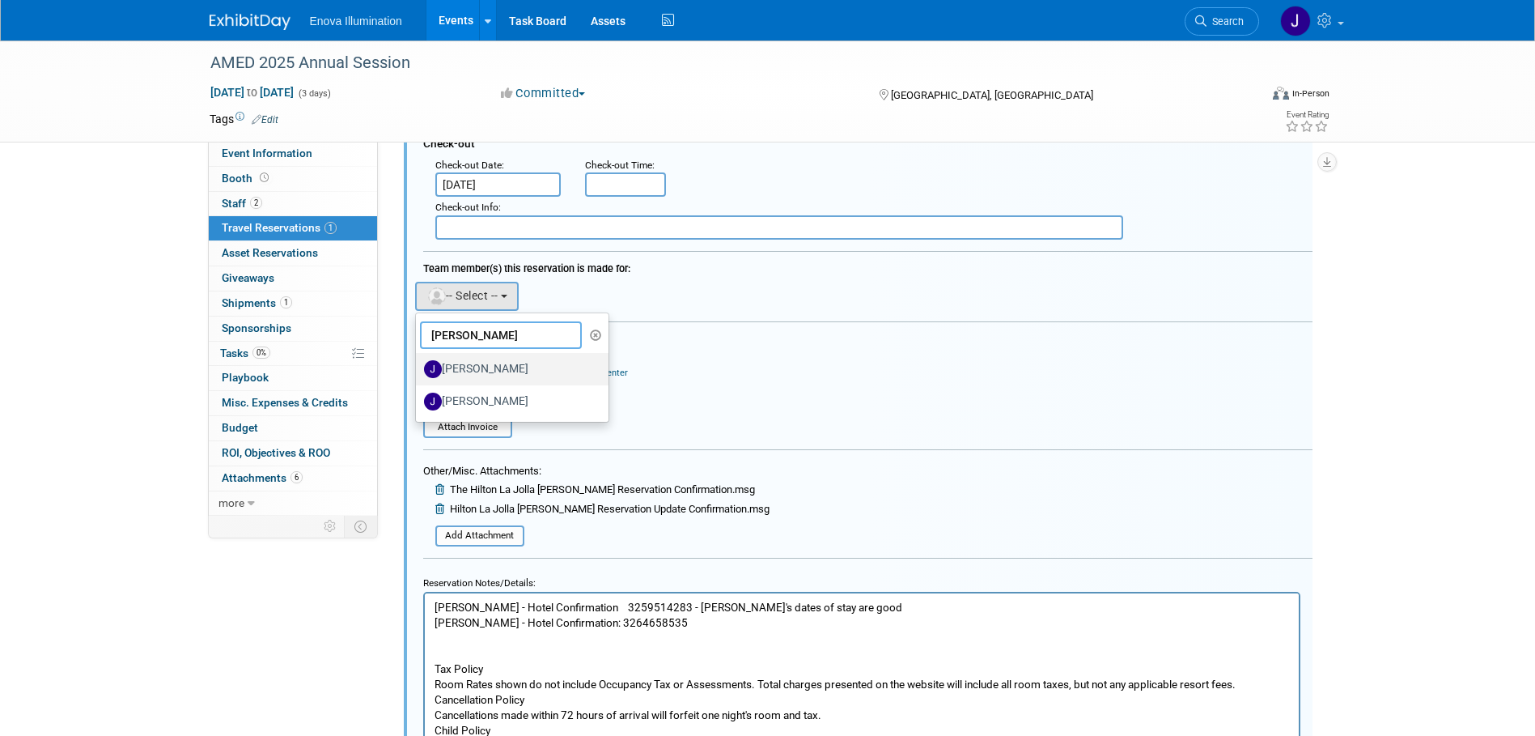
type input "jeff"
click at [465, 360] on label "JeffD Dyll" at bounding box center [508, 369] width 169 height 26
click at [418, 362] on input "JeffD Dyll" at bounding box center [413, 367] width 11 height 11
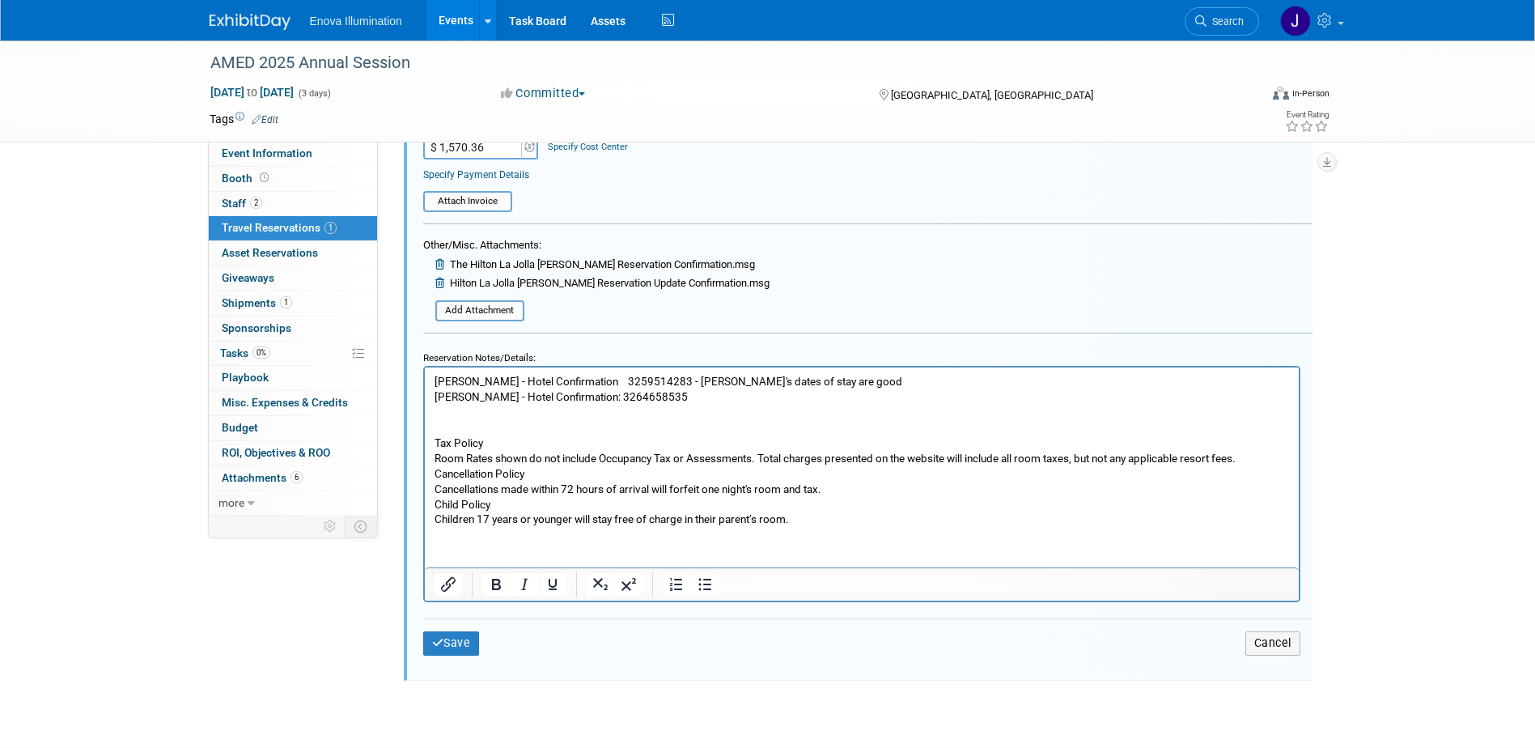
scroll to position [676, 0]
click at [457, 646] on button "Save" at bounding box center [451, 640] width 57 height 23
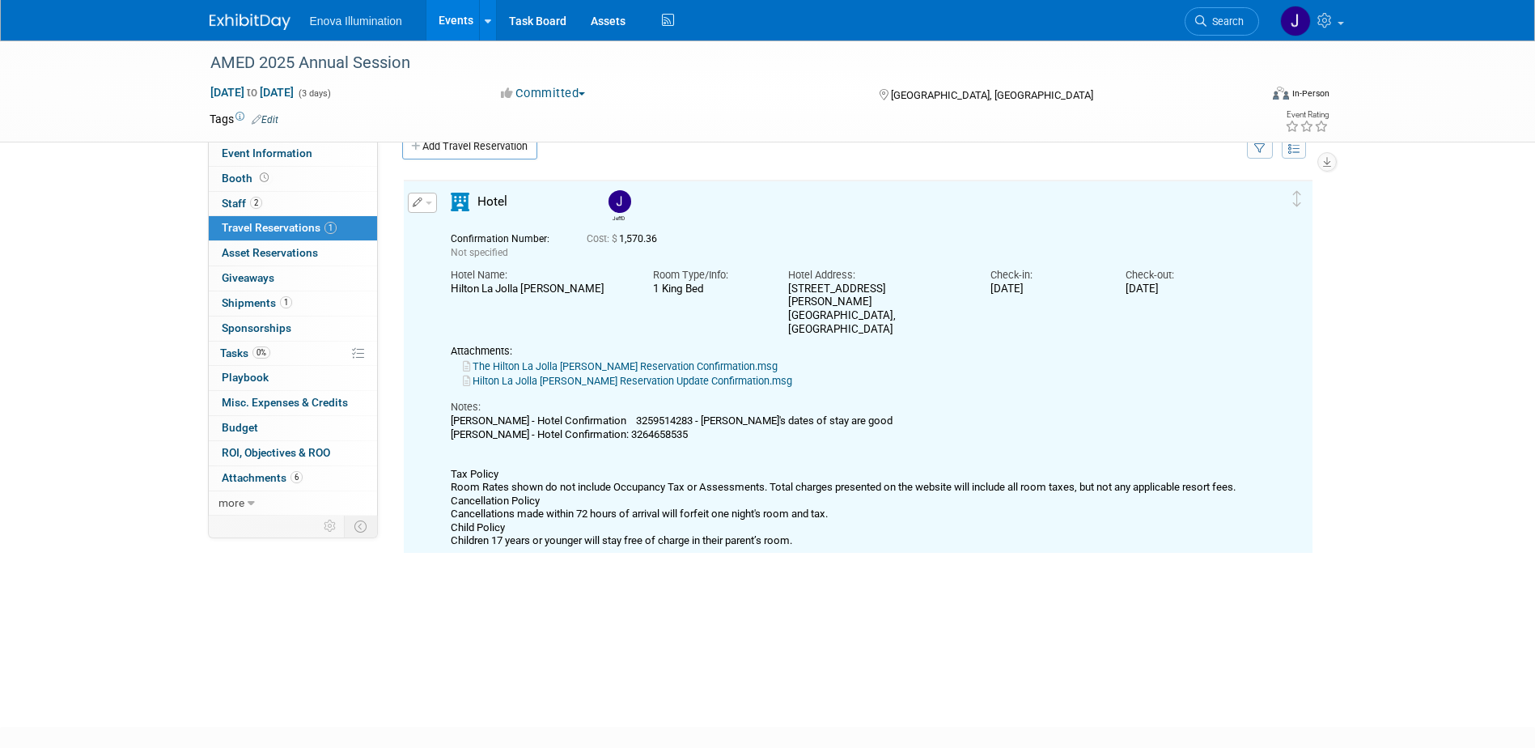
scroll to position [28, 0]
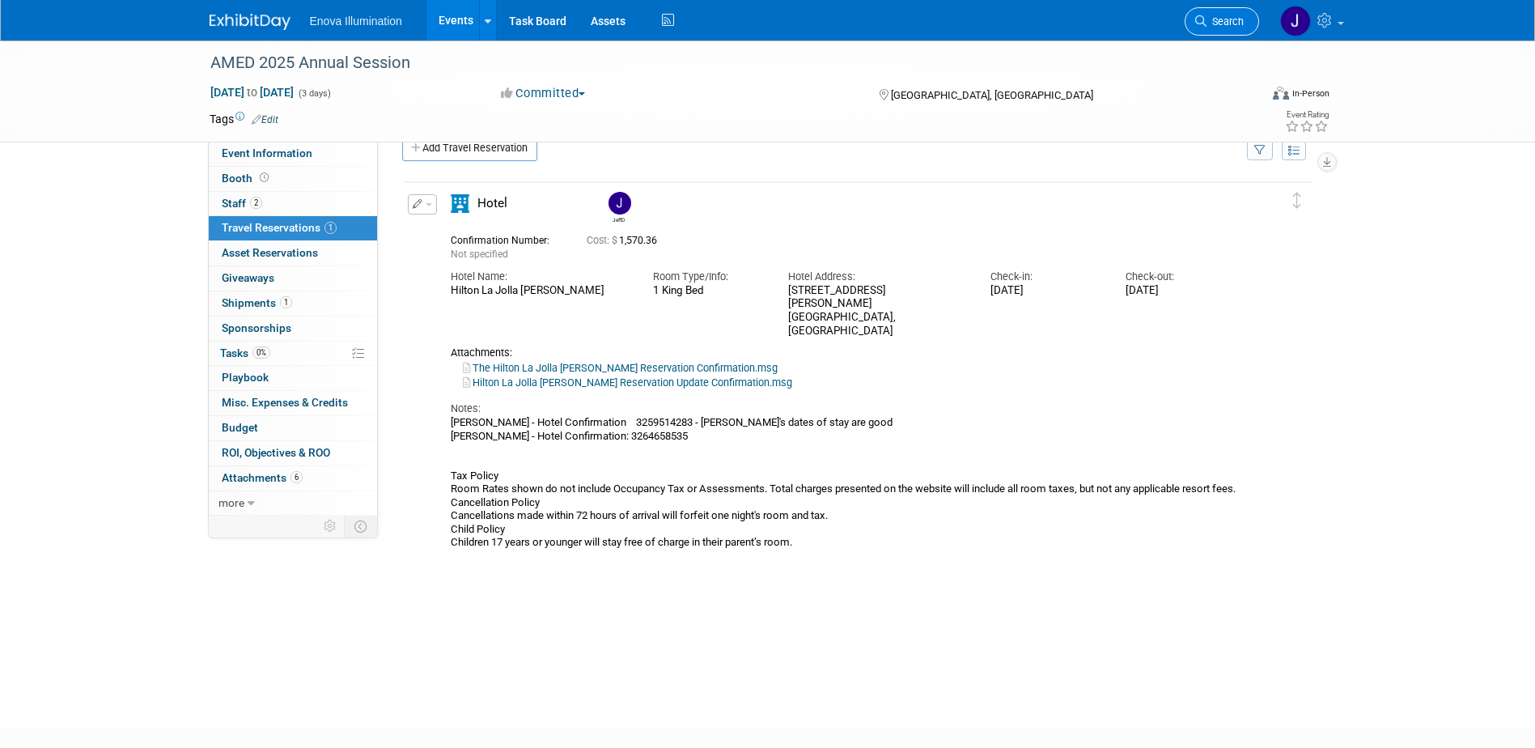
click at [1204, 18] on icon at bounding box center [1200, 20] width 11 height 11
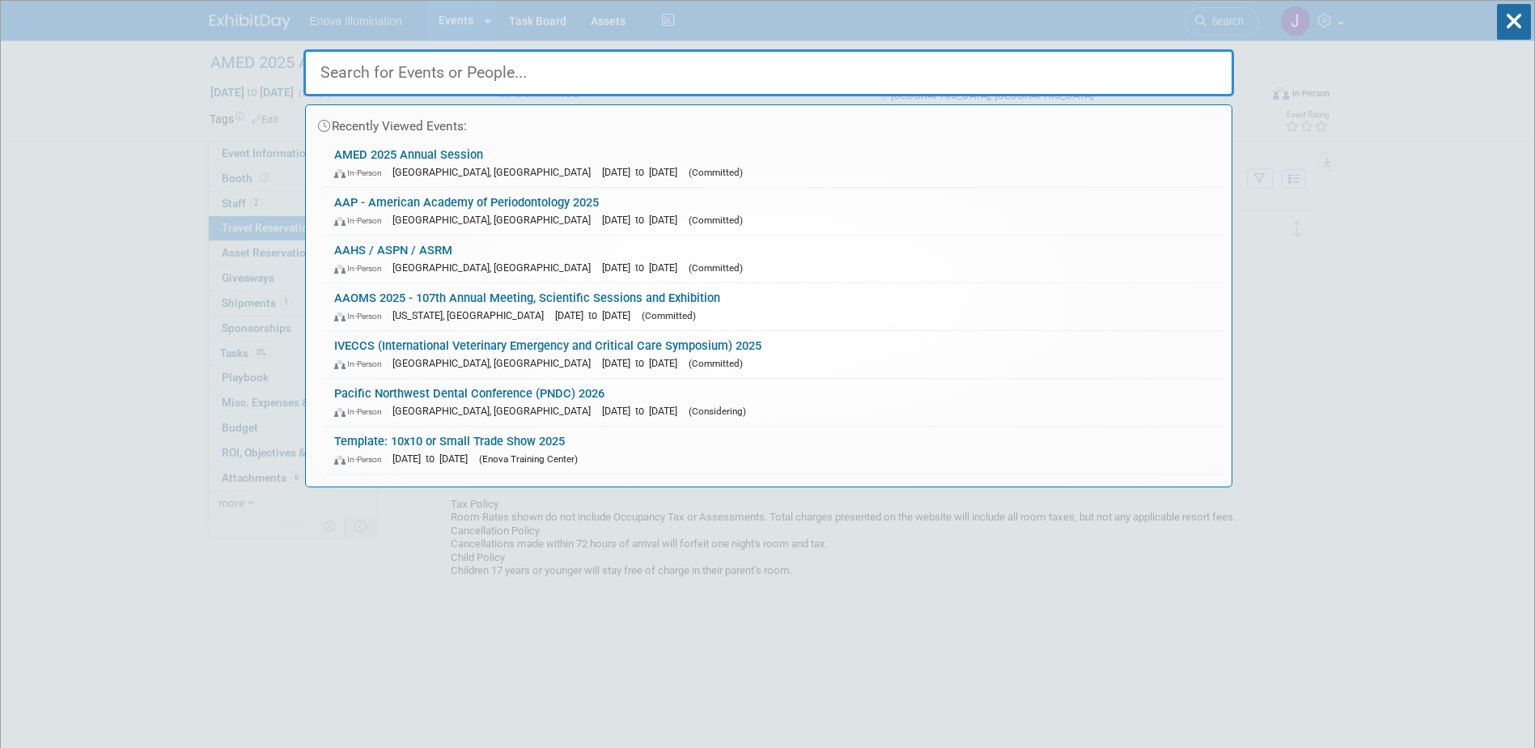
click at [1102, 67] on input "text" at bounding box center [768, 72] width 931 height 47
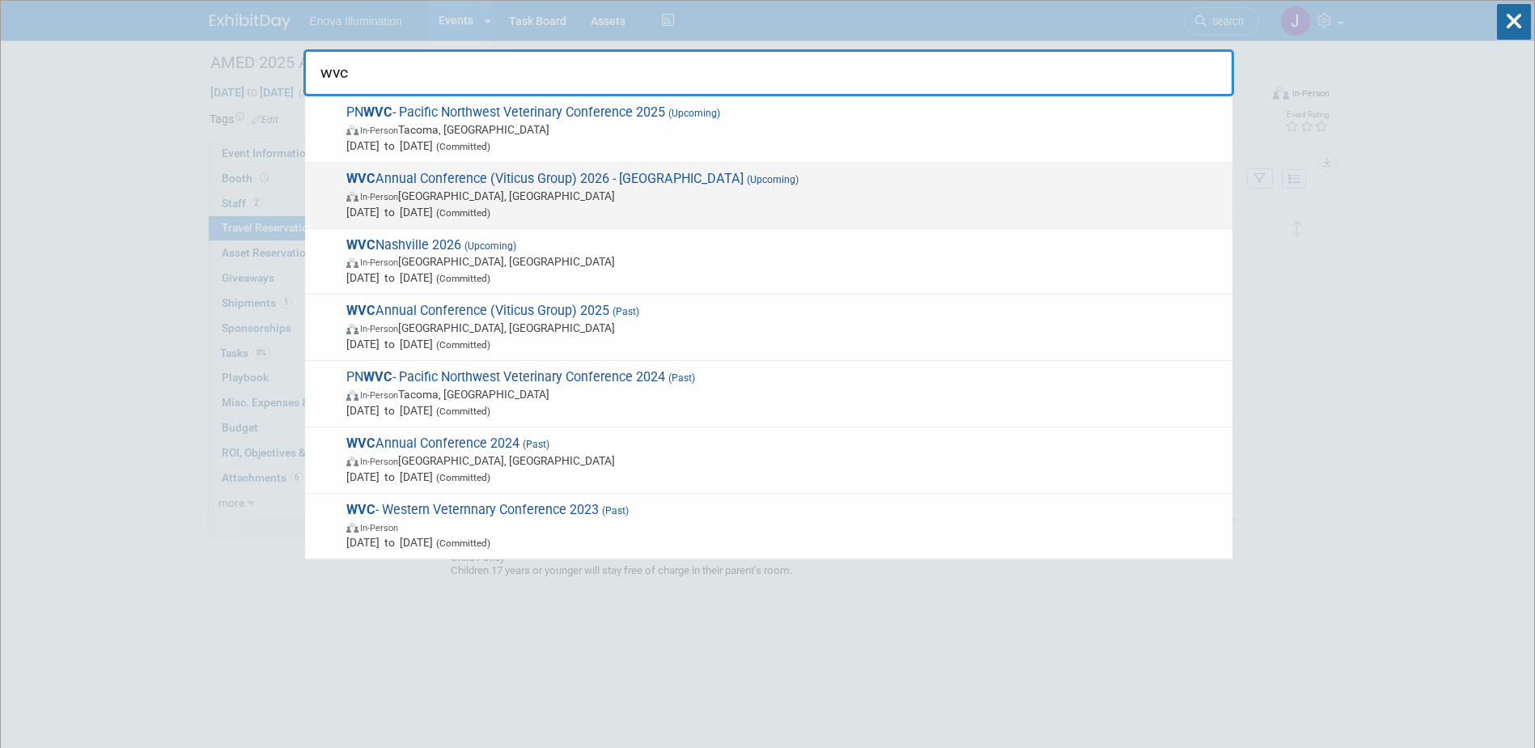
type input "wvc"
click at [509, 185] on span "WVC Annual Conference (Viticus Group) 2026 - Las Vegas (Upcoming) In-Person Las…" at bounding box center [782, 195] width 883 height 49
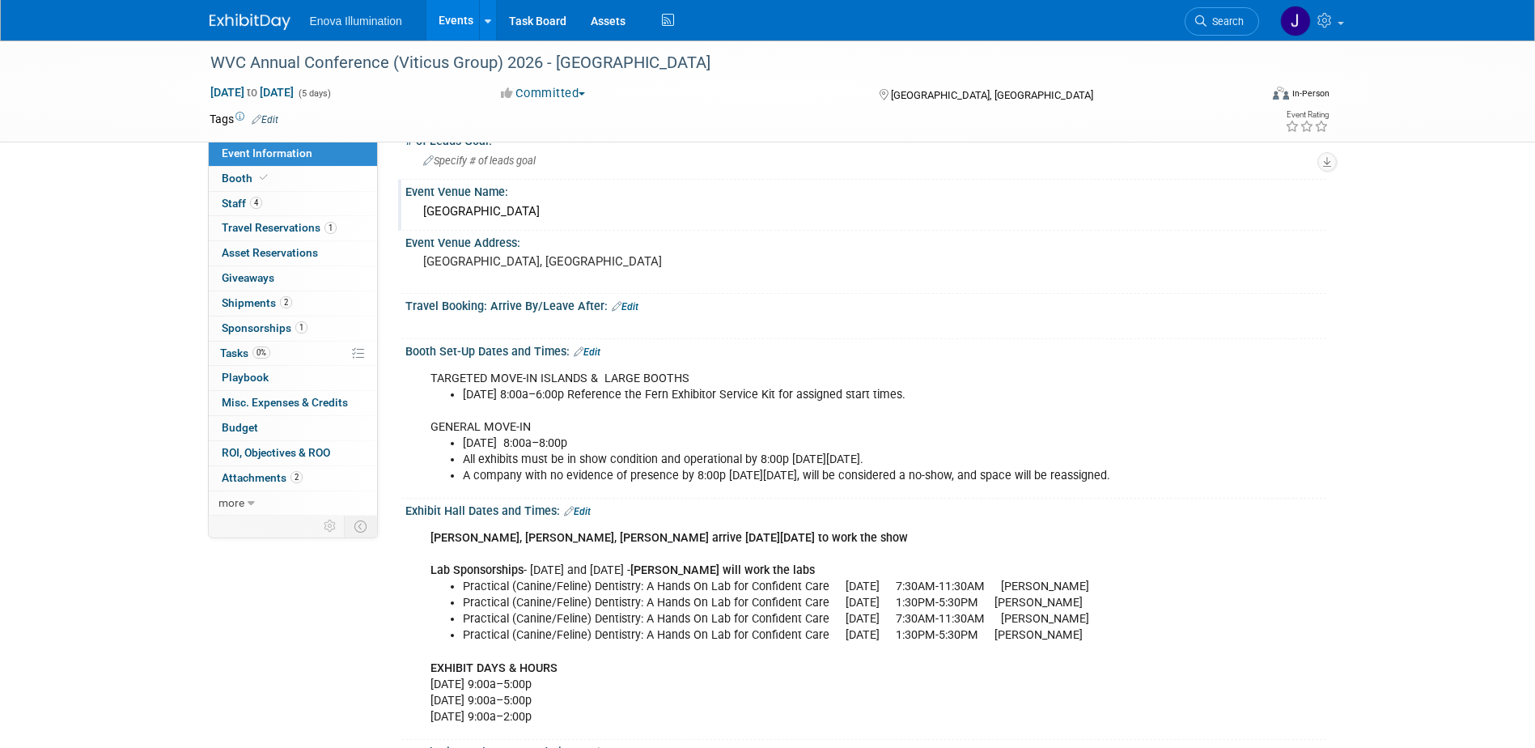
scroll to position [162, 0]
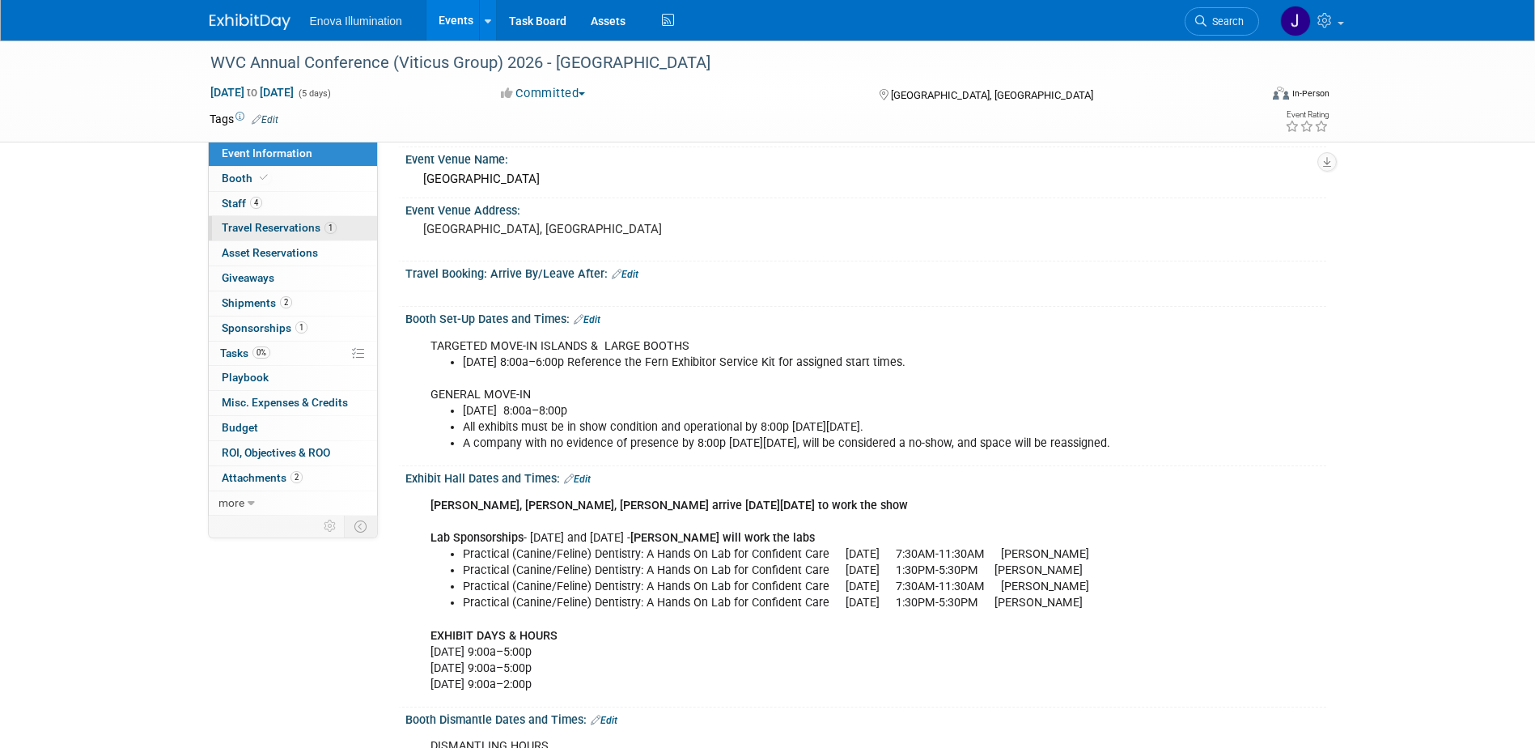
click at [264, 227] on span "Travel Reservations 1" at bounding box center [279, 227] width 115 height 13
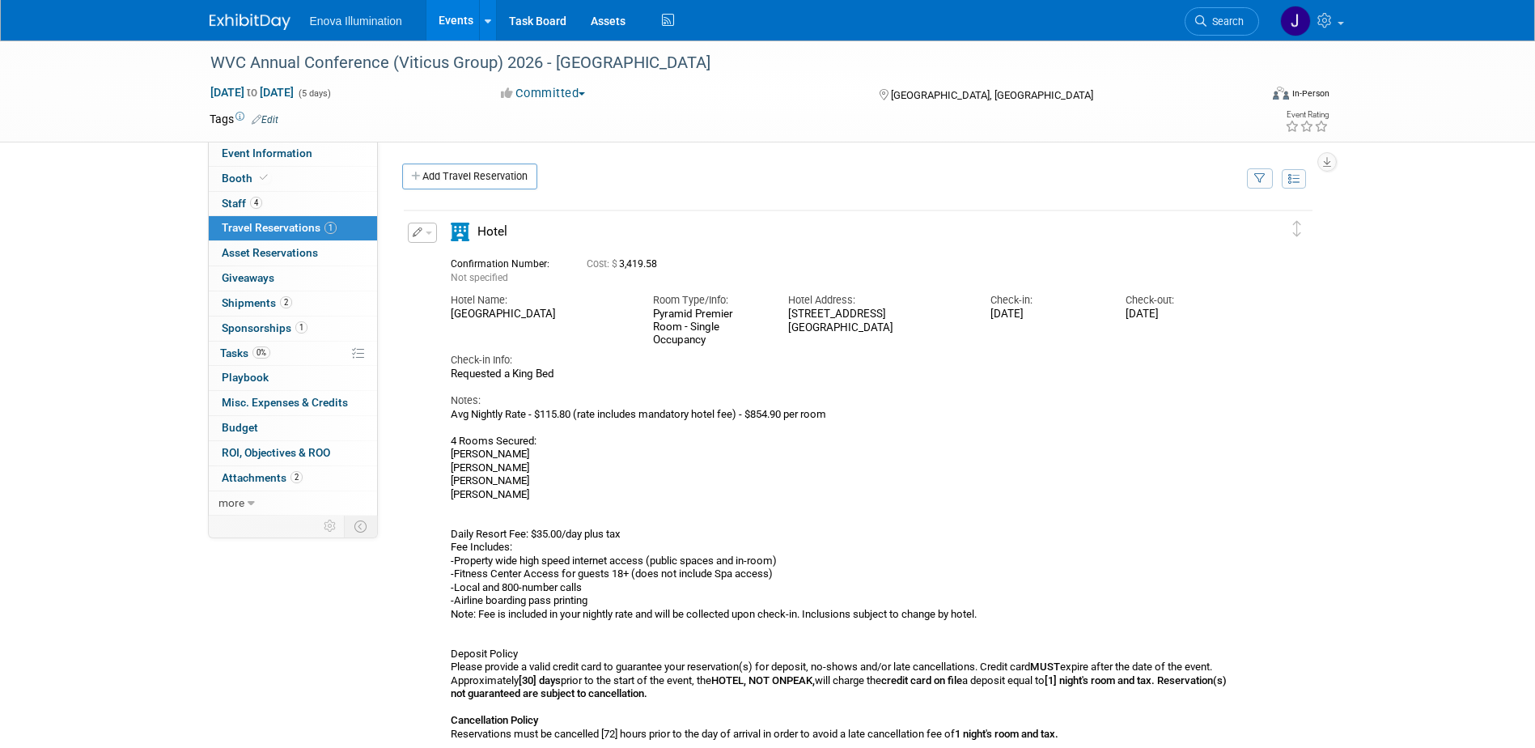
click at [420, 235] on icon "button" at bounding box center [418, 232] width 11 height 10
click at [435, 249] on li "Edit Reservation" at bounding box center [477, 261] width 137 height 27
click at [443, 174] on link "Add Travel Reservation" at bounding box center [469, 176] width 135 height 26
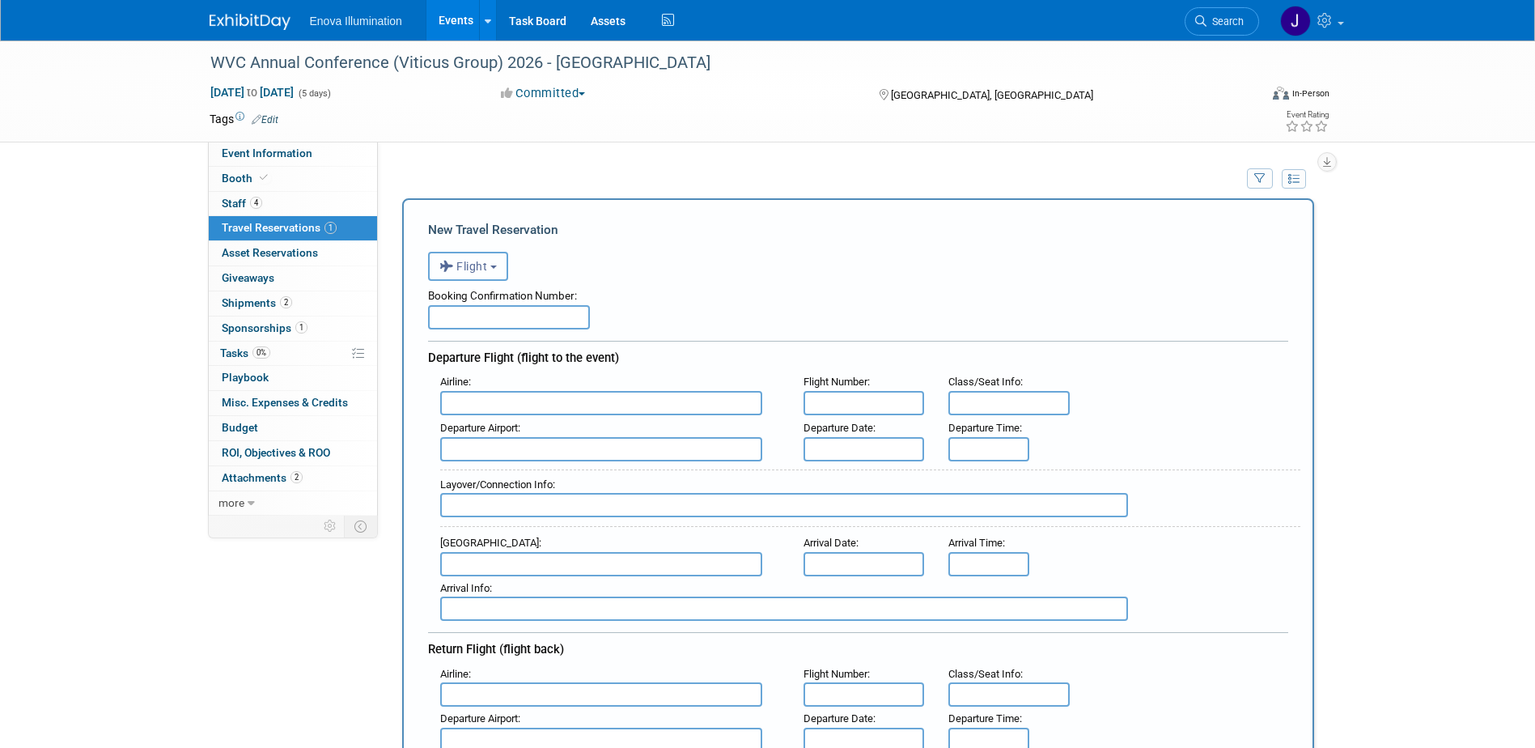
click at [455, 274] on icon "button" at bounding box center [448, 266] width 18 height 21
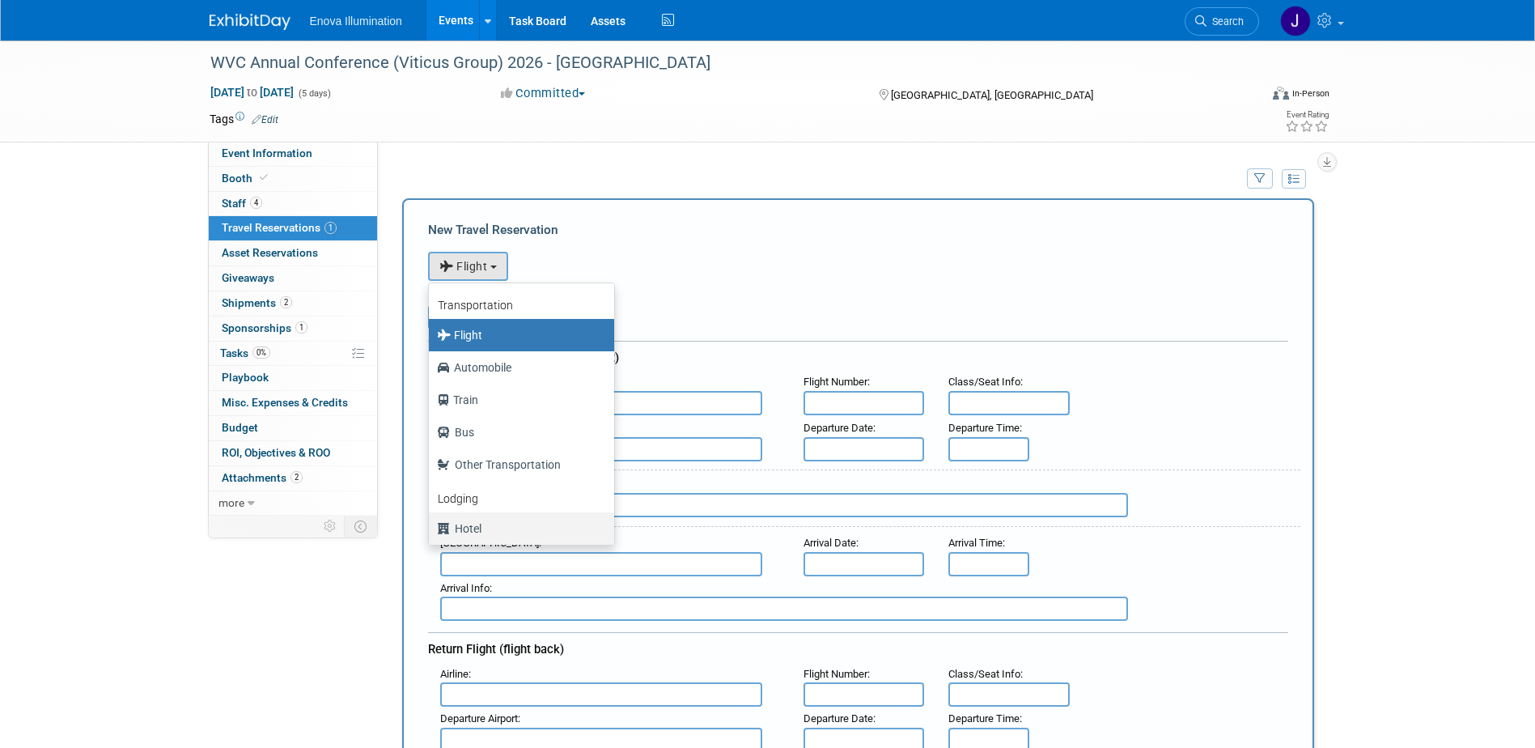
click at [473, 521] on label "Hotel" at bounding box center [517, 528] width 161 height 26
click at [431, 521] on input "Hotel" at bounding box center [426, 526] width 11 height 11
select select "6"
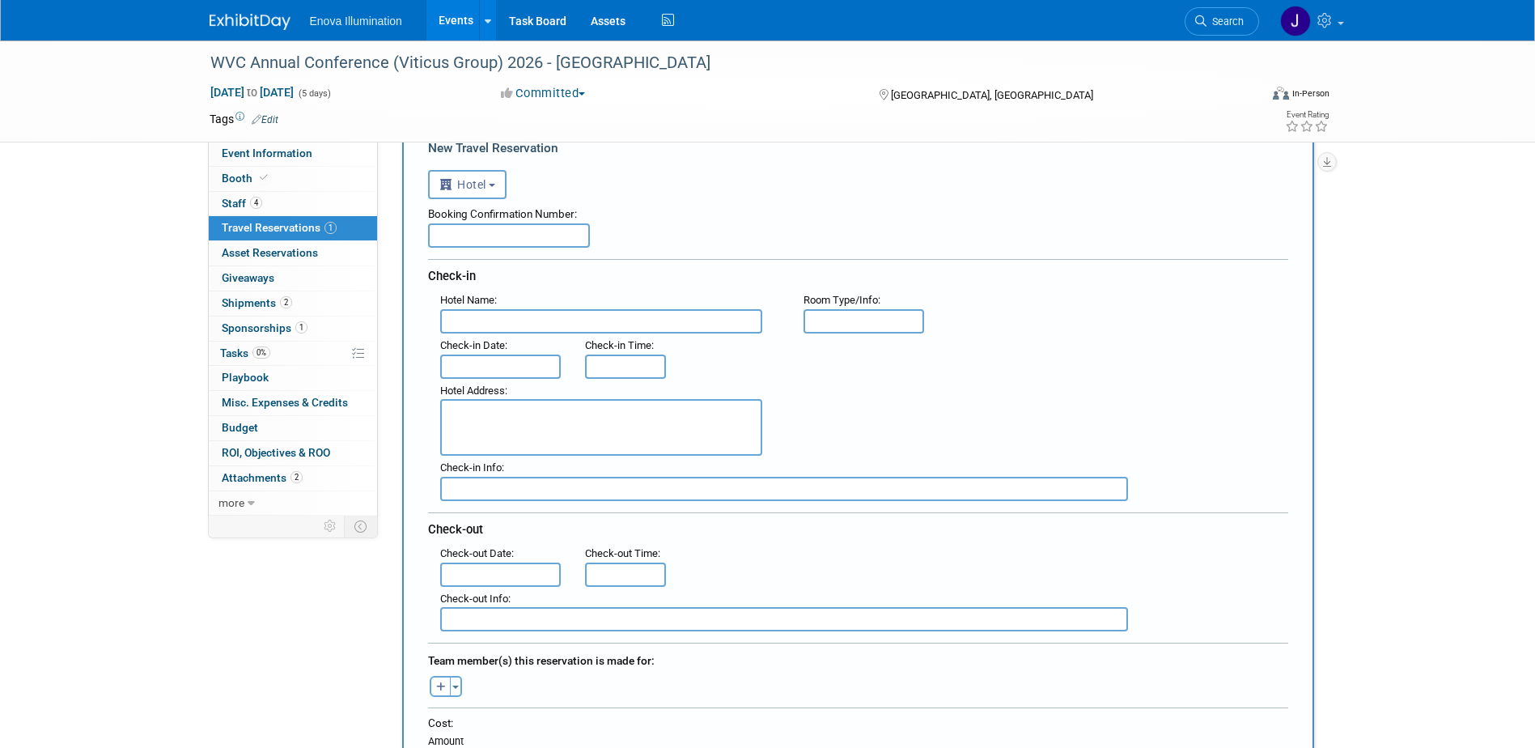
scroll to position [81, 0]
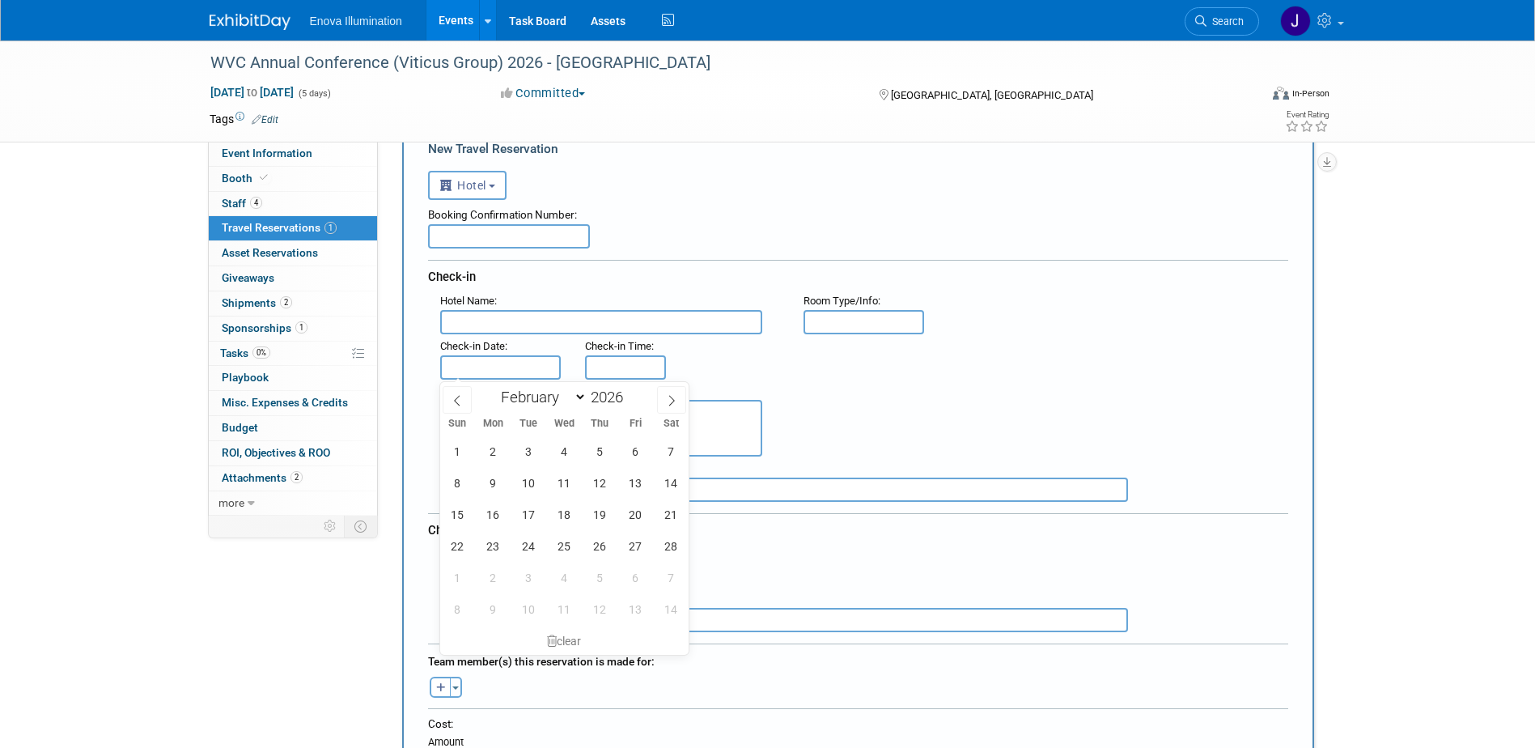
click at [531, 364] on input "text" at bounding box center [500, 367] width 121 height 24
click at [642, 474] on span "13" at bounding box center [636, 483] width 32 height 32
type input "Feb 13, 2026"
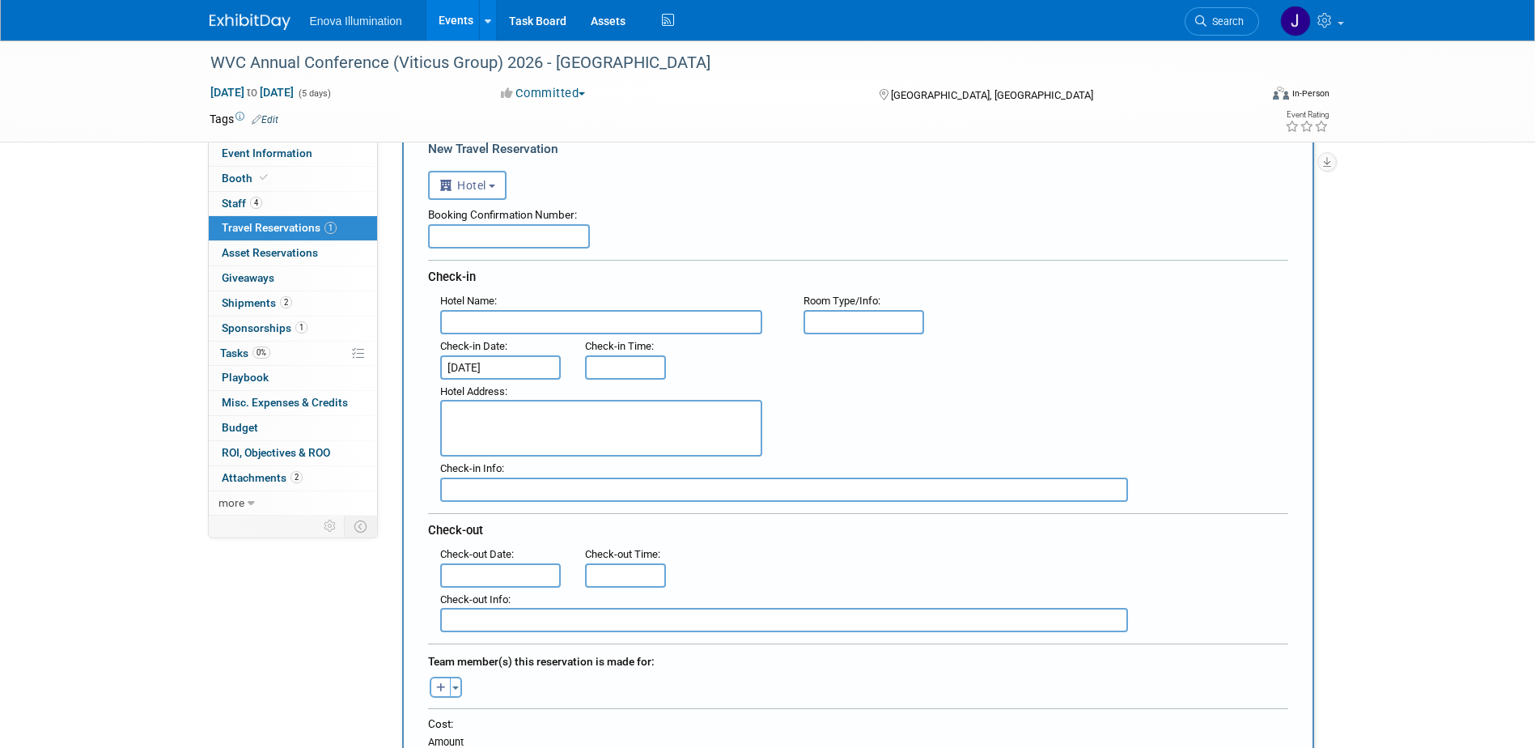
click at [496, 570] on input "text" at bounding box center [500, 575] width 121 height 24
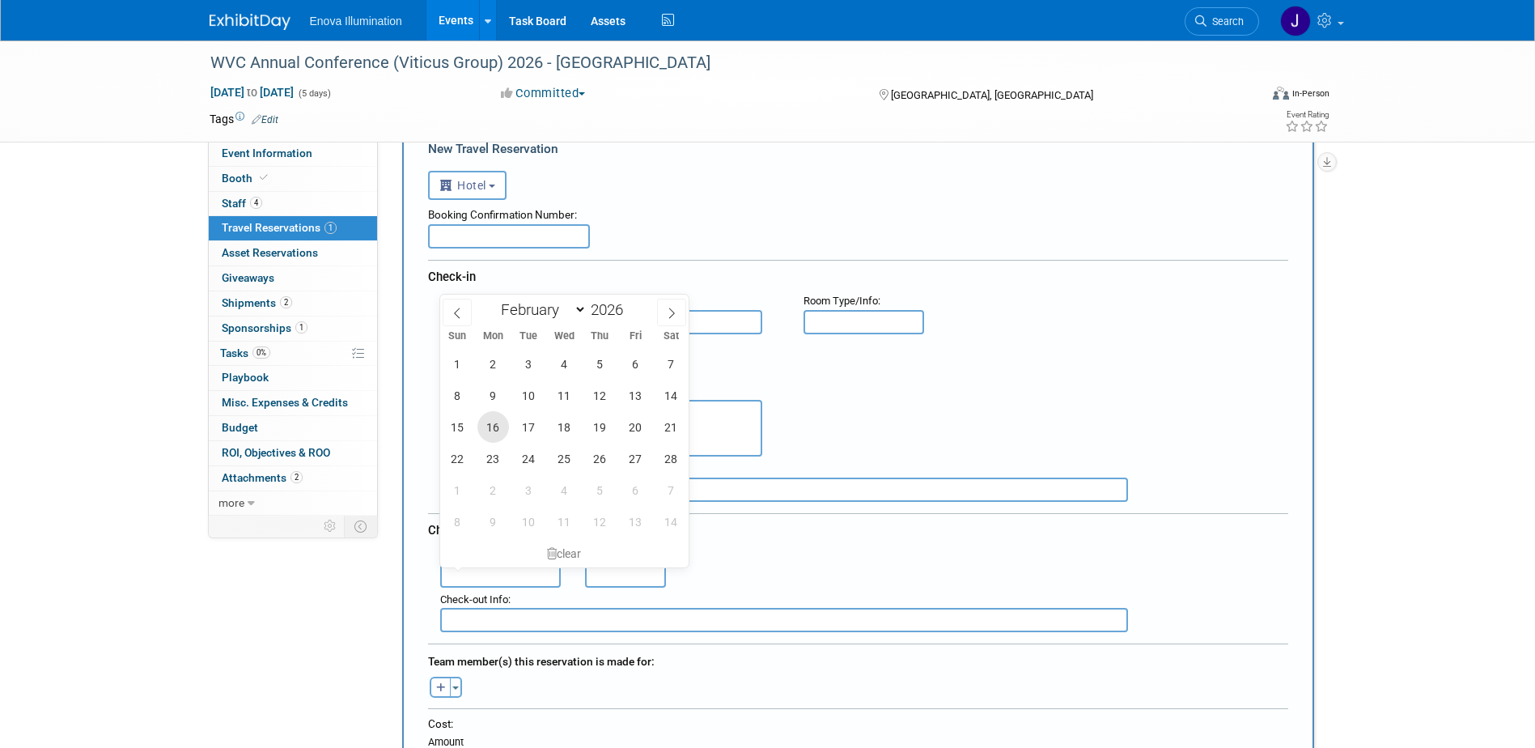
click at [495, 425] on span "16" at bounding box center [493, 427] width 32 height 32
type input "Feb 16, 2026"
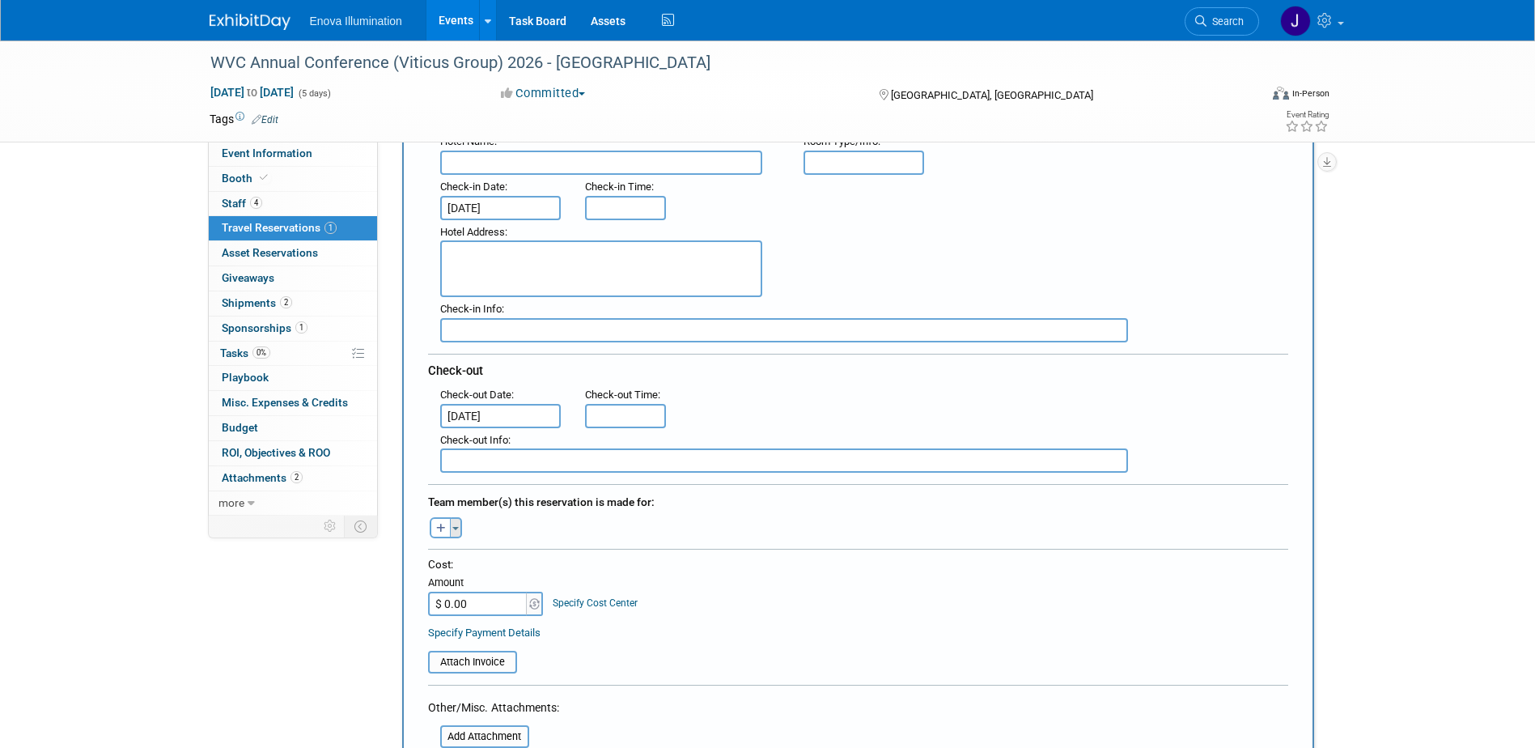
scroll to position [243, 0]
click at [442, 526] on icon "button" at bounding box center [441, 526] width 10 height 11
select select
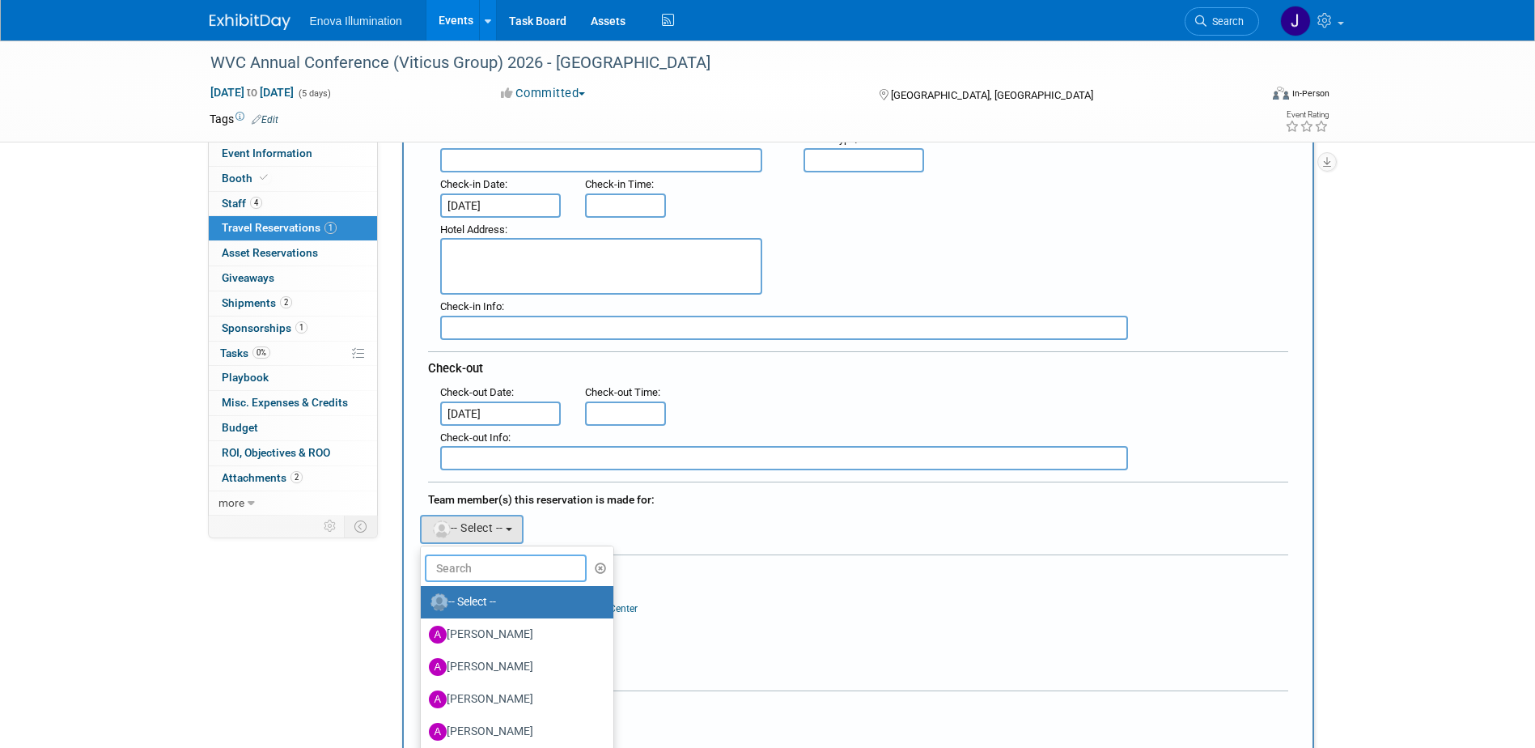
click at [481, 566] on input "text" at bounding box center [506, 568] width 162 height 28
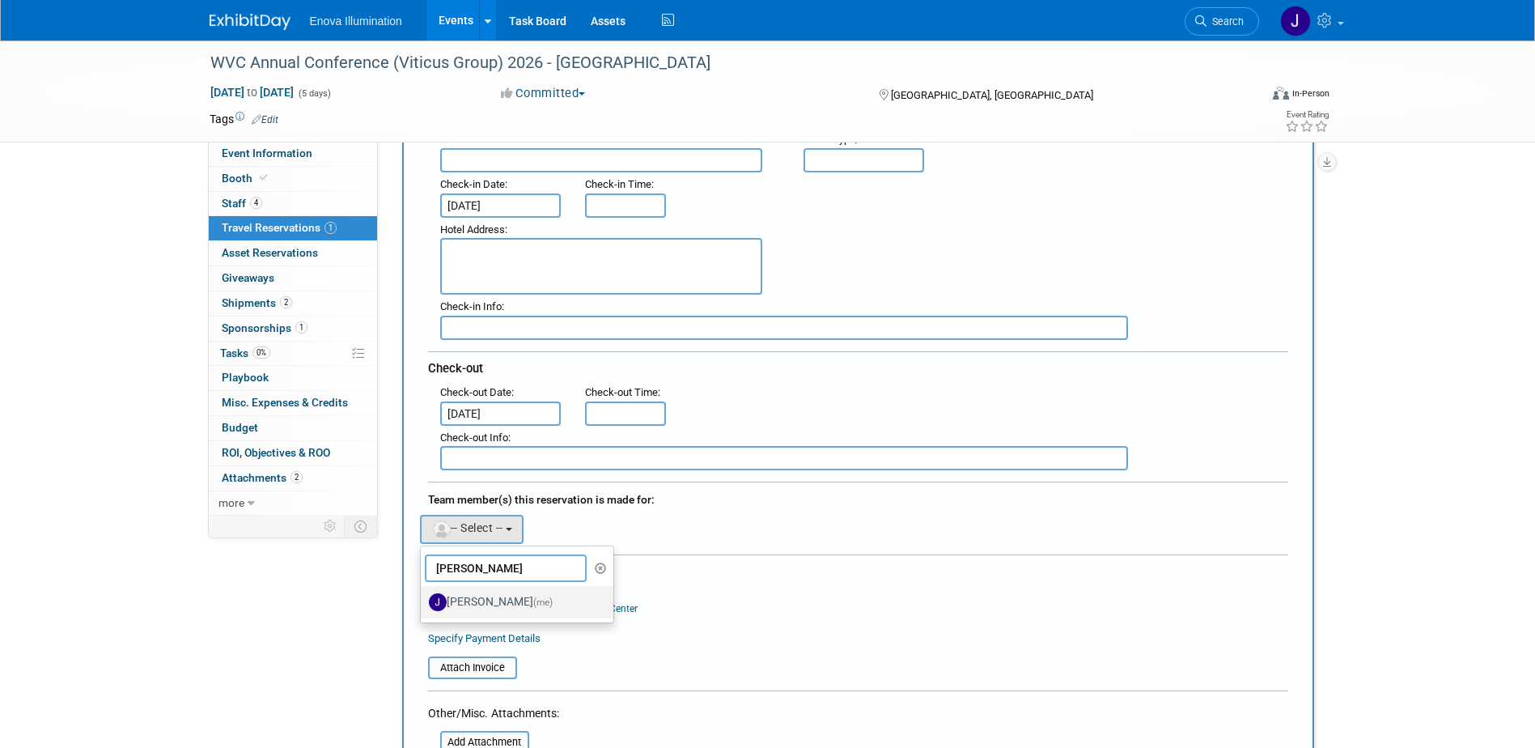
type input "jane"
click at [482, 600] on label "Janelle Tlusty (me)" at bounding box center [513, 602] width 169 height 26
click at [423, 600] on input "Janelle Tlusty (me)" at bounding box center [418, 600] width 11 height 11
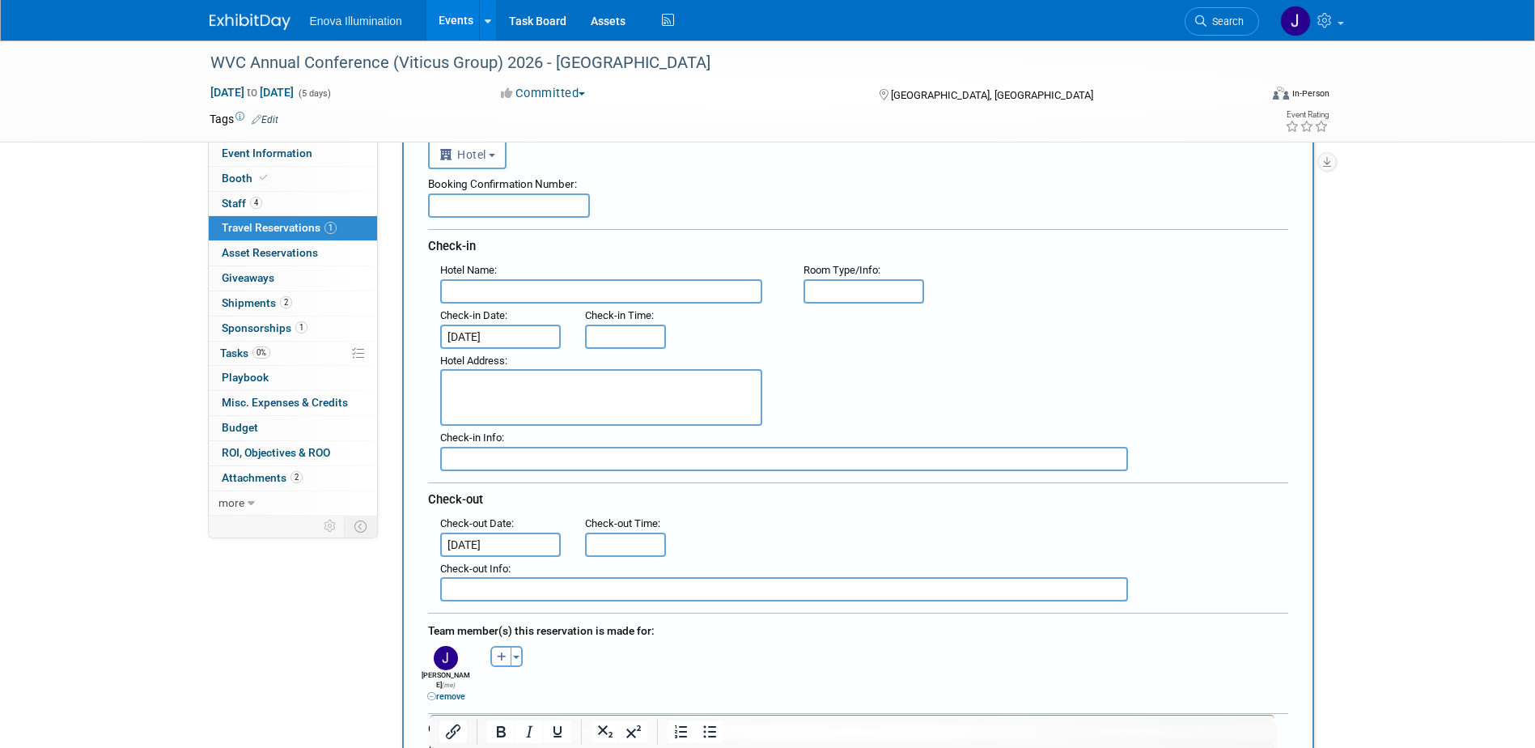
scroll to position [485, 0]
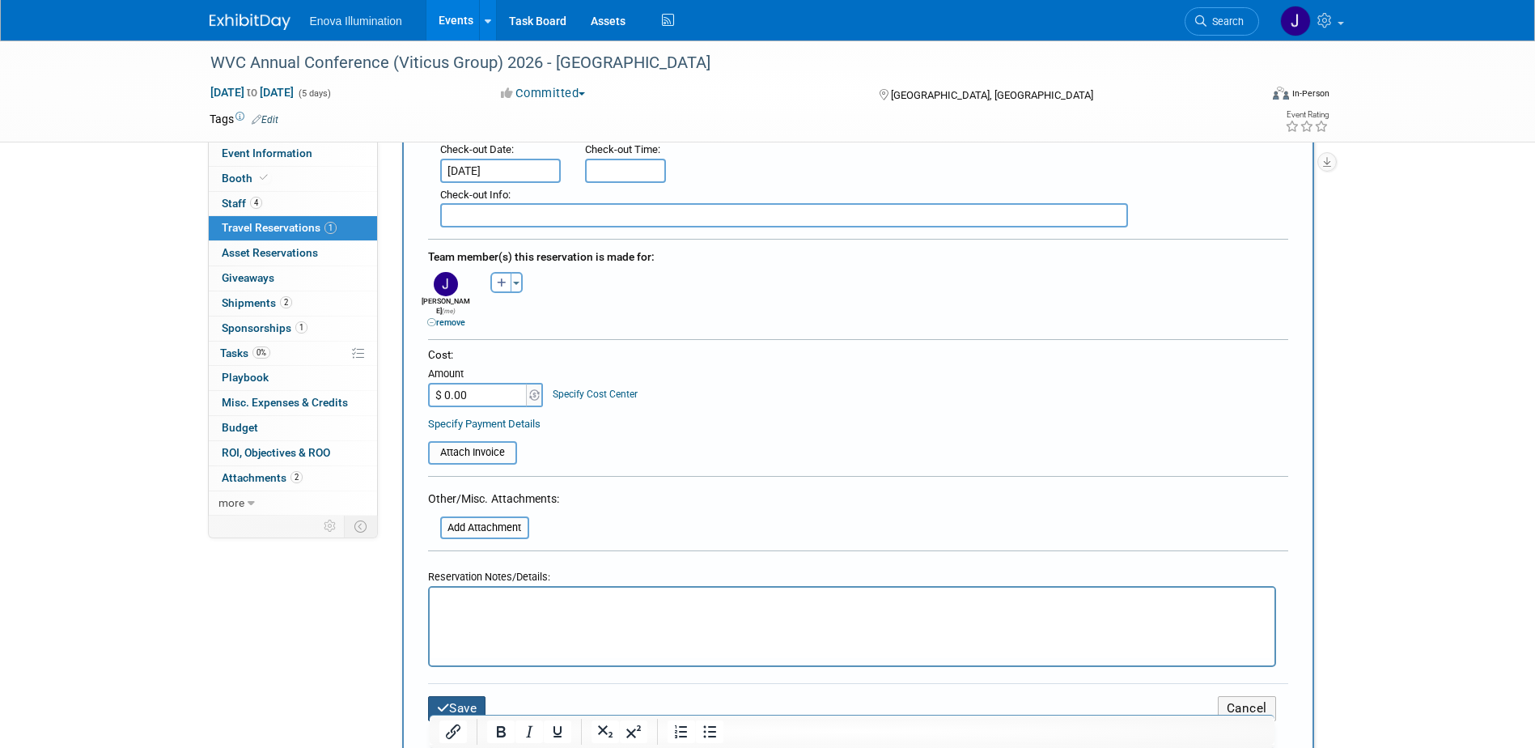
click at [452, 699] on button "Save" at bounding box center [457, 708] width 58 height 25
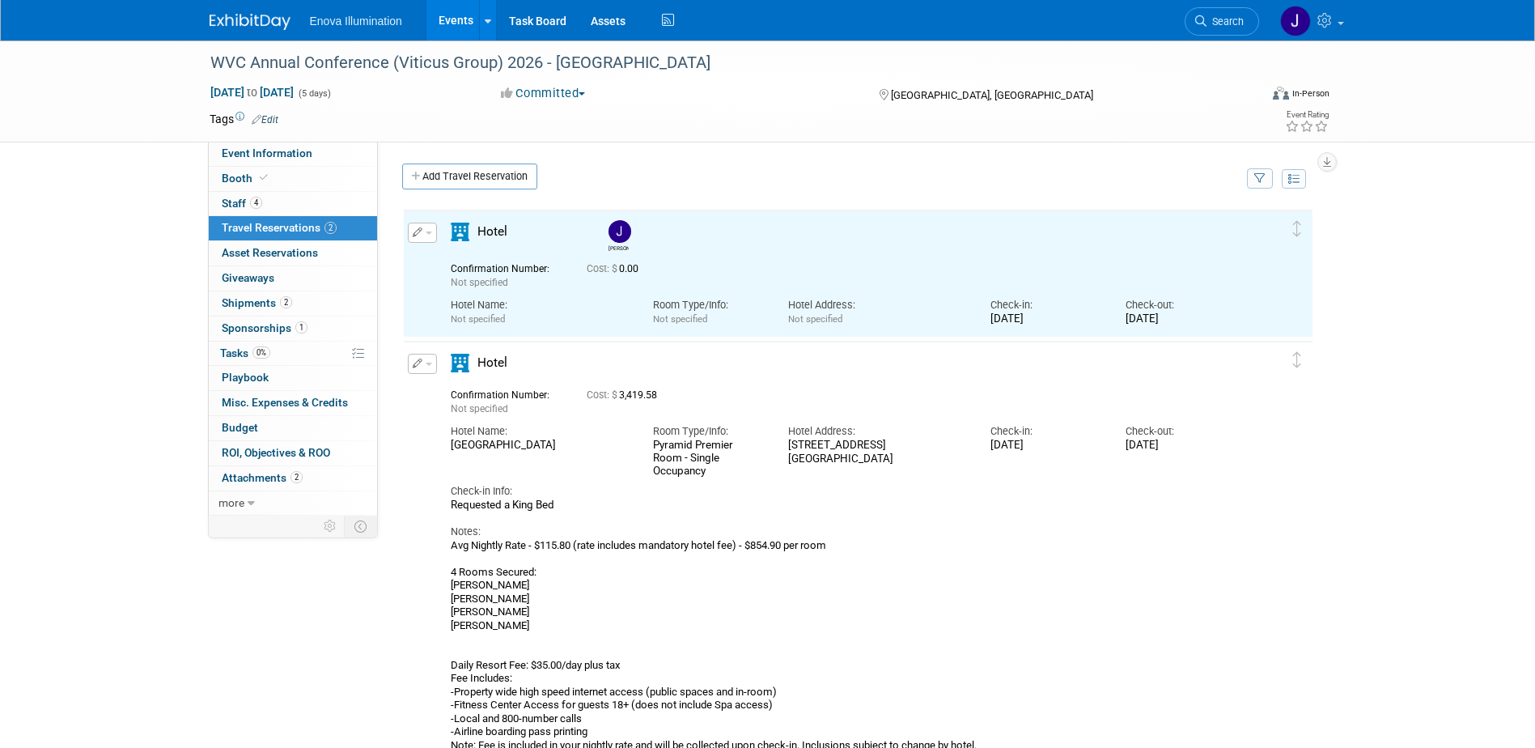
scroll to position [0, 0]
